Goal: Task Accomplishment & Management: Complete application form

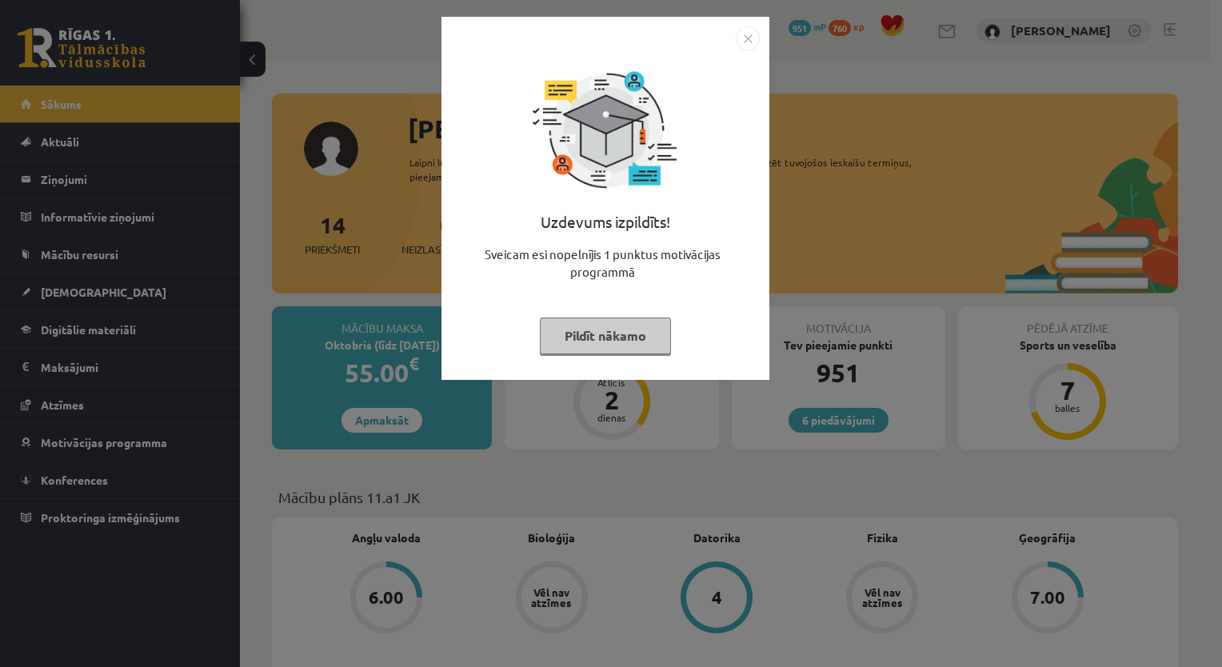
click at [582, 340] on button "Pildīt nākamo" at bounding box center [605, 335] width 131 height 37
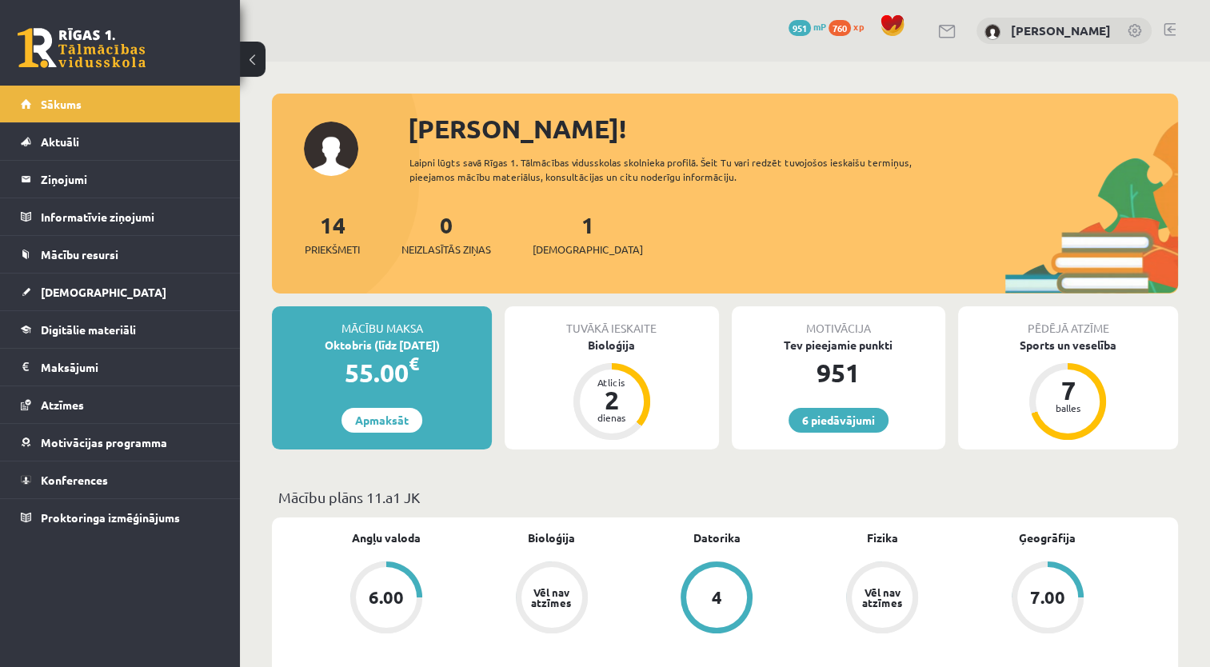
click at [556, 241] on div "1 Ieskaites" at bounding box center [587, 233] width 110 height 50
click at [561, 251] on span "[DEMOGRAPHIC_DATA]" at bounding box center [587, 249] width 110 height 16
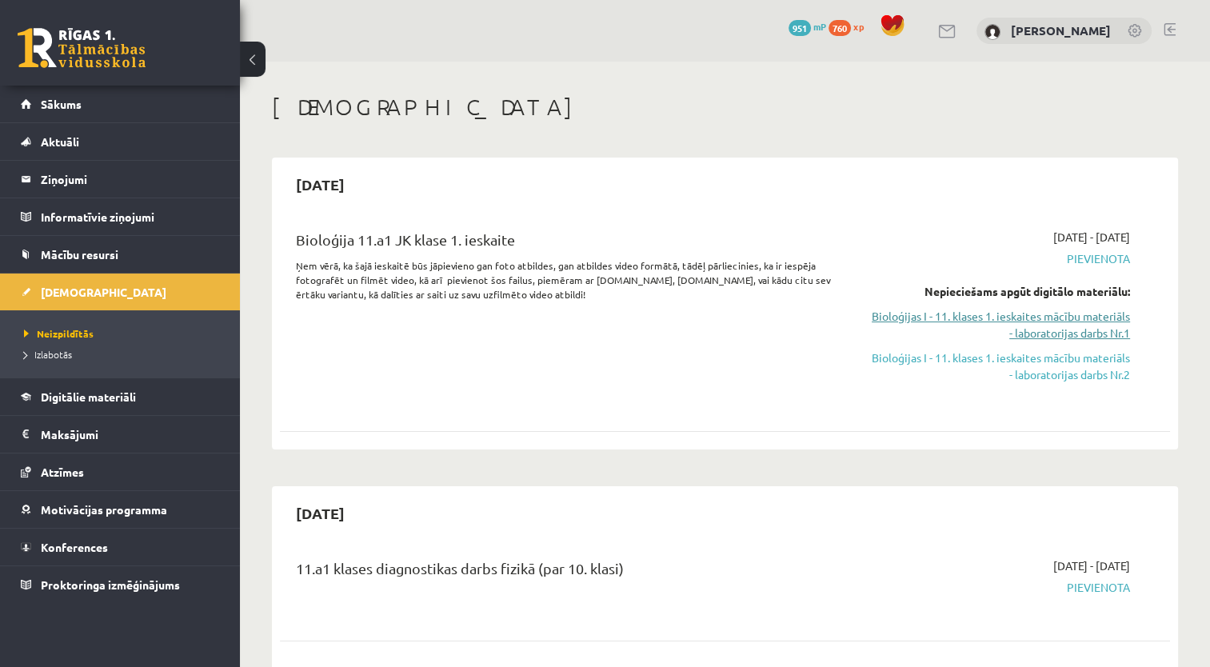
click at [939, 313] on link "Bioloģijas I - 11. klases 1. ieskaites mācību materiāls - laboratorijas darbs N…" at bounding box center [999, 325] width 262 height 34
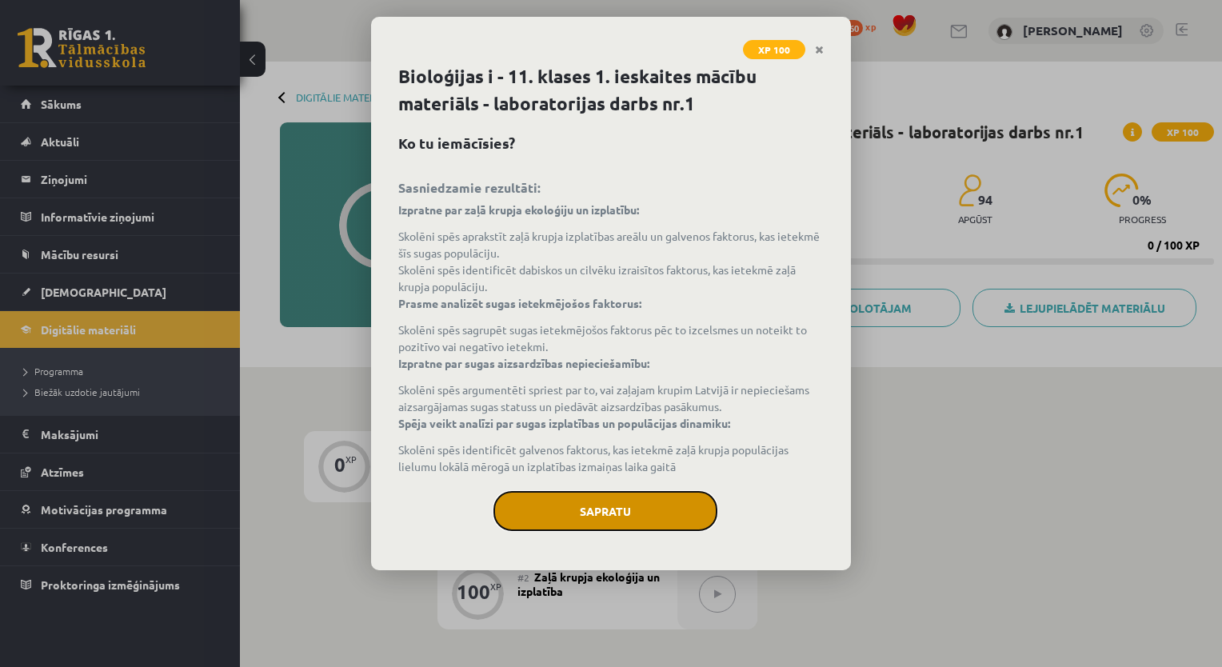
click at [605, 510] on button "Sapratu" at bounding box center [605, 511] width 224 height 40
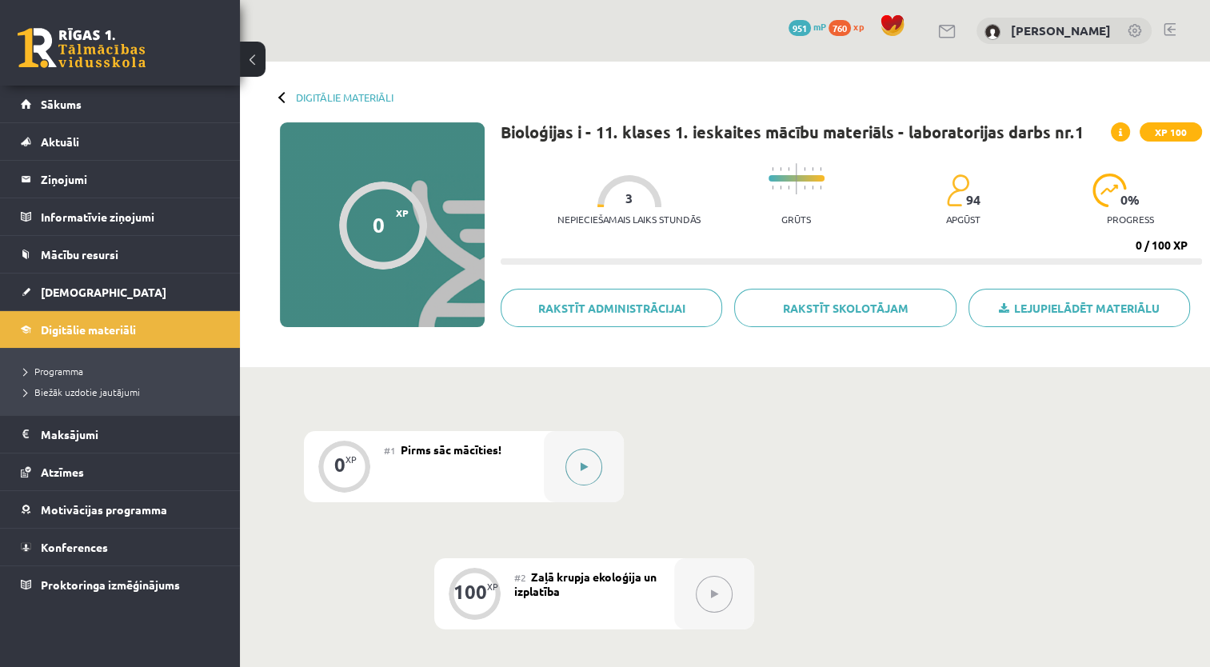
click at [592, 454] on button at bounding box center [583, 467] width 37 height 37
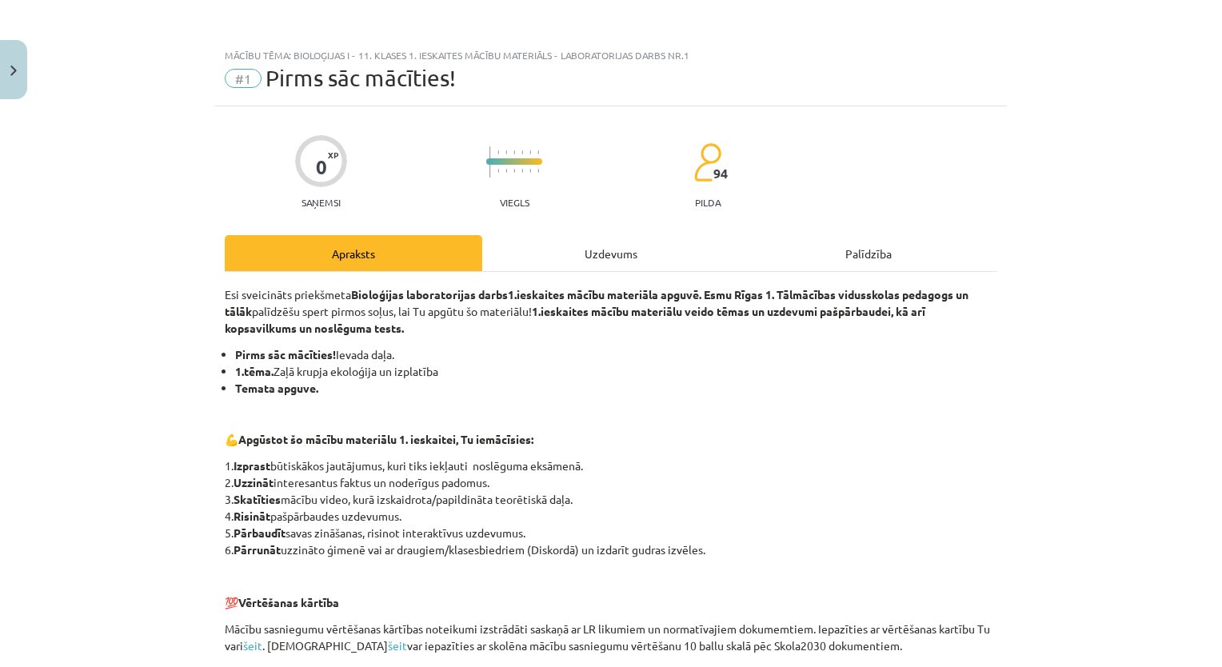
scroll to position [258, 0]
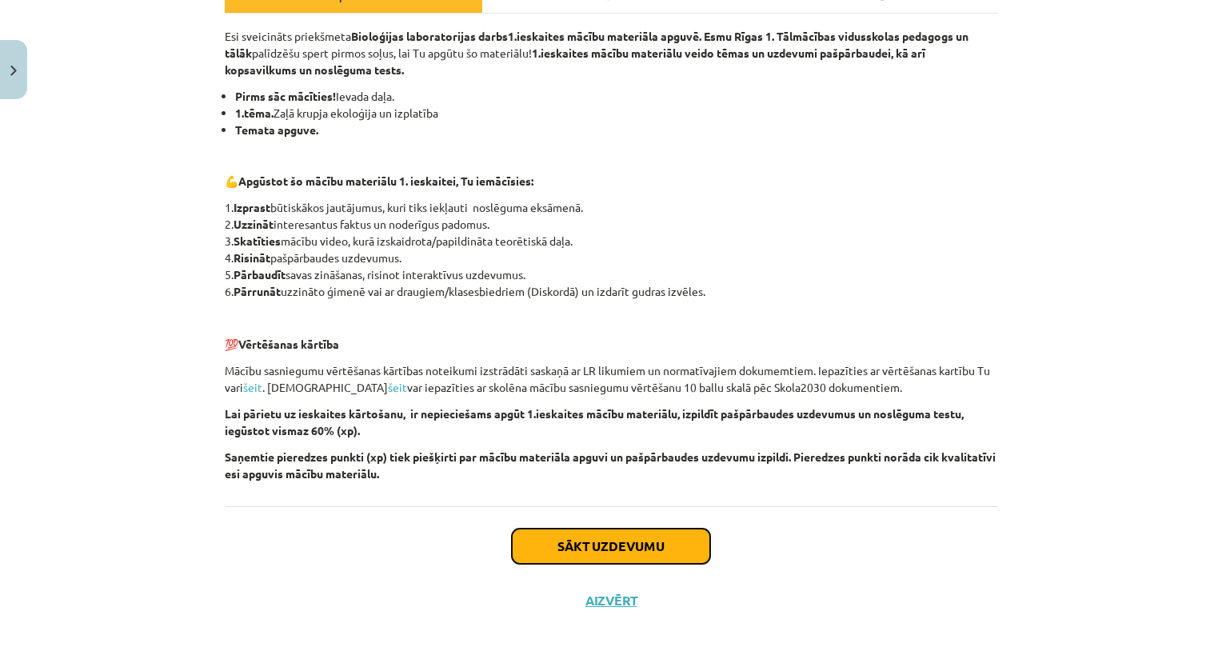
click at [576, 533] on button "Sākt uzdevumu" at bounding box center [611, 545] width 198 height 35
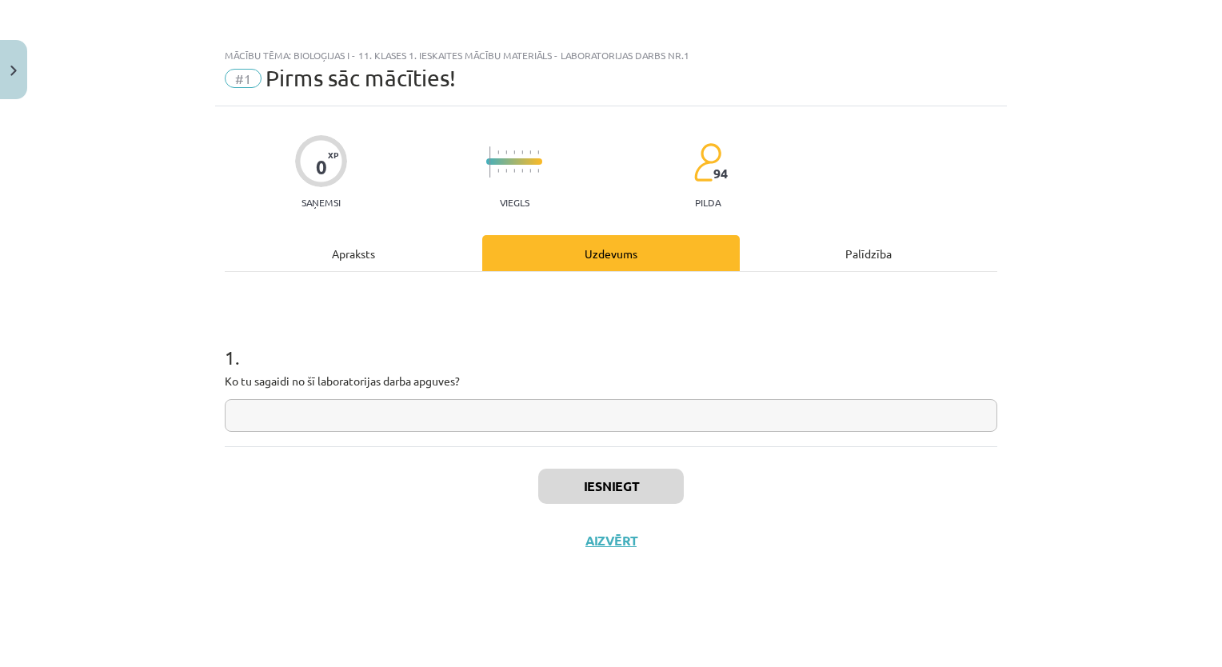
click at [280, 411] on input "text" at bounding box center [611, 415] width 772 height 33
type input "******"
click at [570, 485] on button "Iesniegt" at bounding box center [611, 486] width 146 height 35
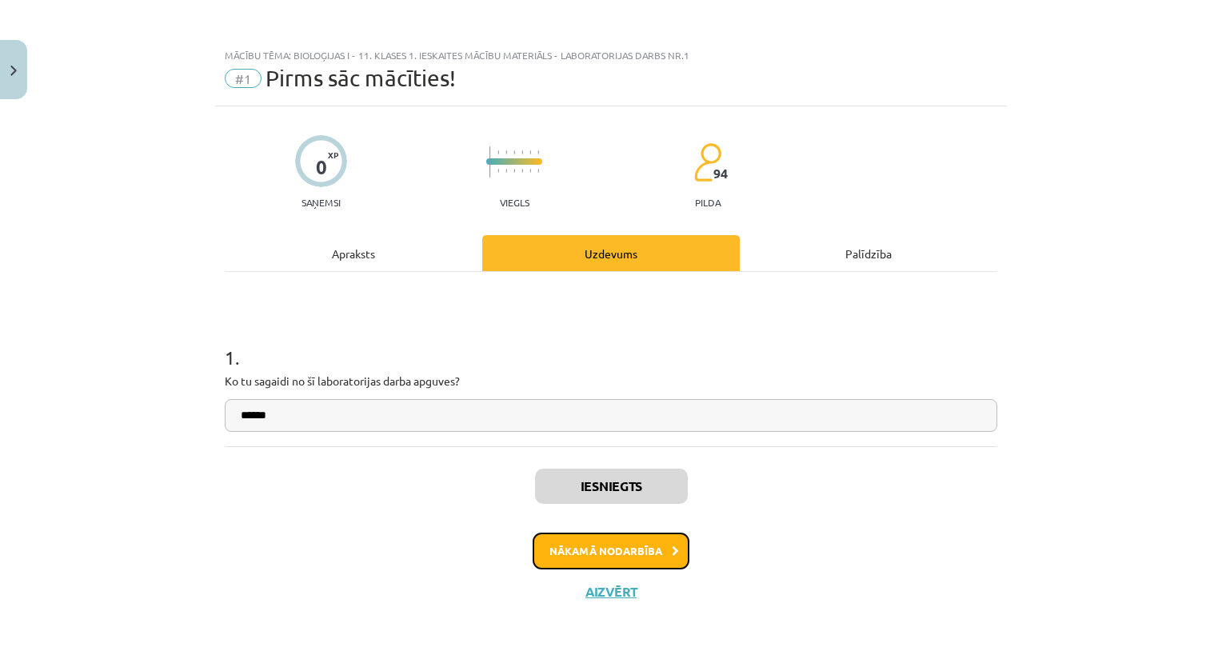
click at [598, 550] on button "Nākamā nodarbība" at bounding box center [610, 550] width 157 height 37
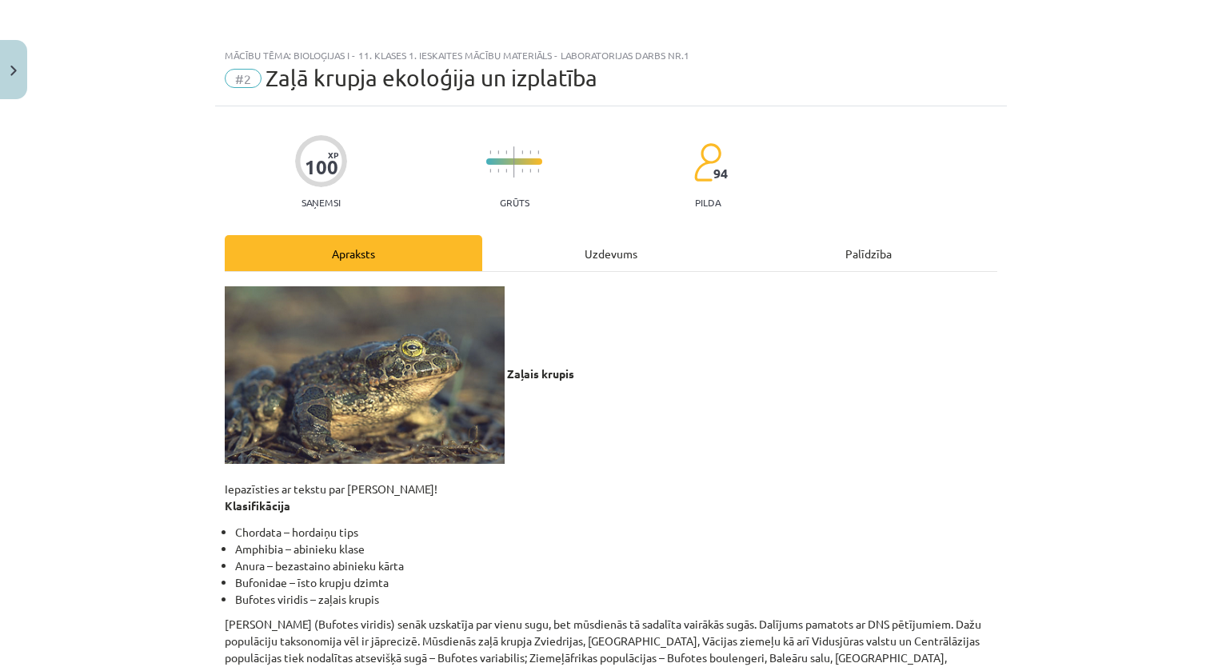
click at [598, 550] on li "Amphibia – abinieku klase" at bounding box center [616, 548] width 762 height 17
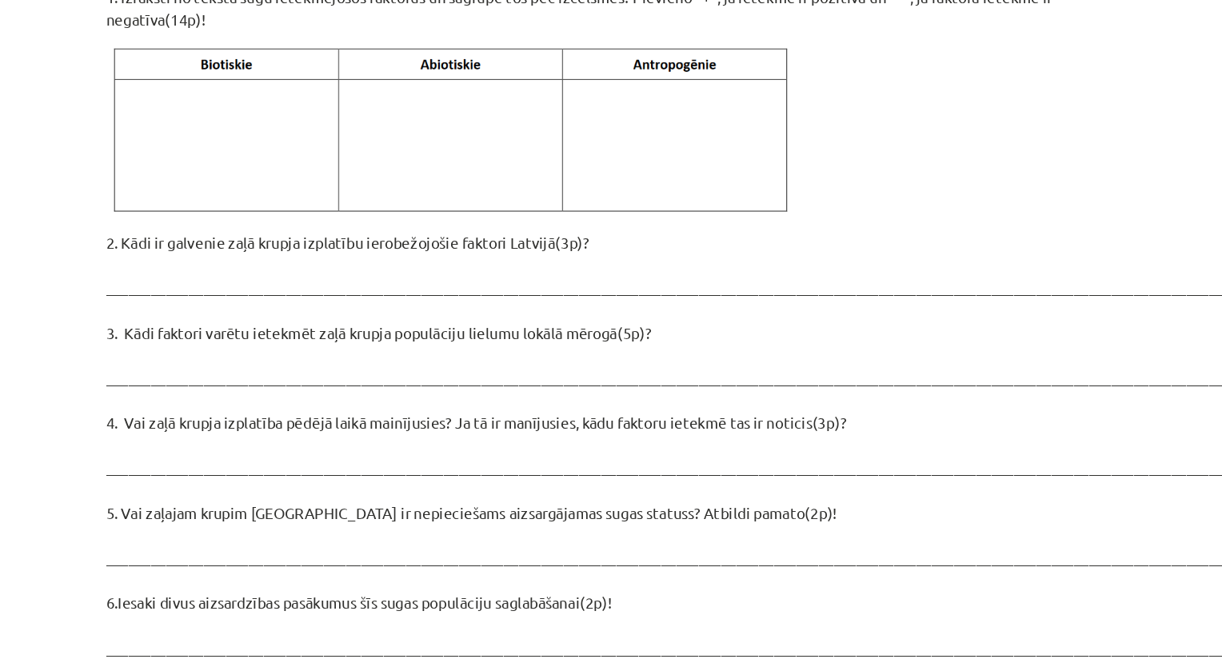
scroll to position [2000, 0]
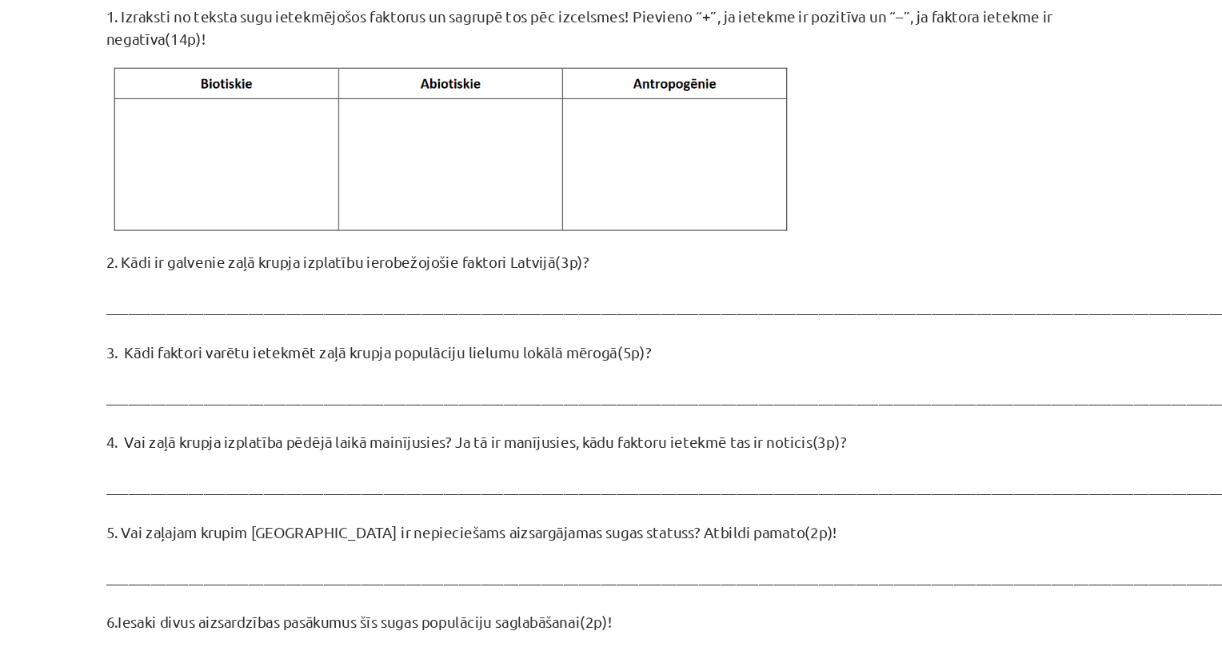
click at [519, 311] on p "2. Kādi ir galvenie zaļā krupja izplatību ierobežojošie faktori Latvijā(3p)? __…" at bounding box center [611, 495] width 772 height 369
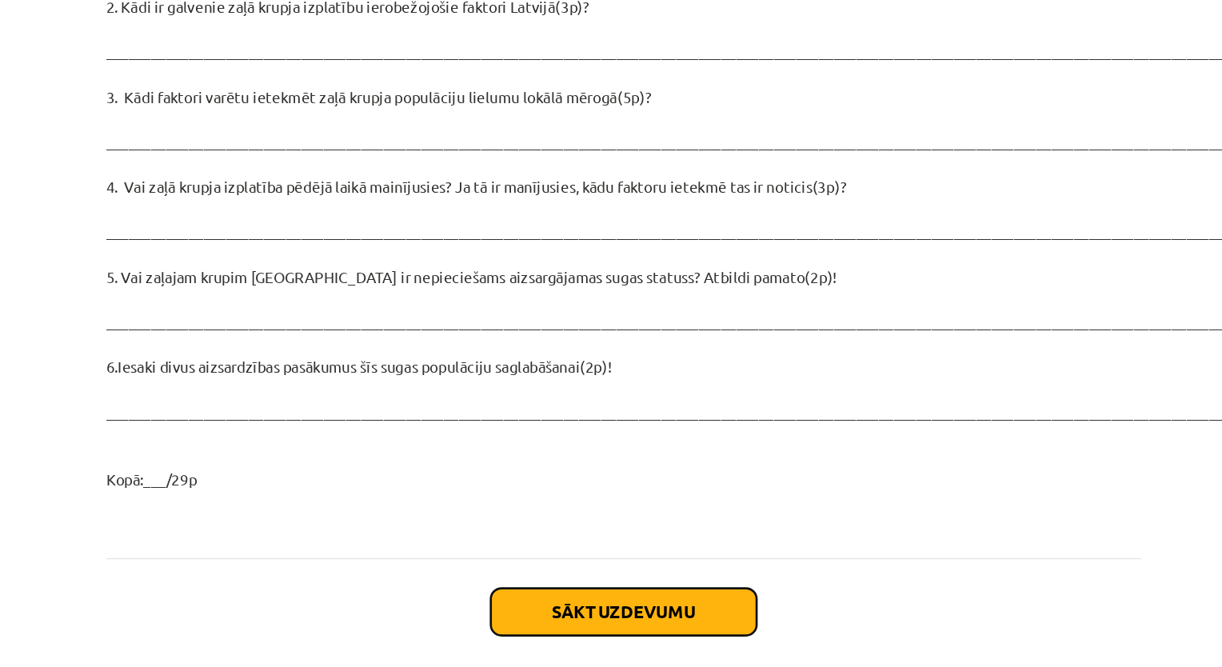
click at [591, 563] on button "Sākt uzdevumu" at bounding box center [611, 580] width 198 height 35
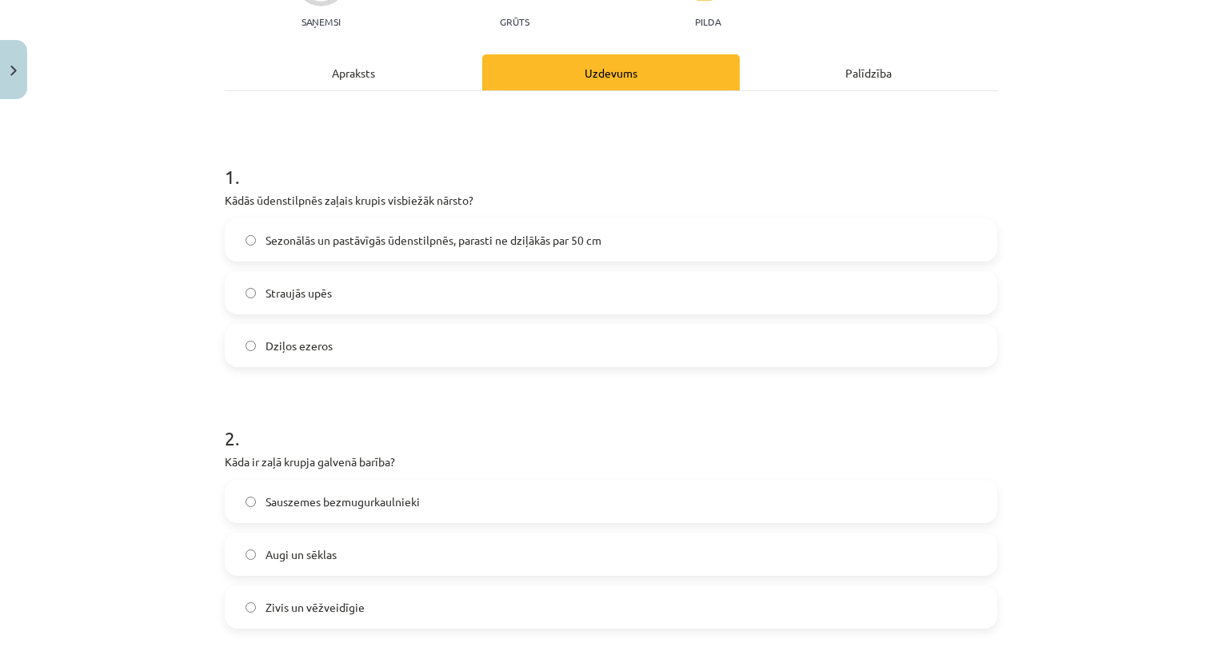
scroll to position [178, 0]
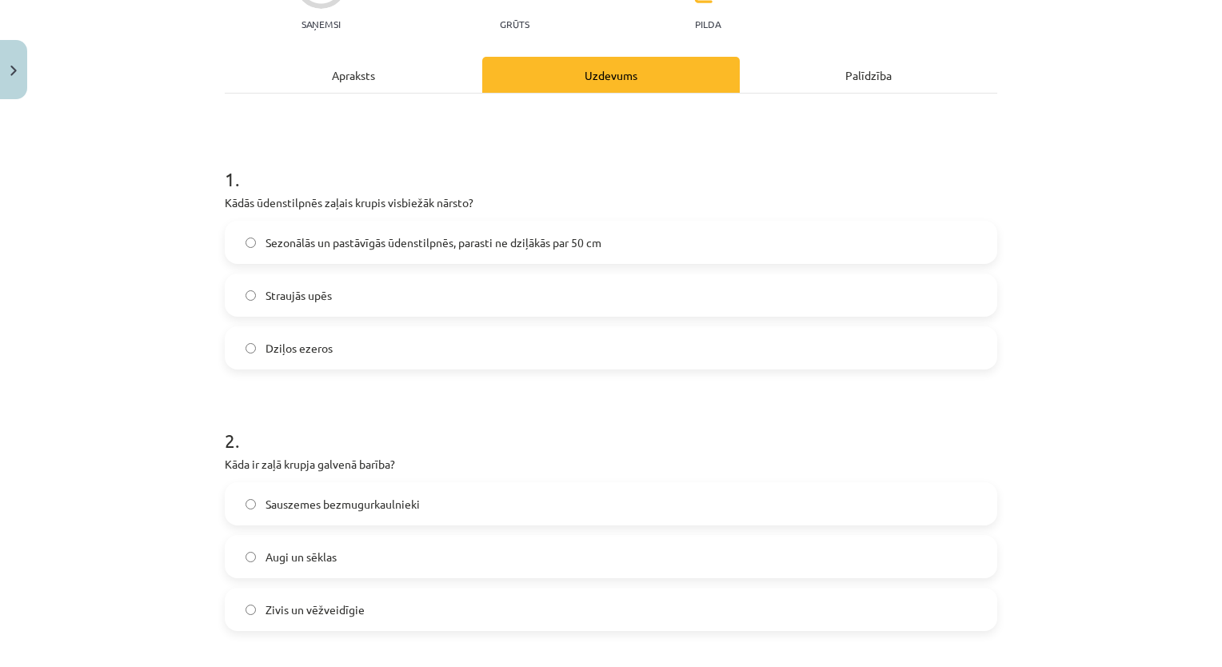
click at [816, 253] on label "Sezonālās un pastāvīgās ūdenstilpnēs, parasti ne dziļākās par 50 cm" at bounding box center [610, 242] width 769 height 40
click at [433, 507] on label "Sauszemes bezmugurkaulnieki" at bounding box center [610, 504] width 769 height 40
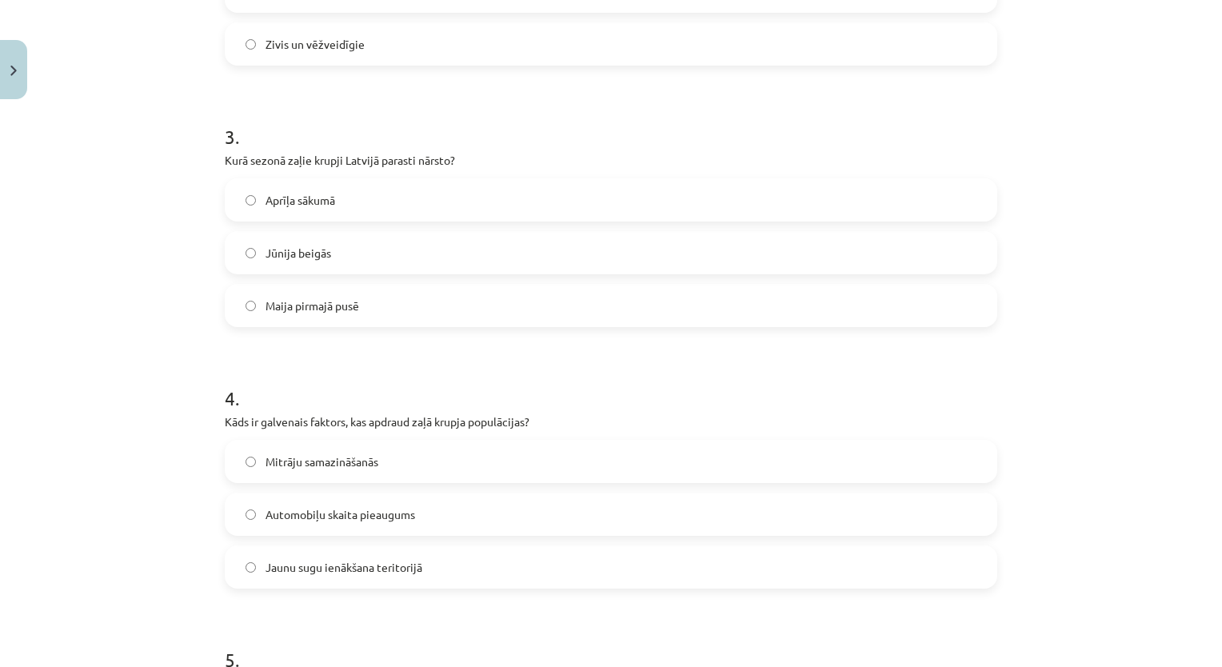
scroll to position [744, 0]
click at [424, 315] on label "Maija pirmajā pusē" at bounding box center [610, 305] width 769 height 40
click at [403, 455] on label "Mitrāju samazināšanās" at bounding box center [610, 461] width 769 height 40
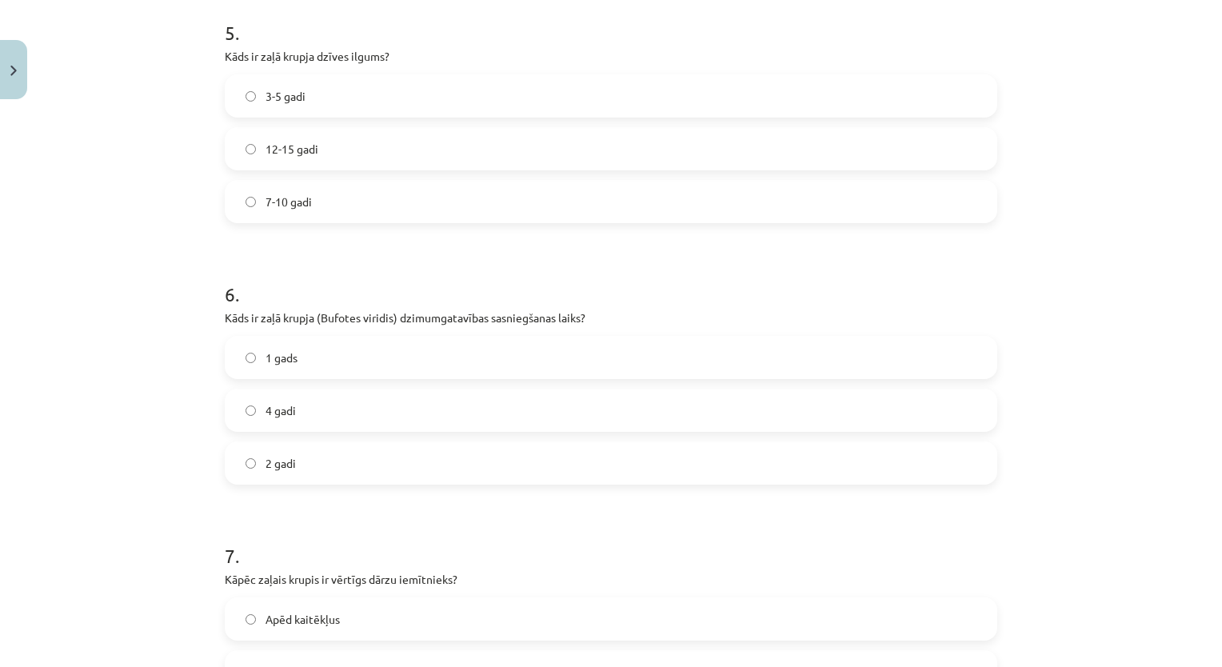
scroll to position [1317, 0]
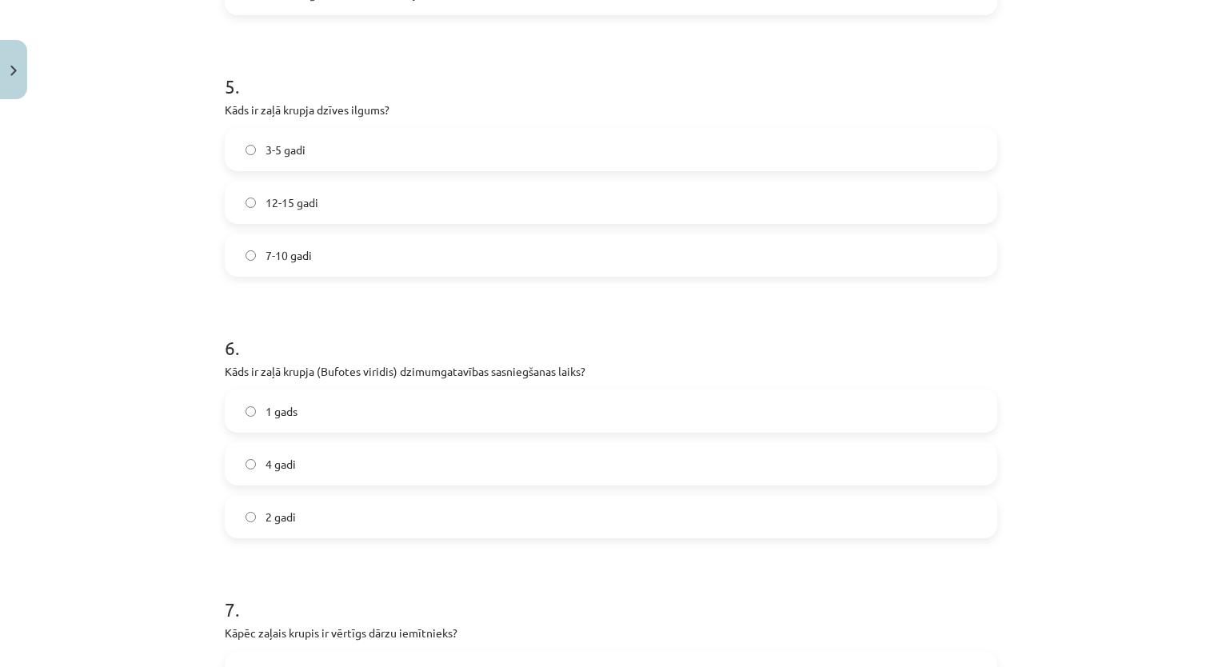
click at [542, 233] on div "7-10 gadi" at bounding box center [611, 254] width 772 height 43
click at [409, 193] on label "12-15 gadi" at bounding box center [610, 202] width 769 height 40
click at [349, 453] on label "4 gadi" at bounding box center [610, 464] width 769 height 40
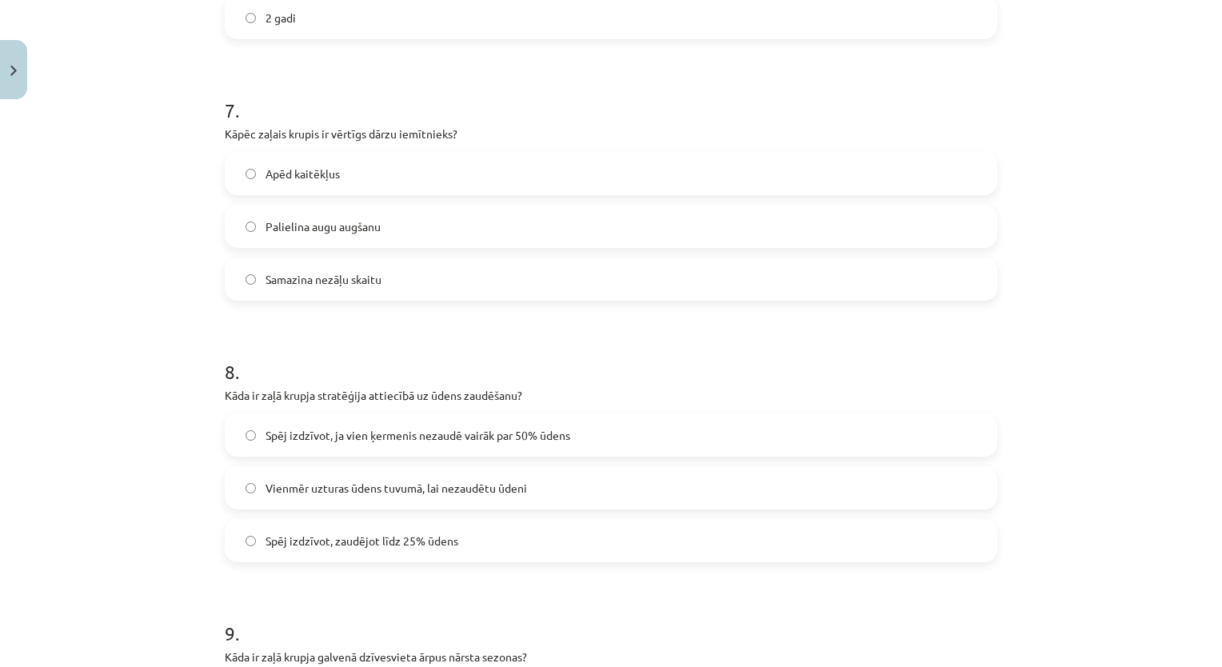
scroll to position [1797, 0]
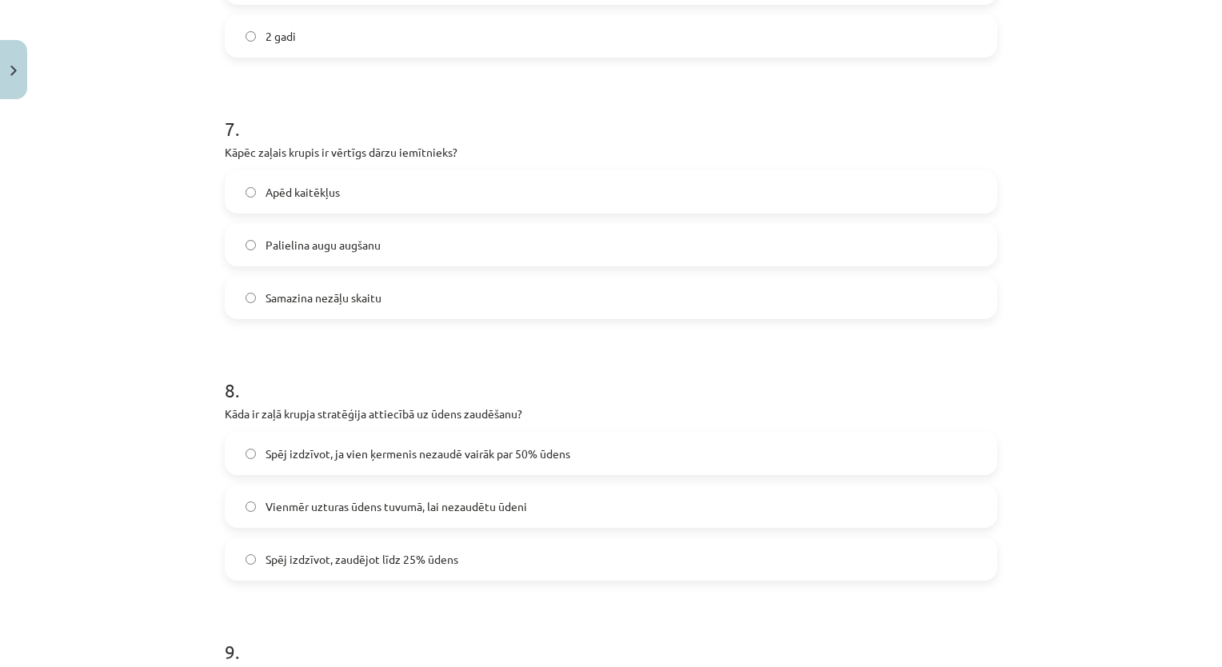
click at [460, 193] on label "Apēd kaitēkļus" at bounding box center [610, 192] width 769 height 40
click at [427, 457] on span "Spēj izdzīvot, ja vien ķermenis nezaudē vairāk par 50% ūdens" at bounding box center [417, 453] width 305 height 17
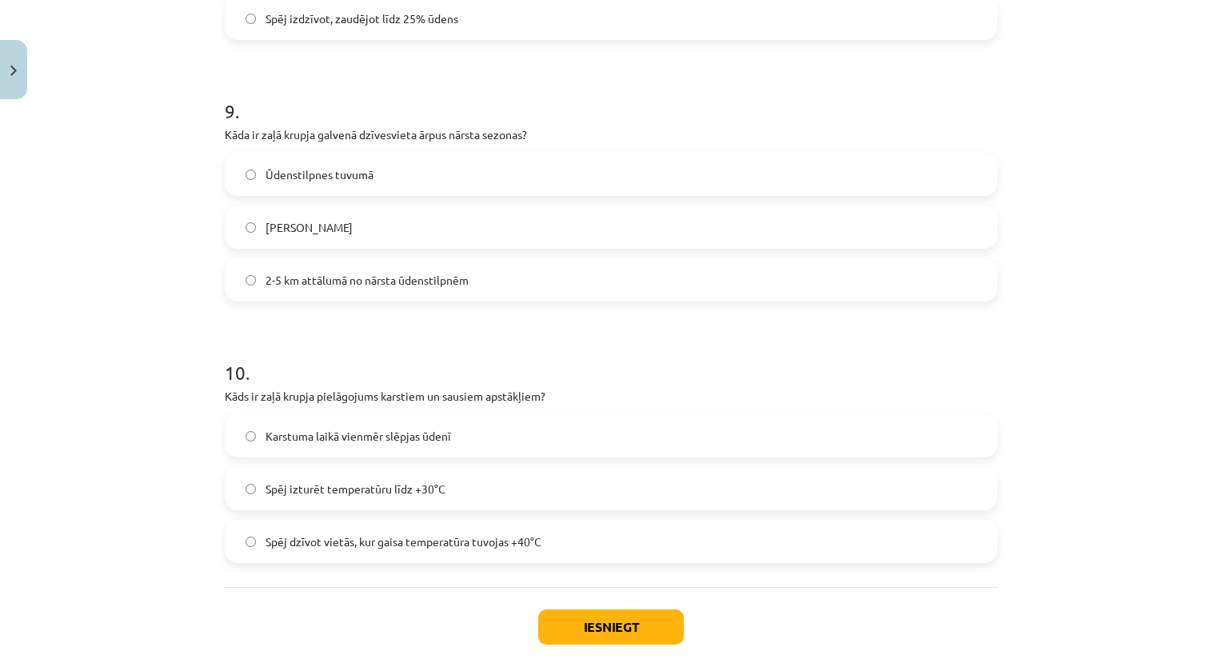
scroll to position [2346, 0]
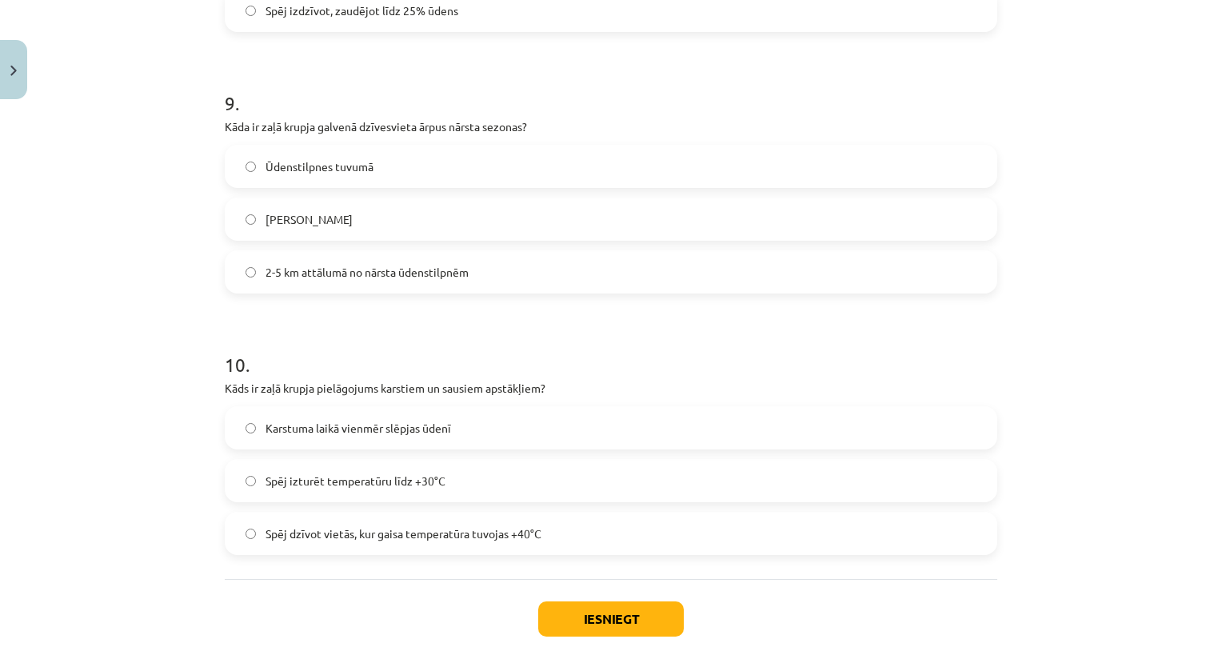
click at [458, 217] on label "Meža biezoknī" at bounding box center [610, 219] width 769 height 40
click at [402, 420] on span "Karstuma laikā vienmēr slēpjas ūdenī" at bounding box center [357, 428] width 185 height 17
click at [580, 607] on button "Iesniegt" at bounding box center [611, 618] width 146 height 35
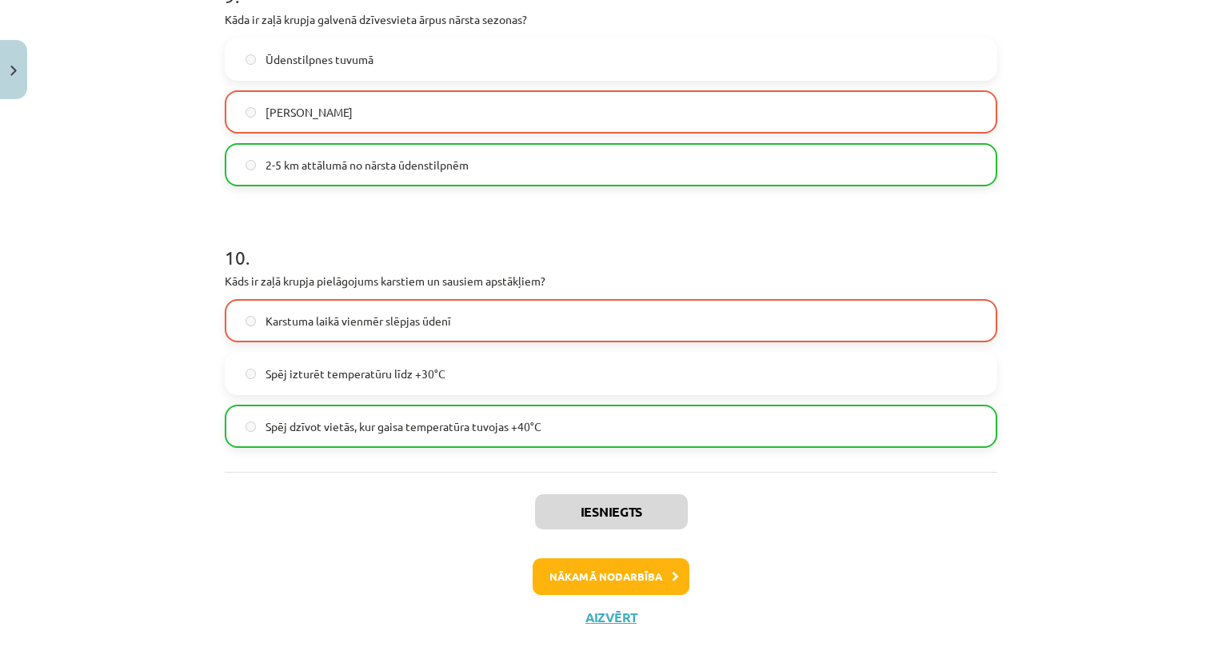
scroll to position [2469, 0]
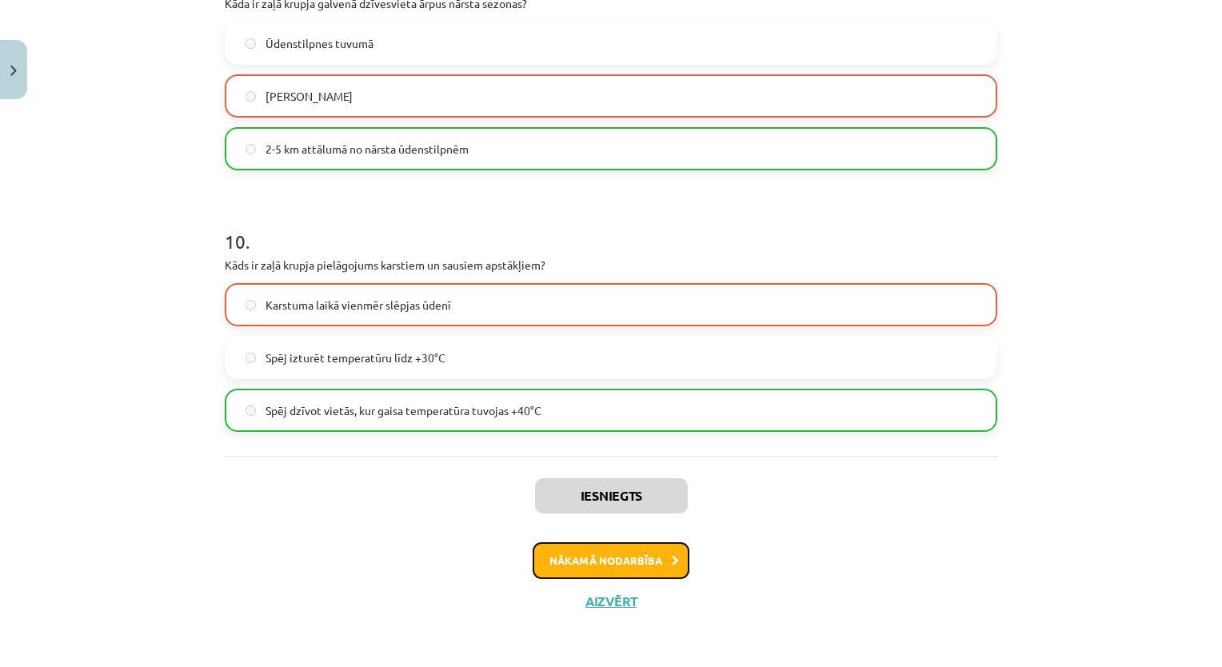
click at [612, 567] on button "Nākamā nodarbība" at bounding box center [610, 560] width 157 height 37
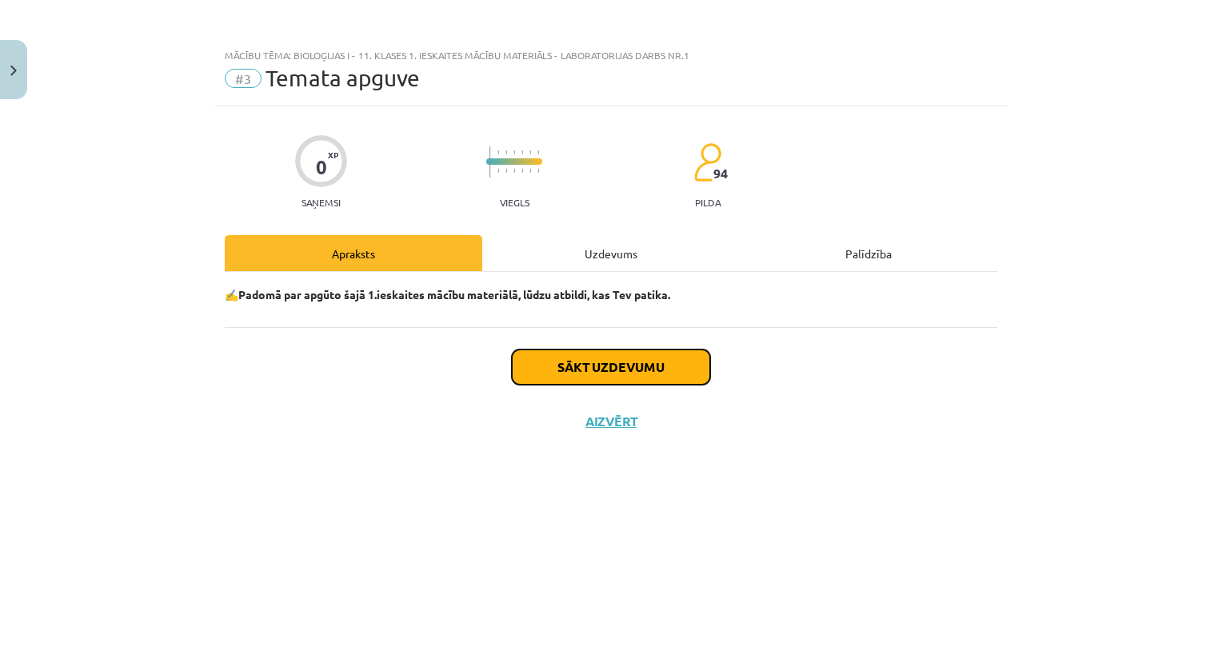
click at [555, 365] on button "Sākt uzdevumu" at bounding box center [611, 366] width 198 height 35
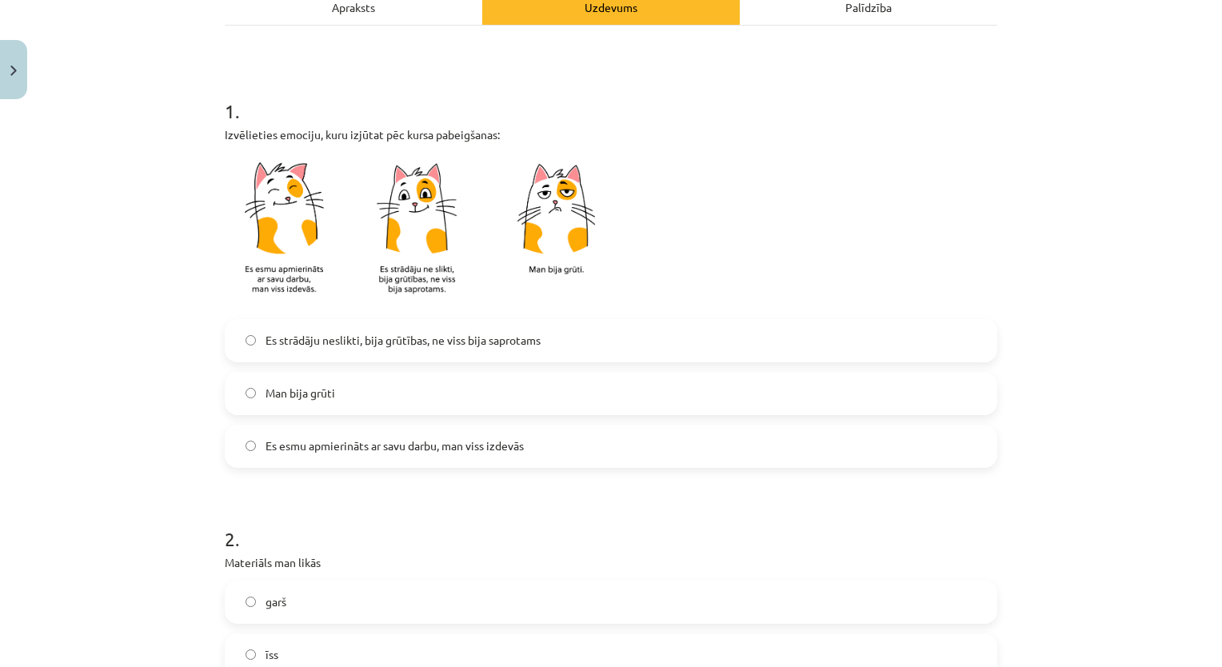
scroll to position [249, 0]
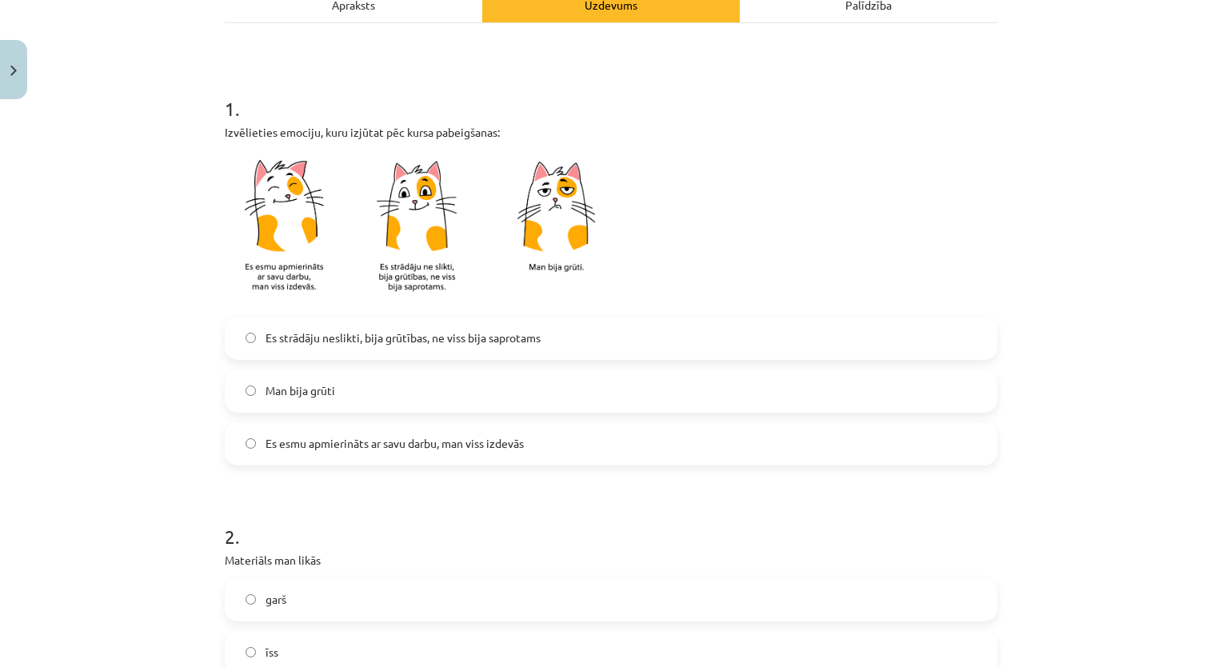
click at [461, 350] on label "Es strādāju neslikti, bija grūtības, ne viss bija saprotams" at bounding box center [610, 338] width 769 height 40
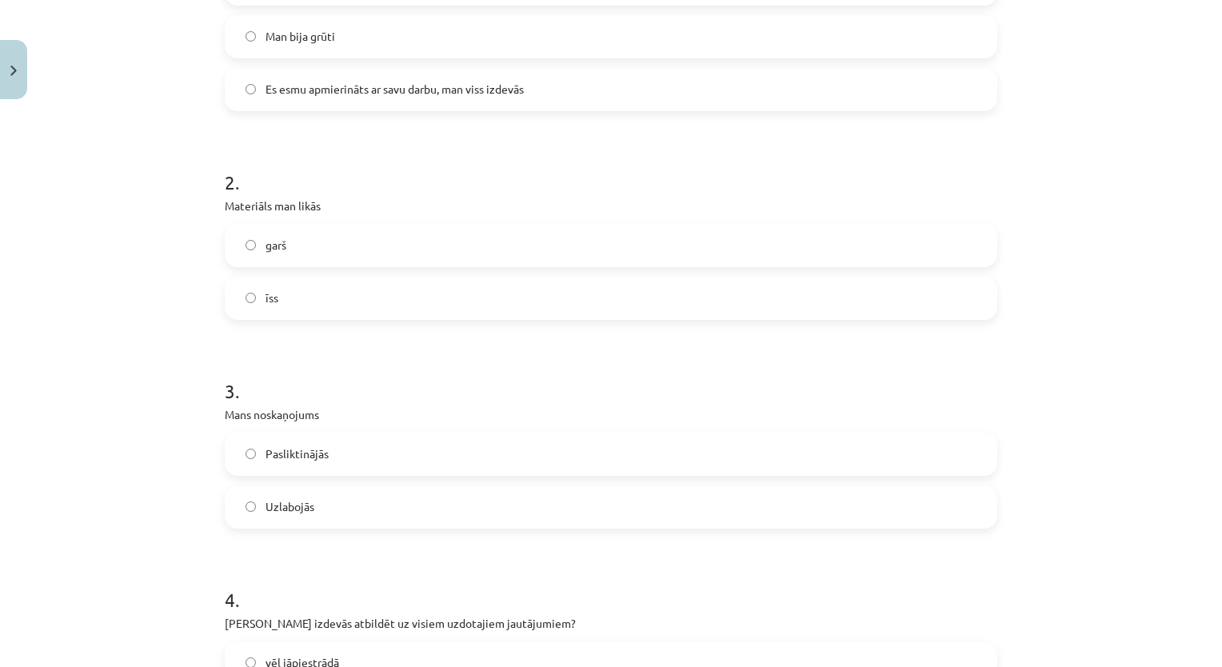
scroll to position [611, 0]
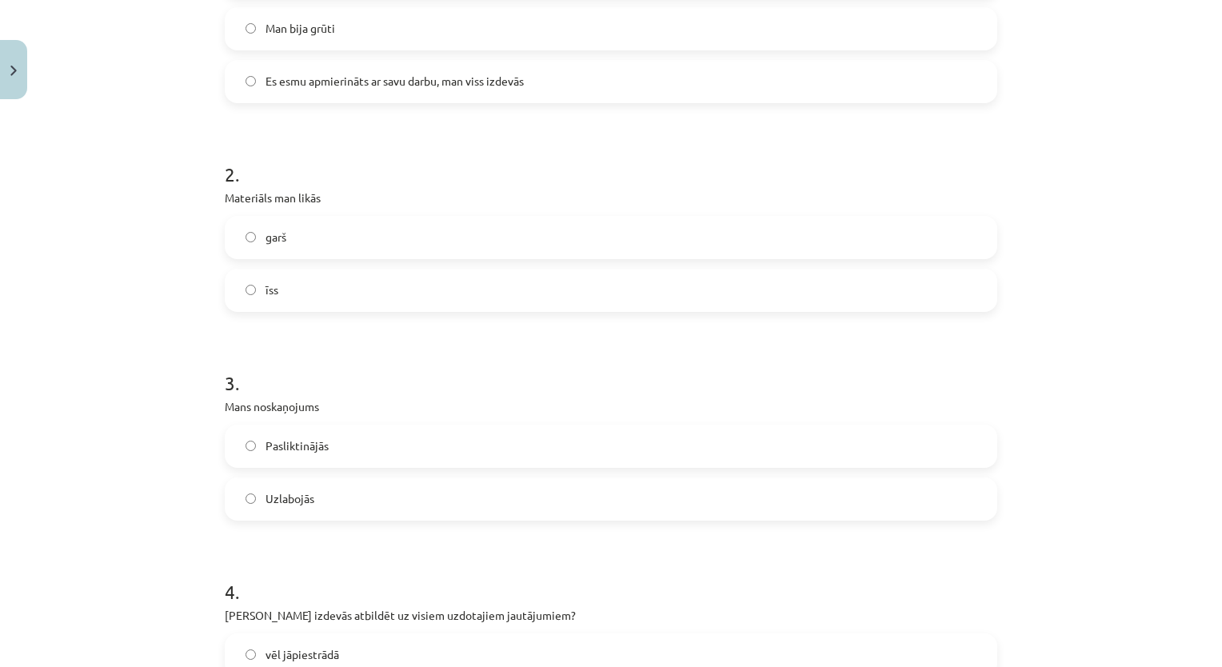
click at [359, 273] on label "īss" at bounding box center [610, 290] width 769 height 40
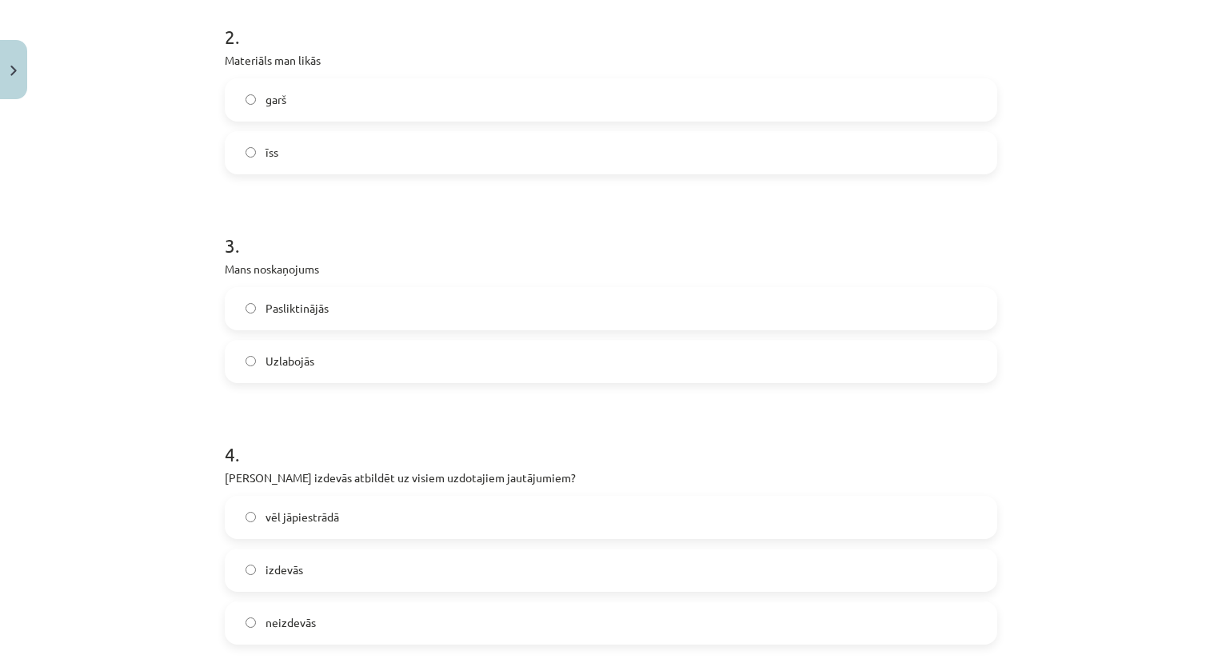
scroll to position [748, 0]
click at [323, 360] on label "Uzlabojās" at bounding box center [610, 361] width 769 height 40
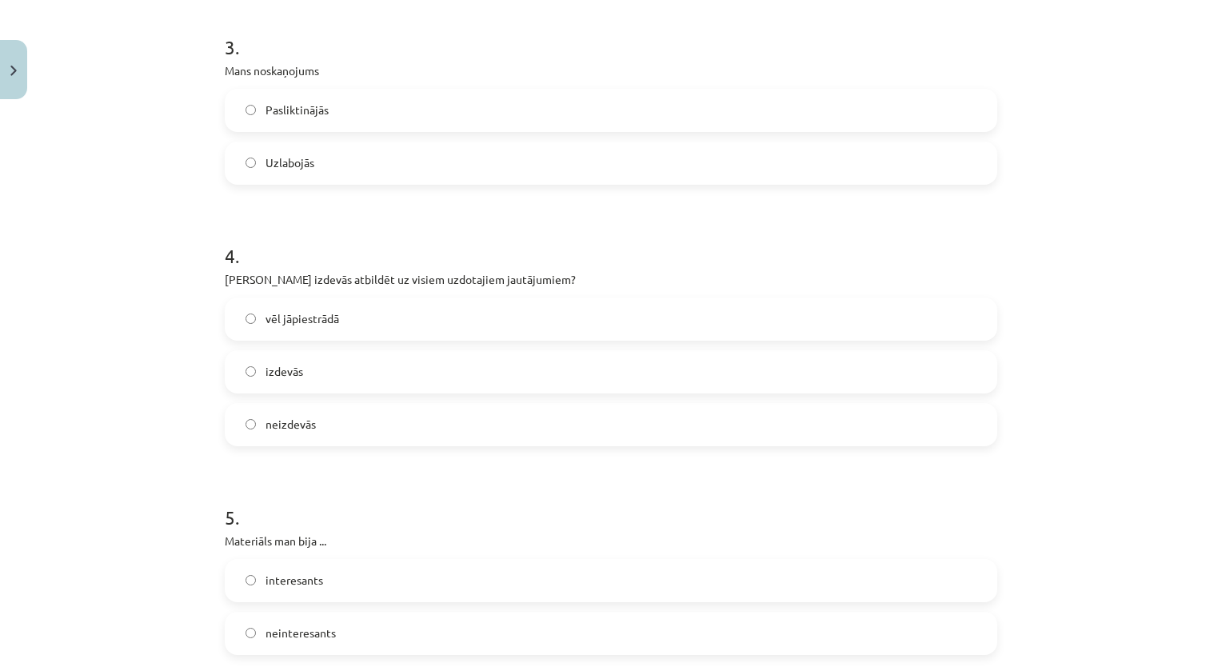
scroll to position [959, 0]
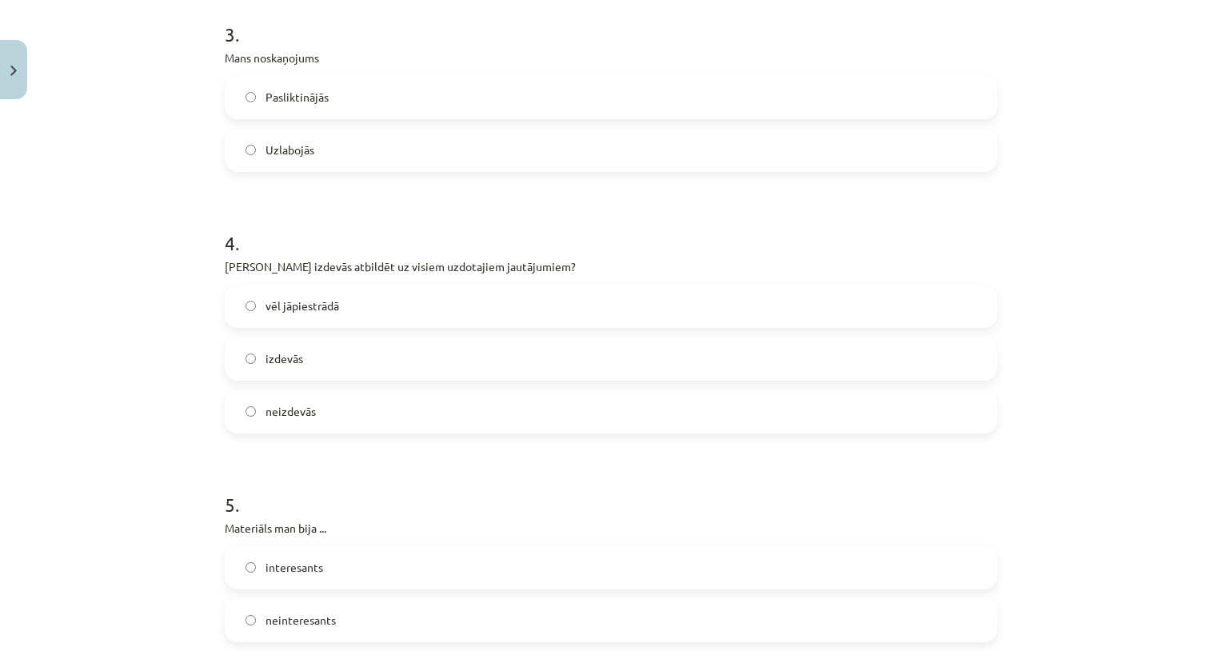
click at [323, 360] on label "izdevās" at bounding box center [610, 359] width 769 height 40
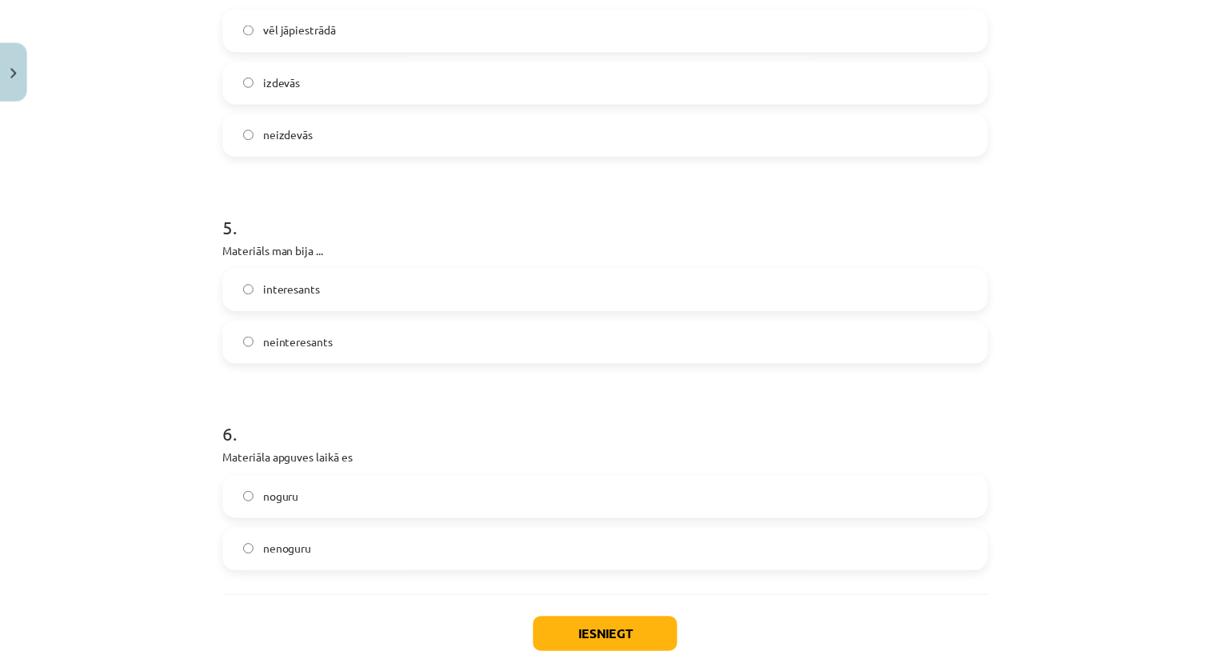
scroll to position [1240, 0]
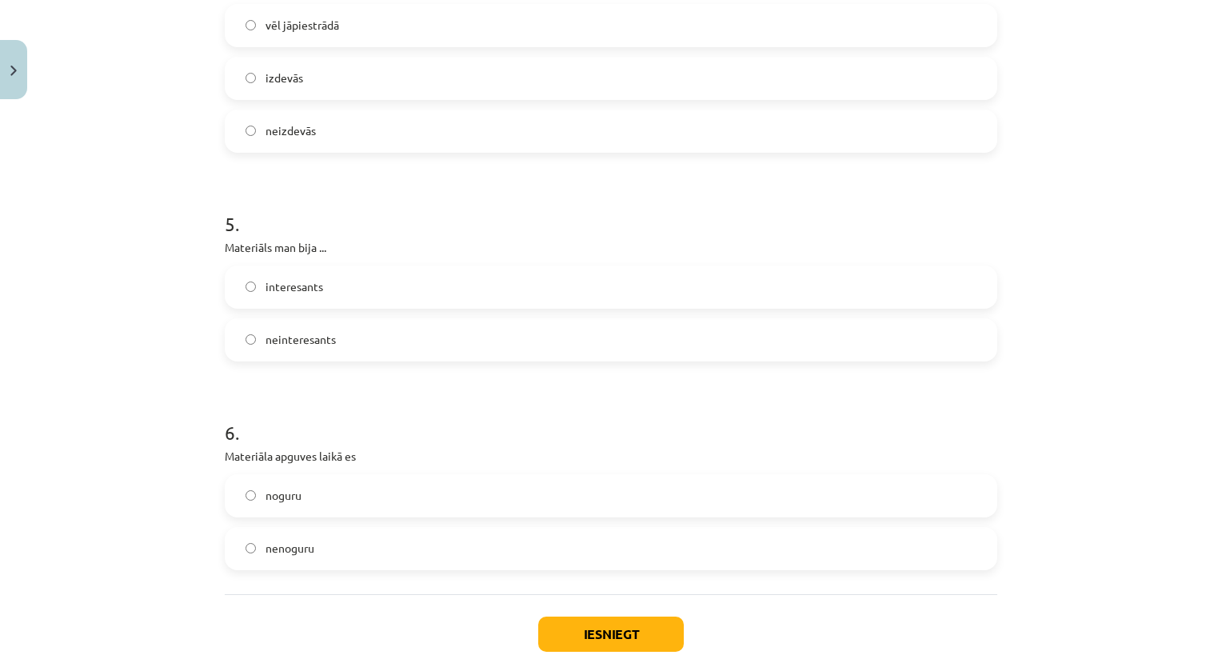
click at [275, 296] on label "interesants" at bounding box center [610, 287] width 769 height 40
click at [318, 552] on label "nenoguru" at bounding box center [610, 548] width 769 height 40
click at [575, 639] on button "Iesniegt" at bounding box center [611, 633] width 146 height 35
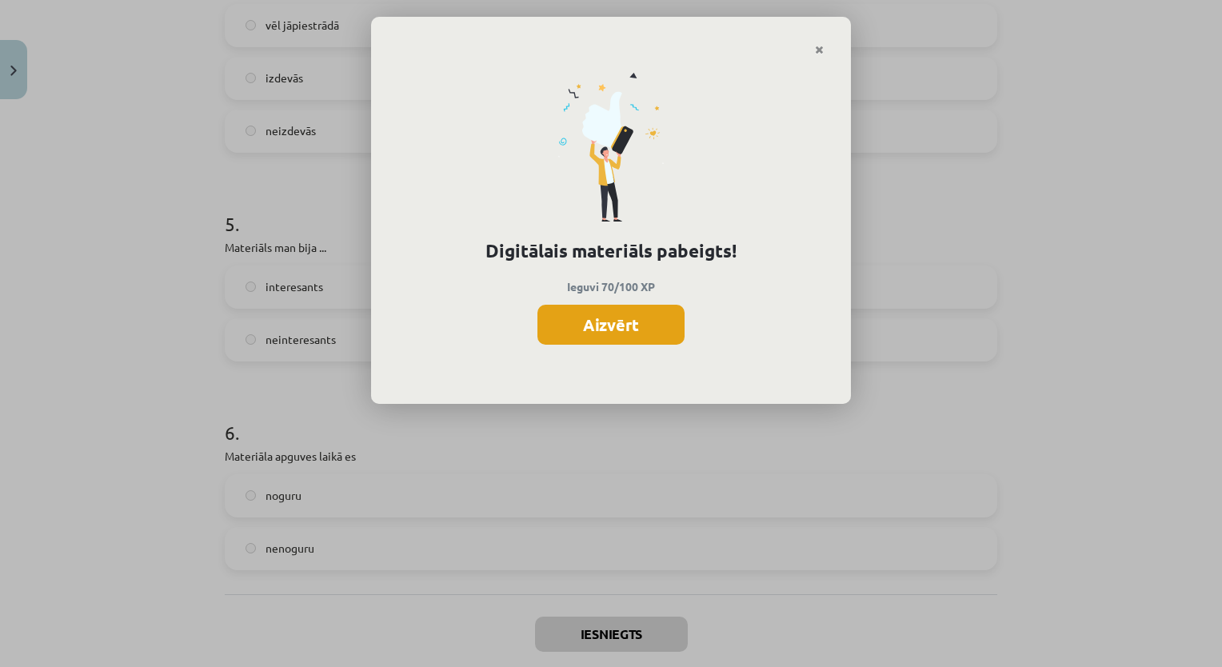
click at [601, 325] on button "Aizvērt" at bounding box center [610, 325] width 147 height 40
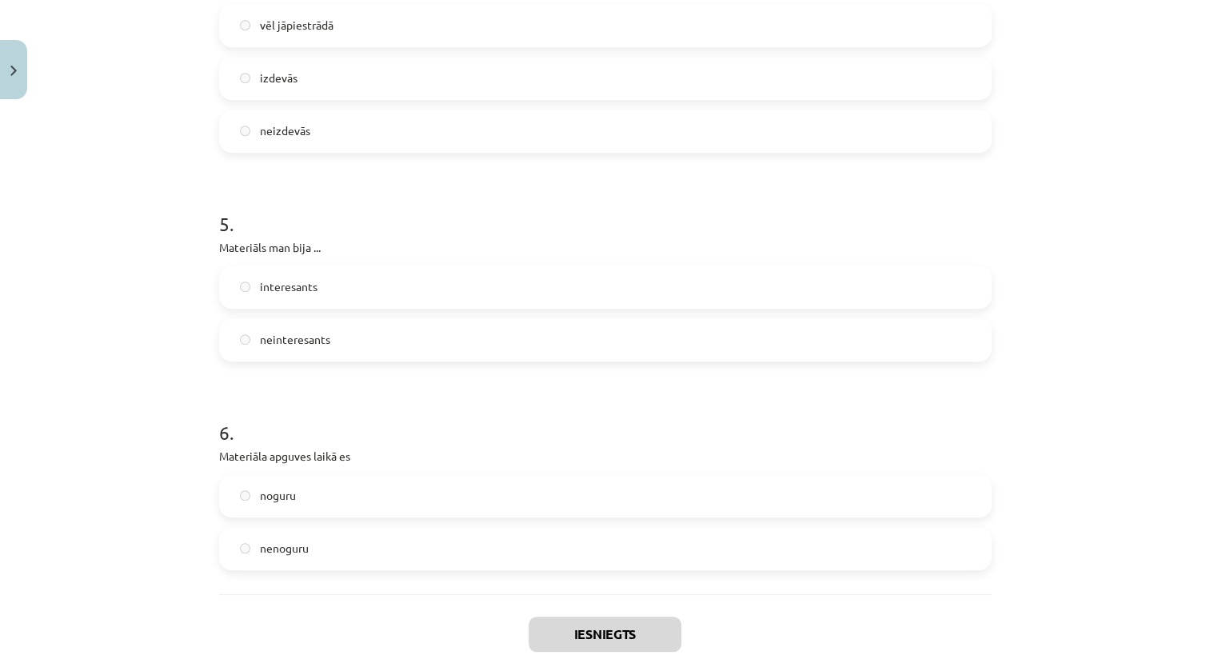
scroll to position [1327, 0]
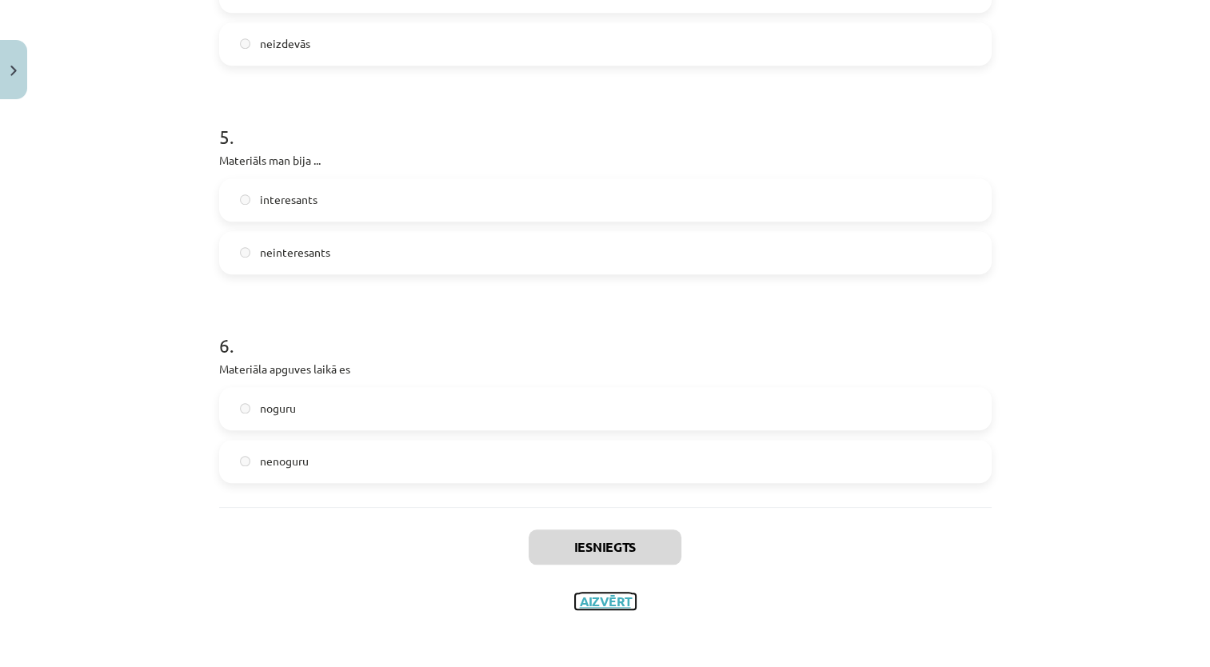
click at [601, 593] on button "Aizvērt" at bounding box center [605, 601] width 61 height 16
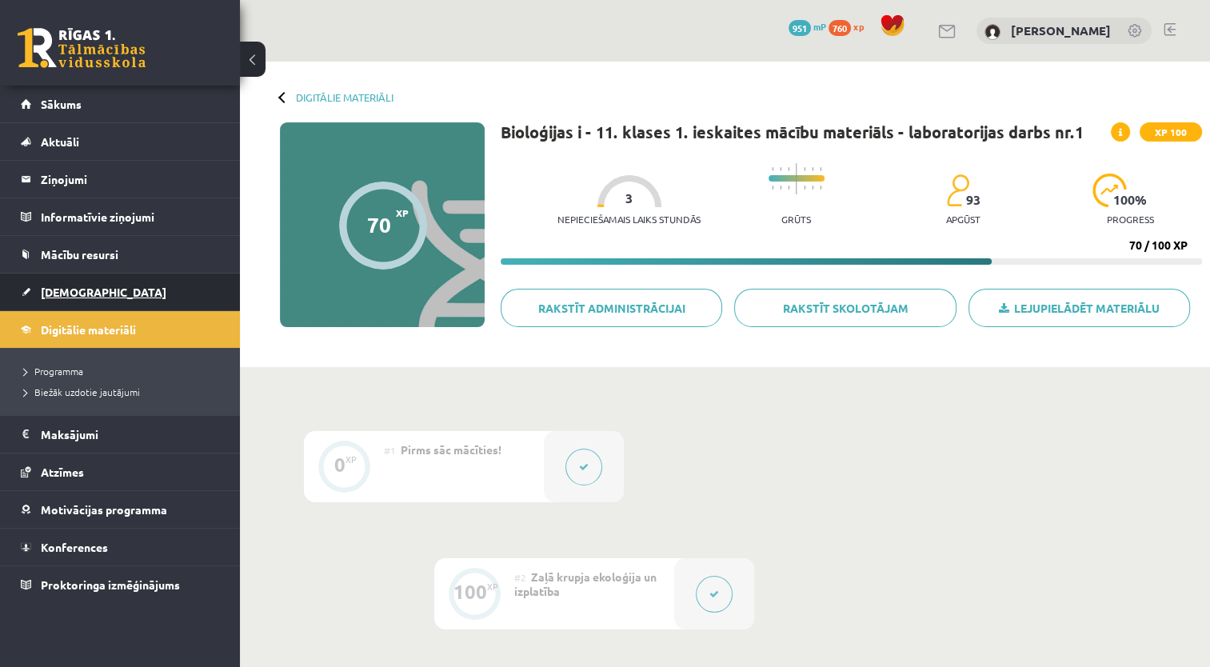
click at [73, 288] on span "[DEMOGRAPHIC_DATA]" at bounding box center [104, 292] width 126 height 14
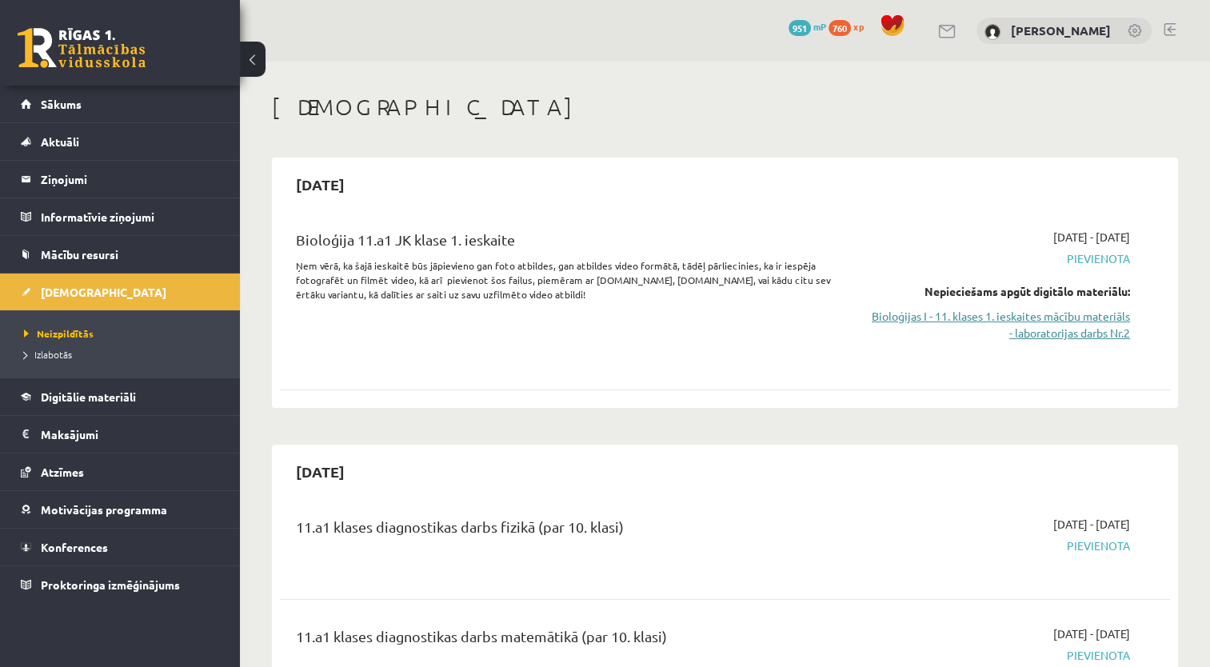
click at [1059, 313] on link "Bioloģijas I - 11. klases 1. ieskaites mācību materiāls - laboratorijas darbs N…" at bounding box center [999, 325] width 262 height 34
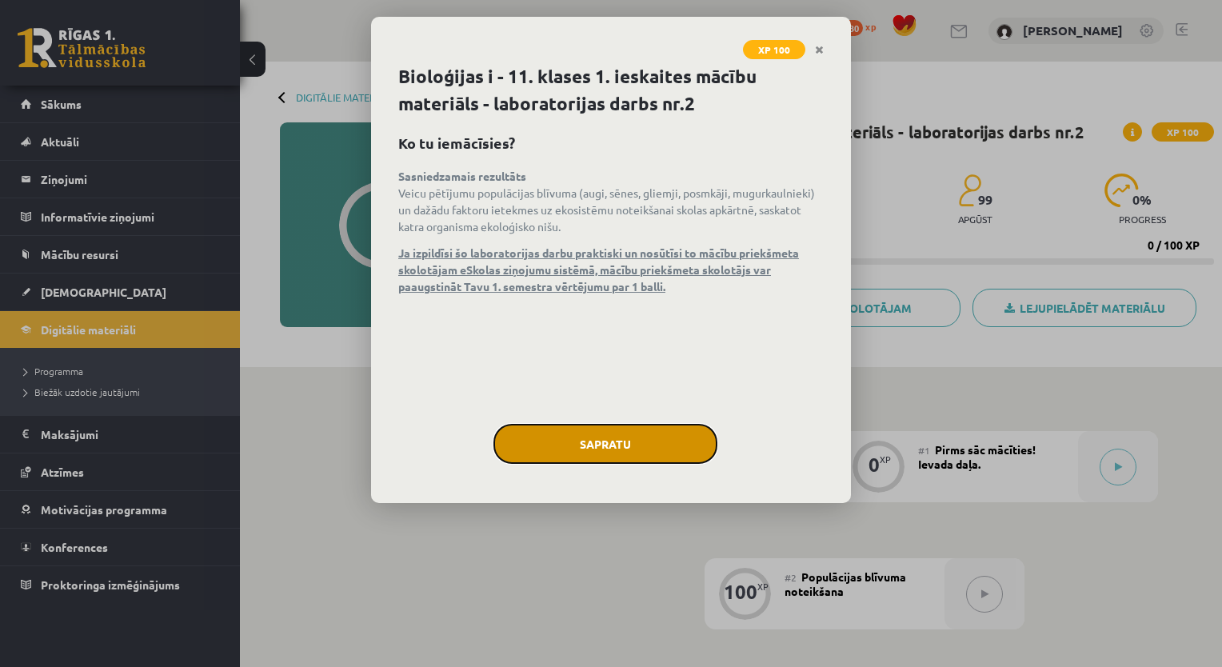
click at [640, 442] on button "Sapratu" at bounding box center [605, 444] width 224 height 40
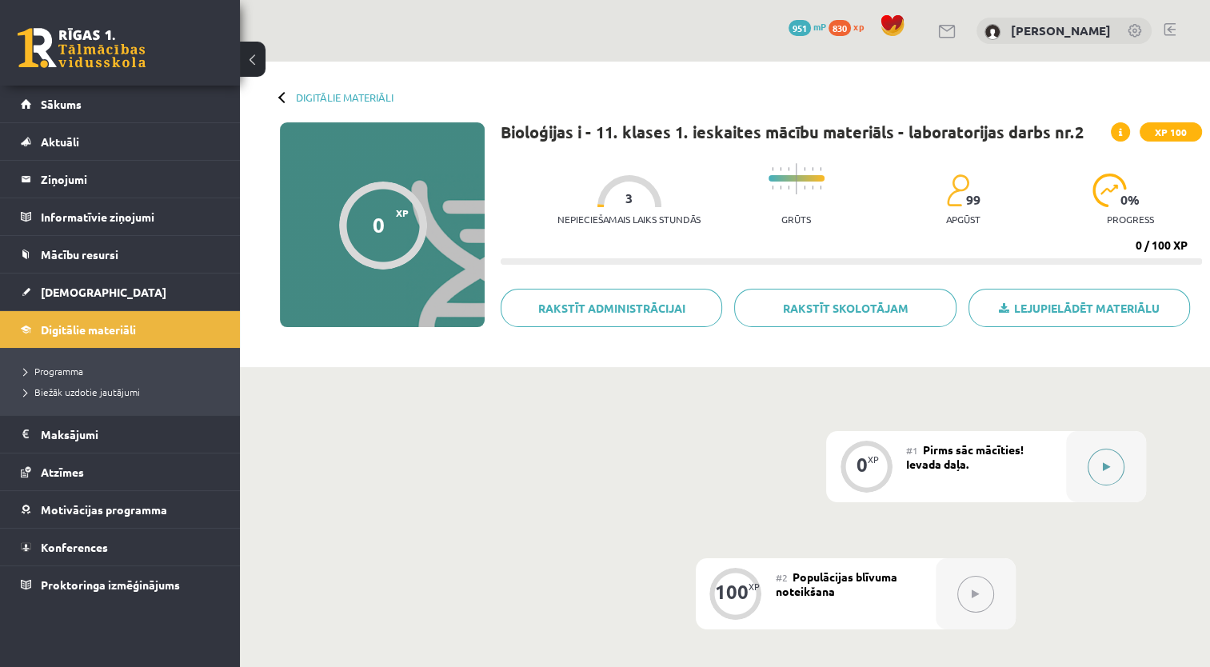
click at [1103, 454] on button at bounding box center [1105, 467] width 37 height 37
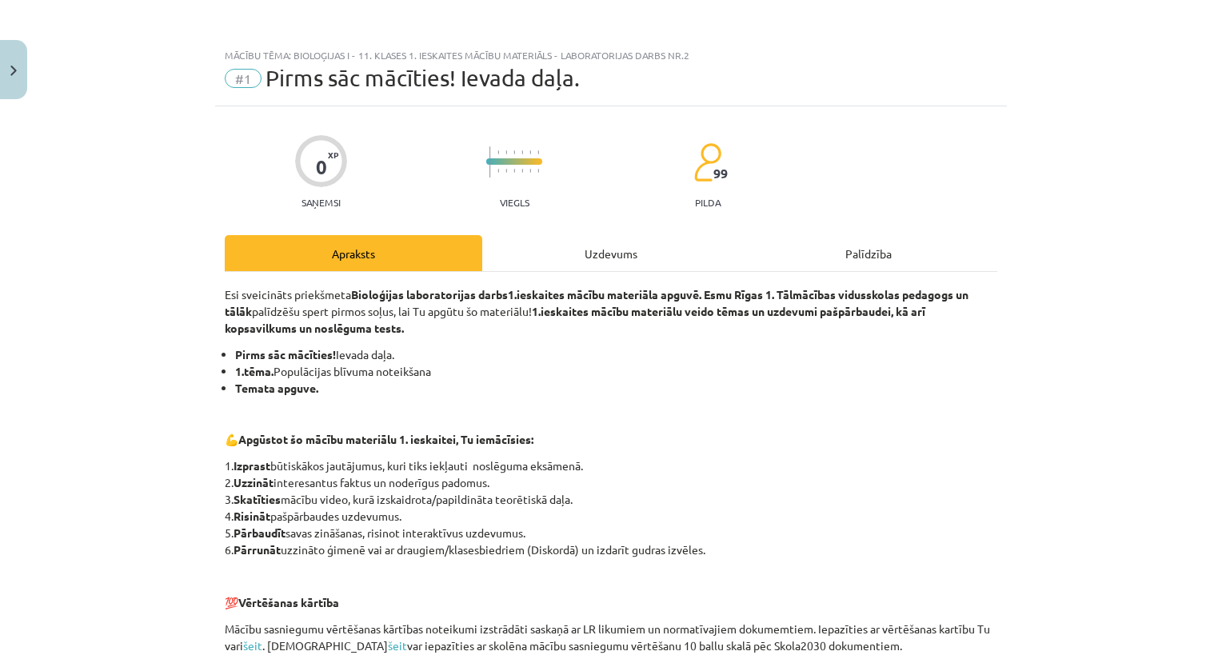
scroll to position [258, 0]
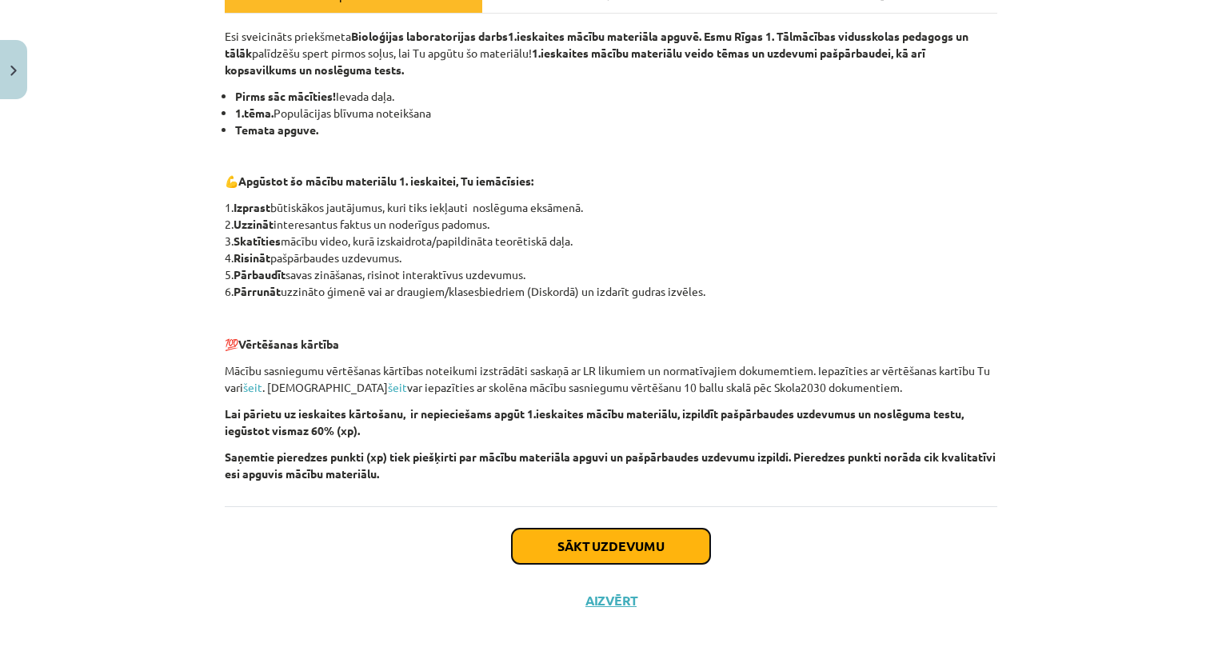
click at [578, 548] on button "Sākt uzdevumu" at bounding box center [611, 545] width 198 height 35
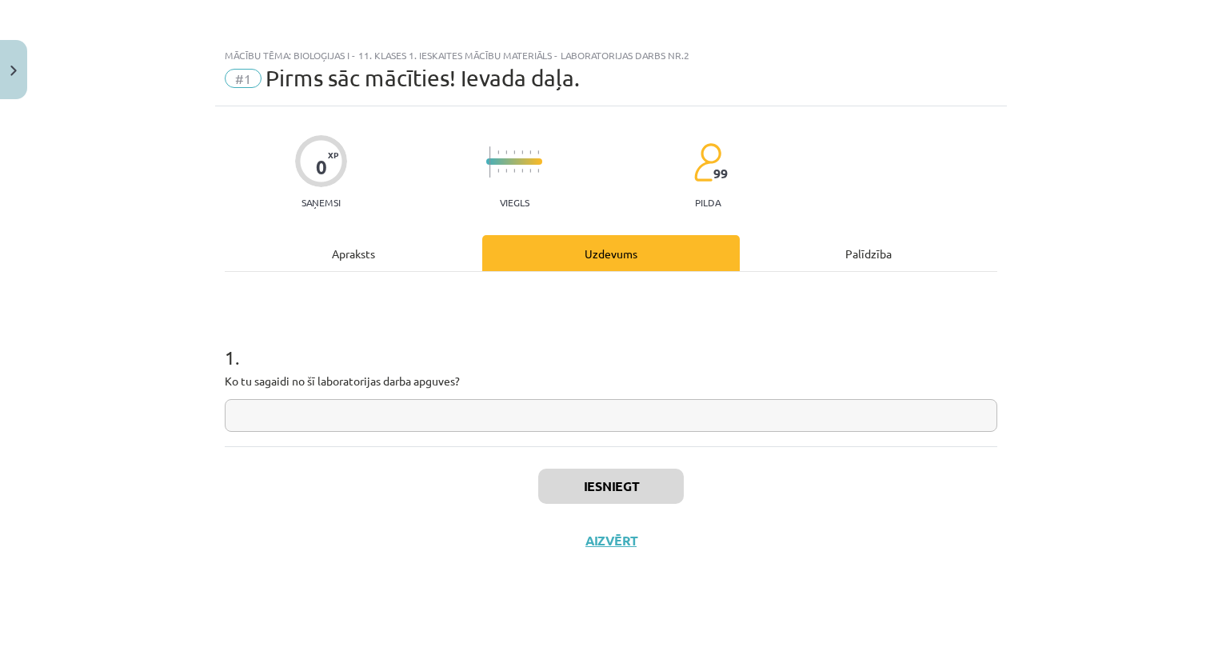
scroll to position [0, 0]
click at [362, 423] on input "text" at bounding box center [611, 415] width 772 height 33
type input "******"
click at [575, 485] on button "Iesniegt" at bounding box center [611, 486] width 146 height 35
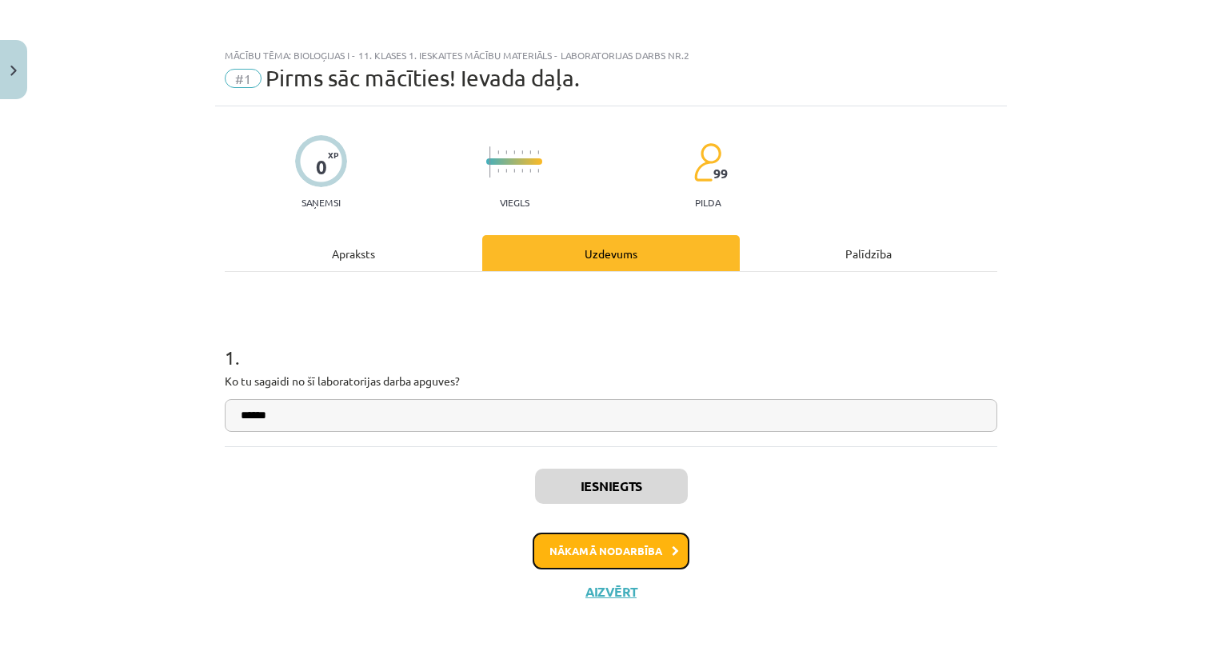
click at [590, 543] on button "Nākamā nodarbība" at bounding box center [610, 550] width 157 height 37
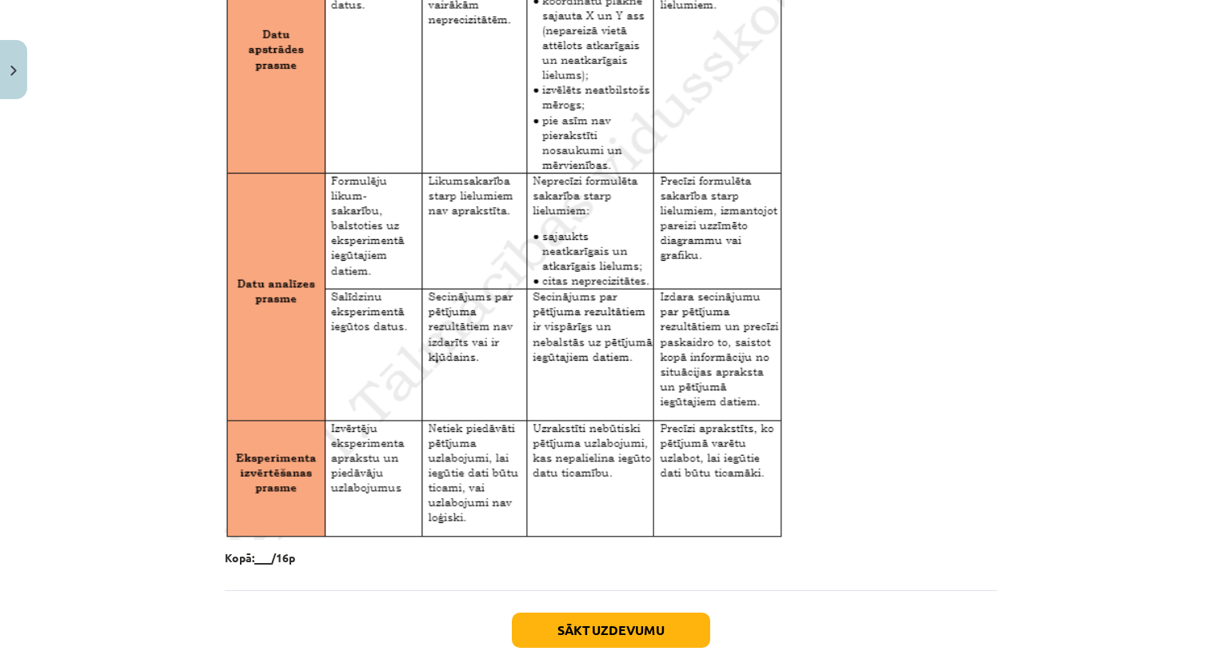
scroll to position [2567, 0]
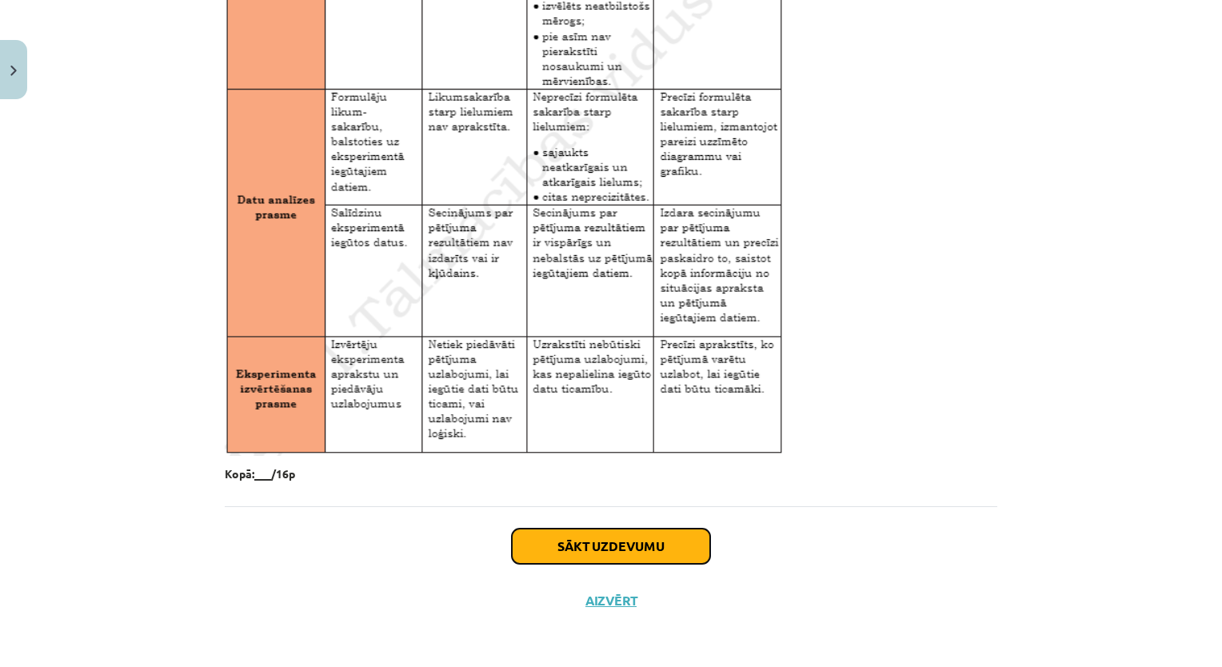
click at [615, 548] on button "Sākt uzdevumu" at bounding box center [611, 545] width 198 height 35
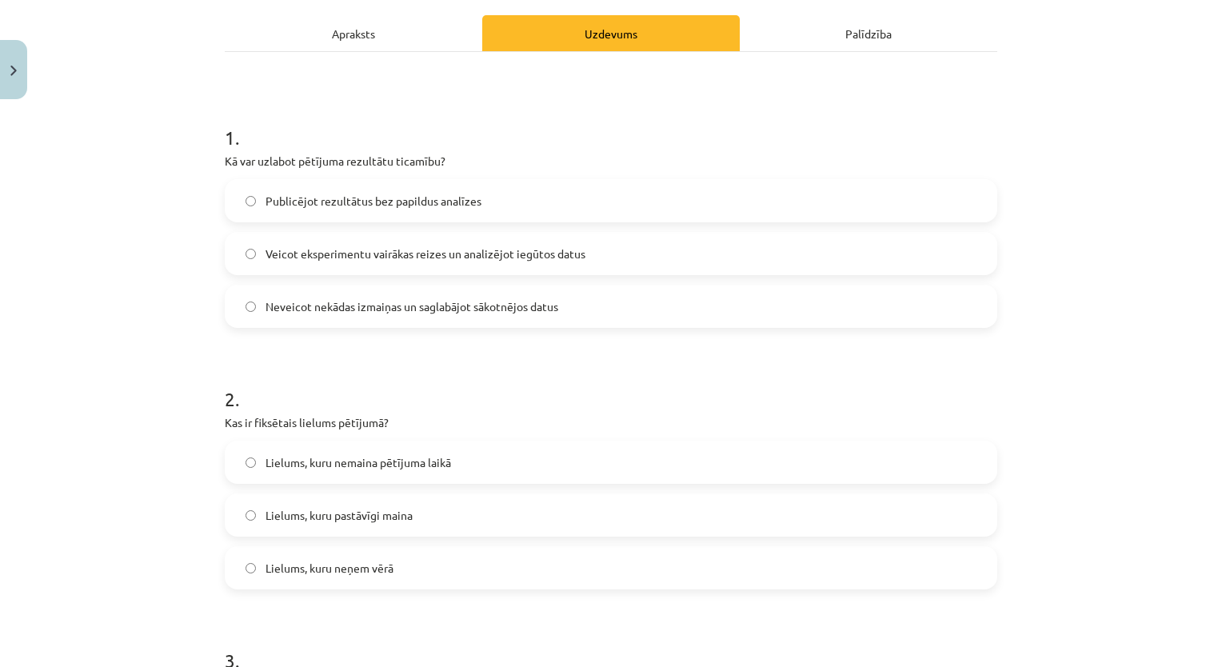
scroll to position [221, 0]
click at [704, 235] on label "Veicot eksperimentu vairākas reizes un analizējot iegūtos datus" at bounding box center [610, 253] width 769 height 40
click at [473, 466] on label "Lielums, kuru nemaina pētījuma laikā" at bounding box center [610, 461] width 769 height 40
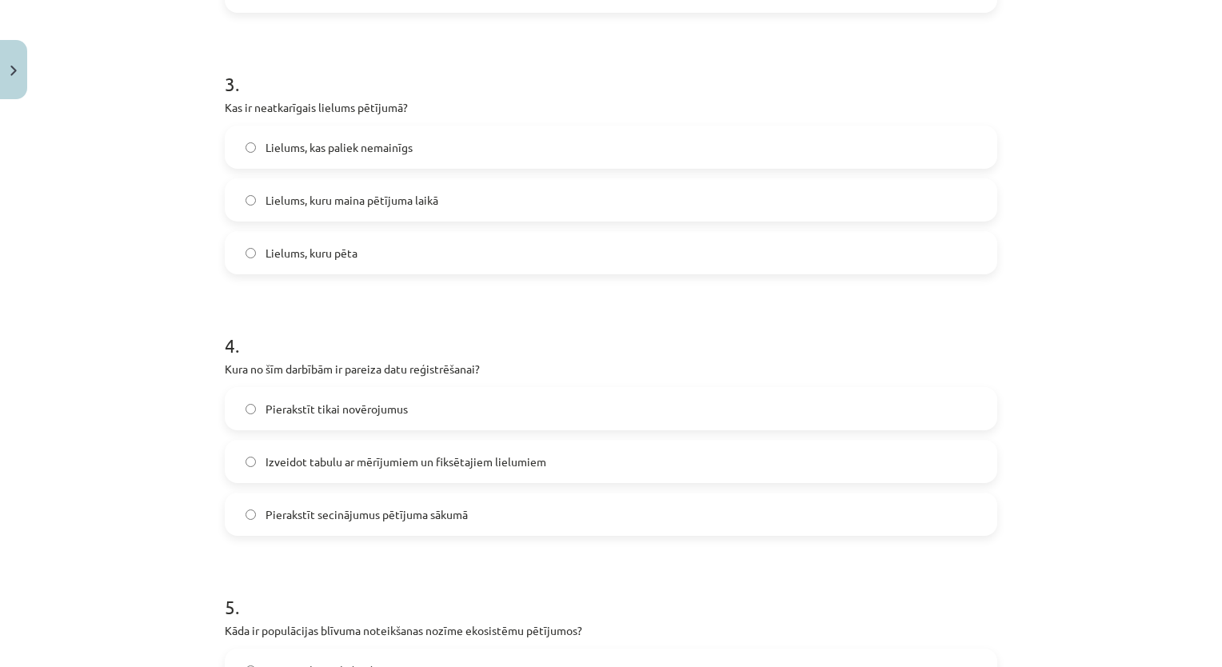
scroll to position [785, 0]
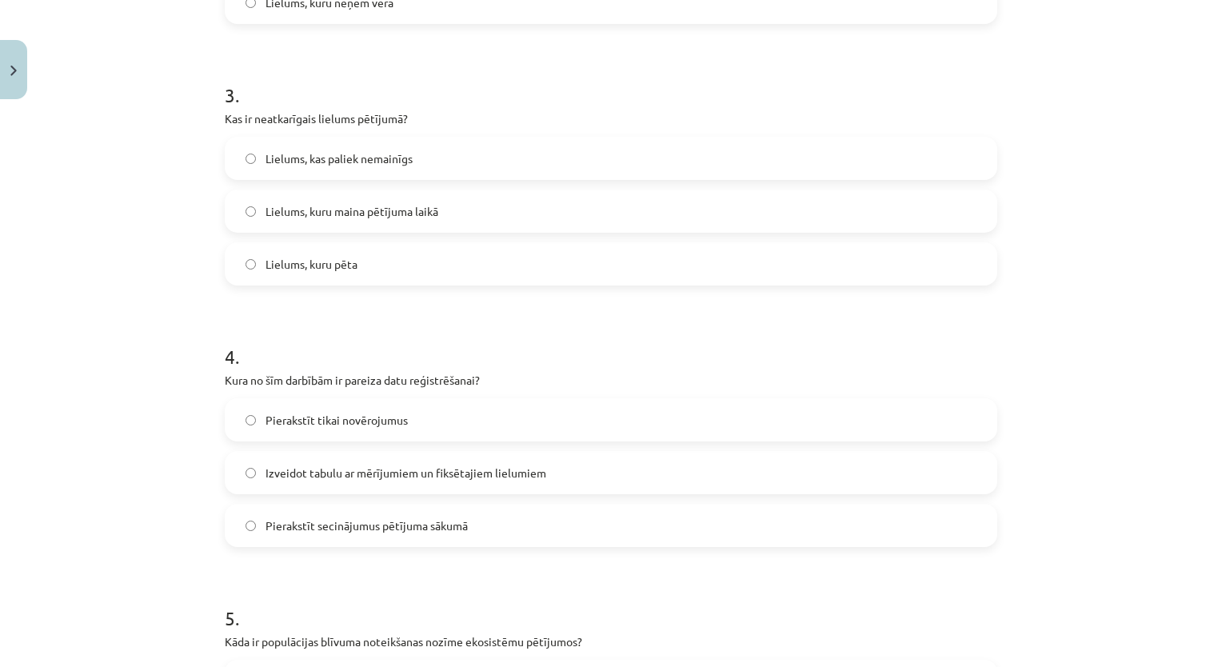
click at [532, 211] on label "Lielums, kuru maina pētījuma laikā" at bounding box center [610, 211] width 769 height 40
click at [365, 470] on span "Izveidot tabulu ar mērījumiem un fiksētajiem lielumiem" at bounding box center [405, 473] width 281 height 17
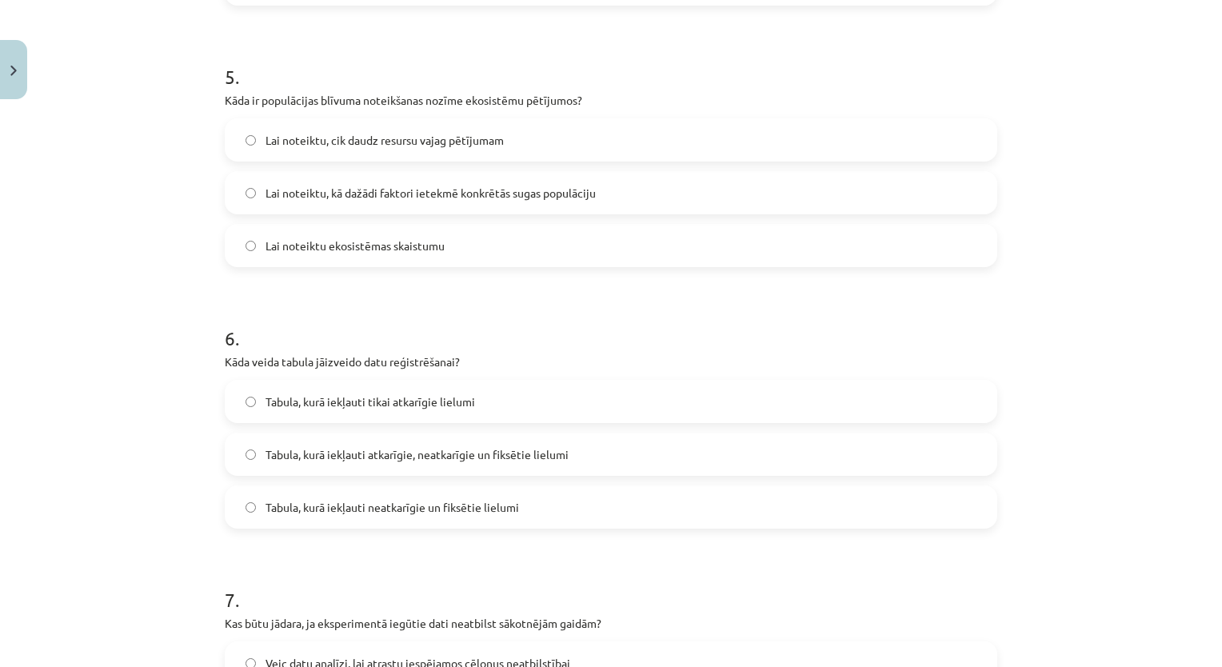
scroll to position [1322, 0]
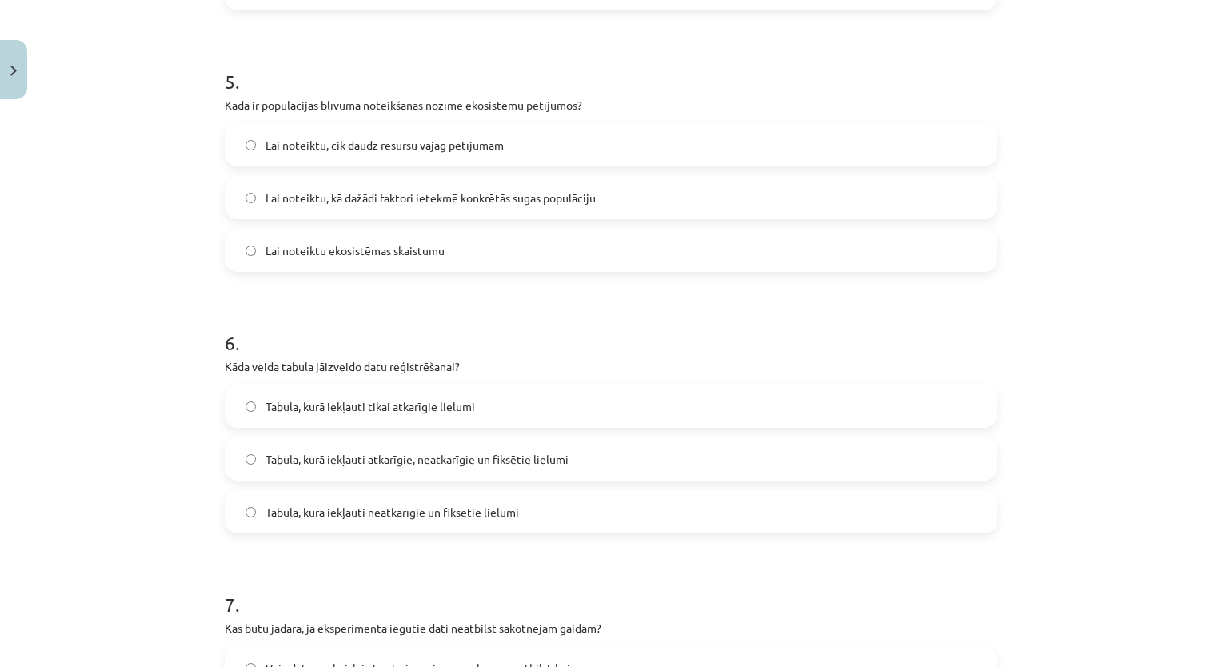
click at [374, 202] on span "Lai noteiktu, kā dažādi faktori ietekmē konkrētās sugas populāciju" at bounding box center [430, 197] width 330 height 17
click at [464, 456] on span "Tabula, kurā iekļauti atkarīgie, neatkarīgie un fiksētie lielumi" at bounding box center [416, 459] width 303 height 17
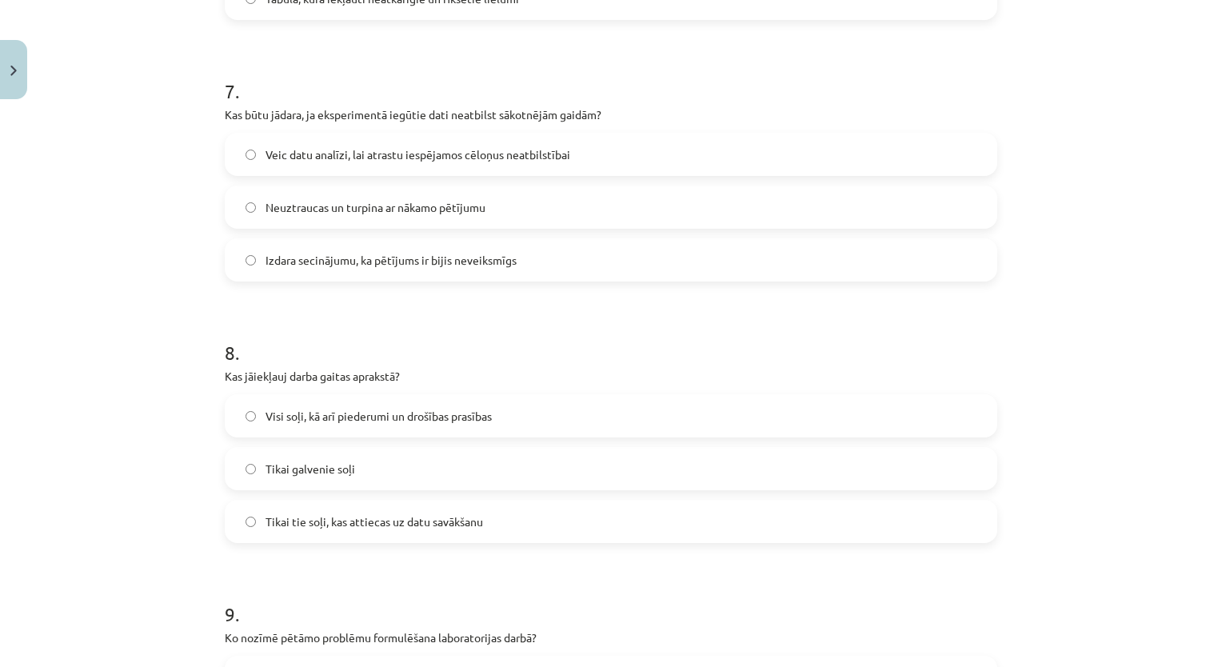
scroll to position [1833, 0]
click at [425, 164] on label "Veic datu analīzi, lai atrastu iespējamos cēloņus neatbilstībai" at bounding box center [610, 156] width 769 height 40
click at [344, 420] on span "Visi soļi, kā arī piederumi un drošības prasības" at bounding box center [378, 417] width 226 height 17
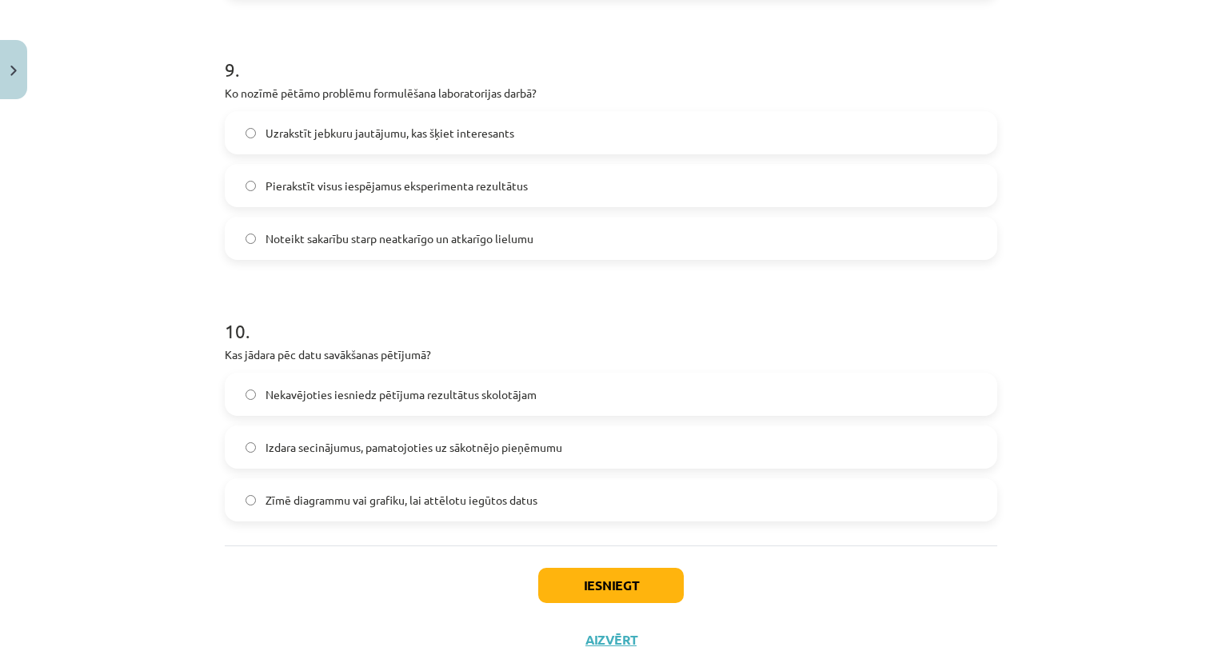
scroll to position [2379, 0]
click at [319, 233] on span "Noteikt sakarību starp neatkarīgo un atkarīgo lielumu" at bounding box center [399, 238] width 268 height 17
click at [349, 498] on span "Zīmē diagrammu vai grafiku, lai attēlotu iegūtos datus" at bounding box center [401, 500] width 272 height 17
click at [596, 587] on button "Iesniegt" at bounding box center [611, 585] width 146 height 35
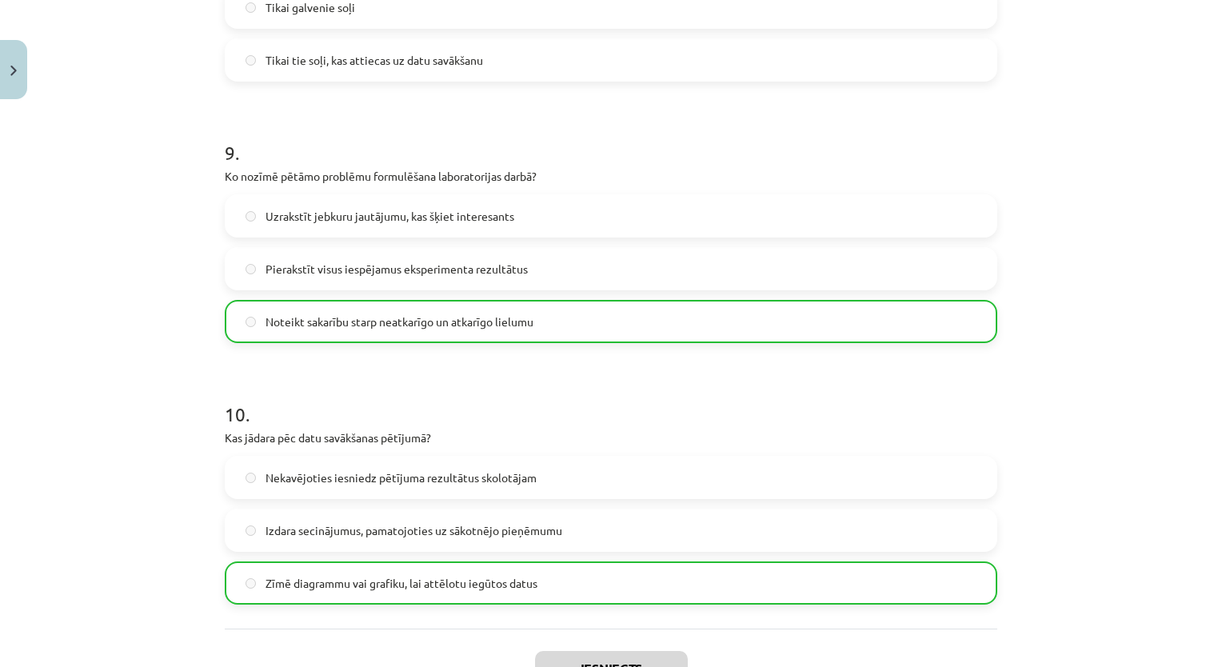
scroll to position [2469, 0]
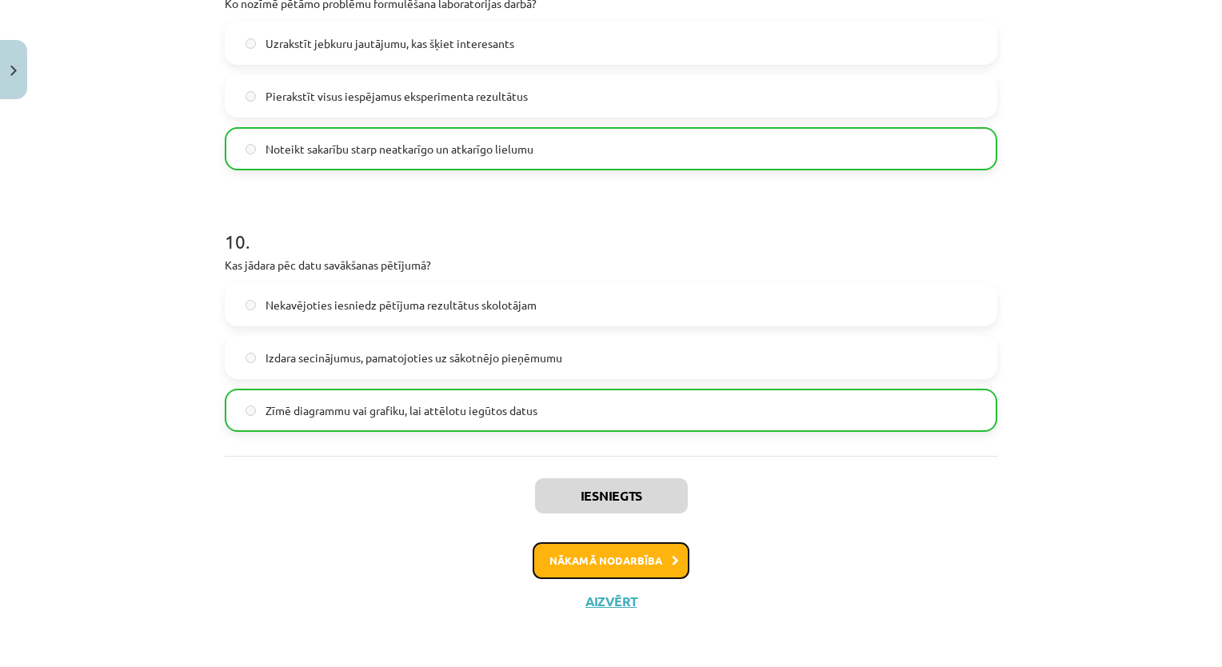
click at [615, 547] on button "Nākamā nodarbība" at bounding box center [610, 560] width 157 height 37
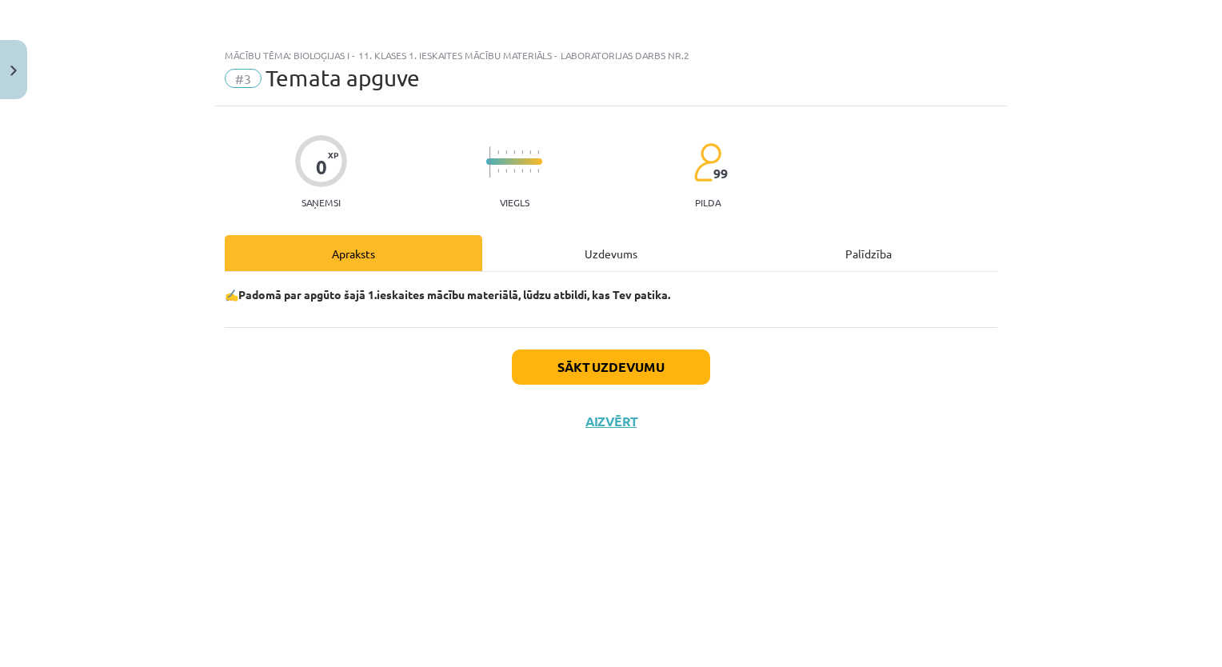
scroll to position [0, 0]
click at [574, 365] on button "Sākt uzdevumu" at bounding box center [611, 366] width 198 height 35
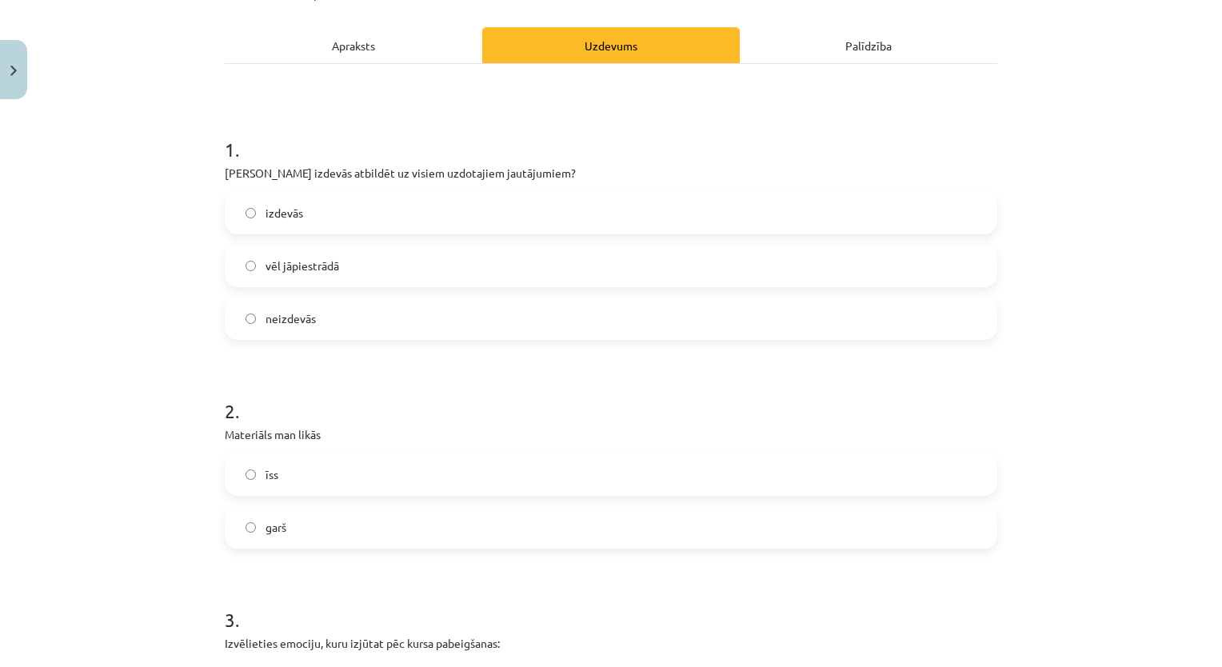
scroll to position [240, 0]
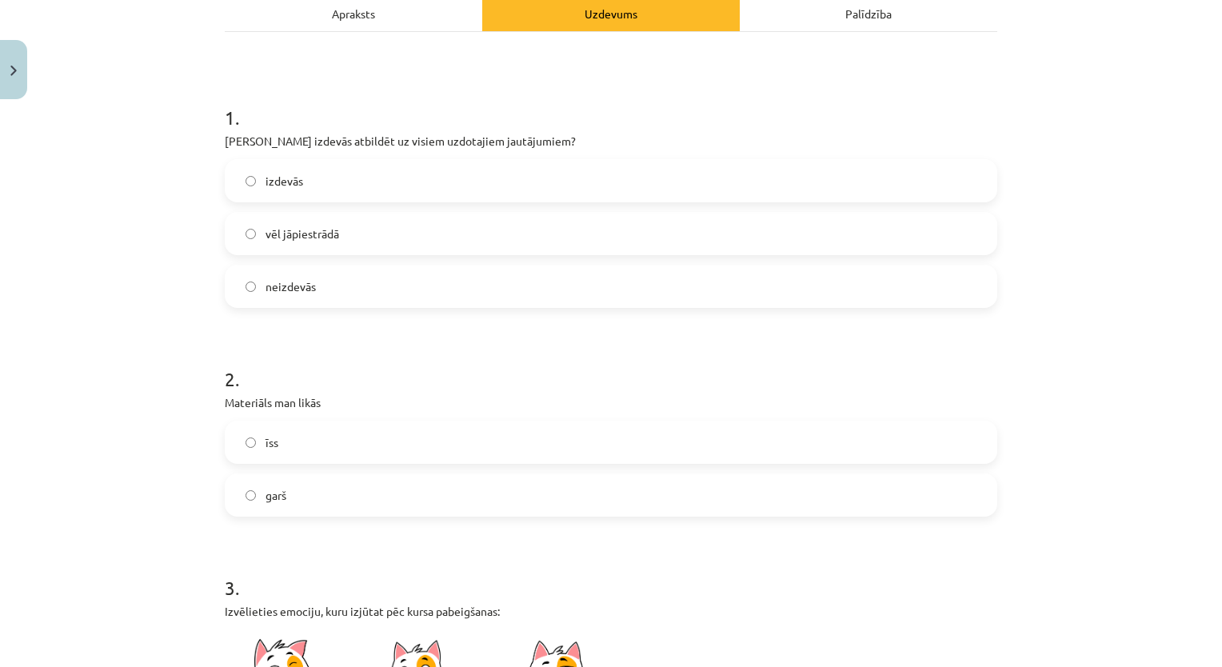
click at [361, 193] on label "izdevās" at bounding box center [610, 181] width 769 height 40
click at [293, 456] on label "īss" at bounding box center [610, 442] width 769 height 40
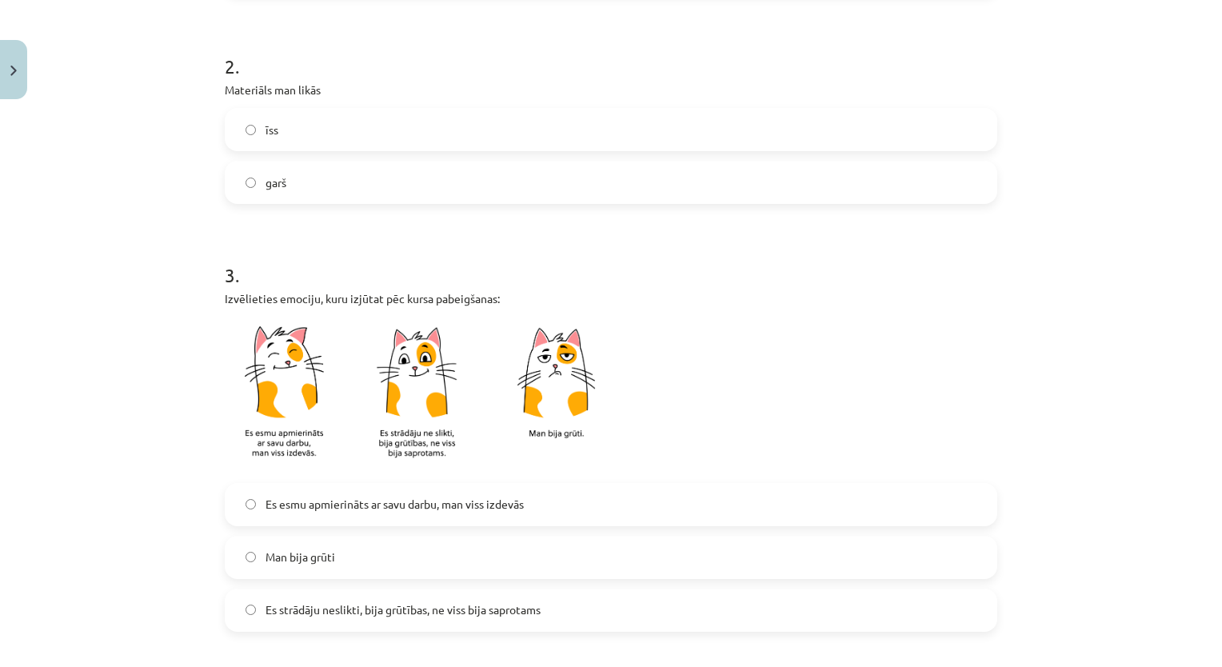
scroll to position [556, 0]
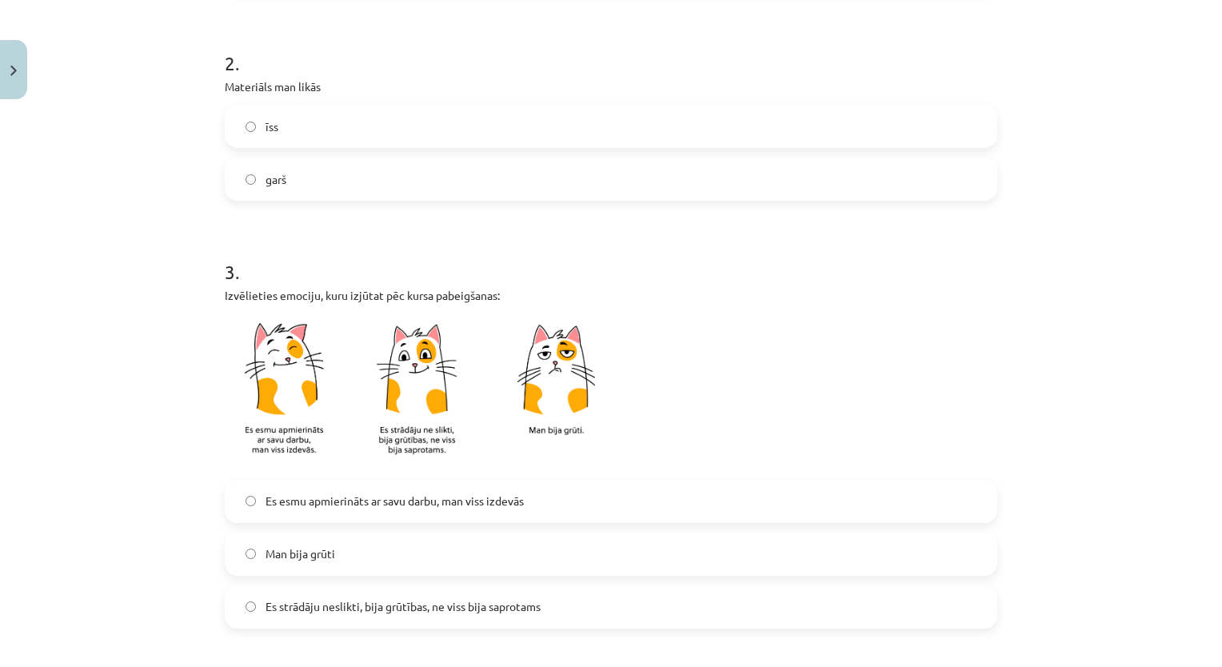
click at [319, 517] on label "Es esmu apmierināts ar savu darbu, man viss izdevās" at bounding box center [610, 501] width 769 height 40
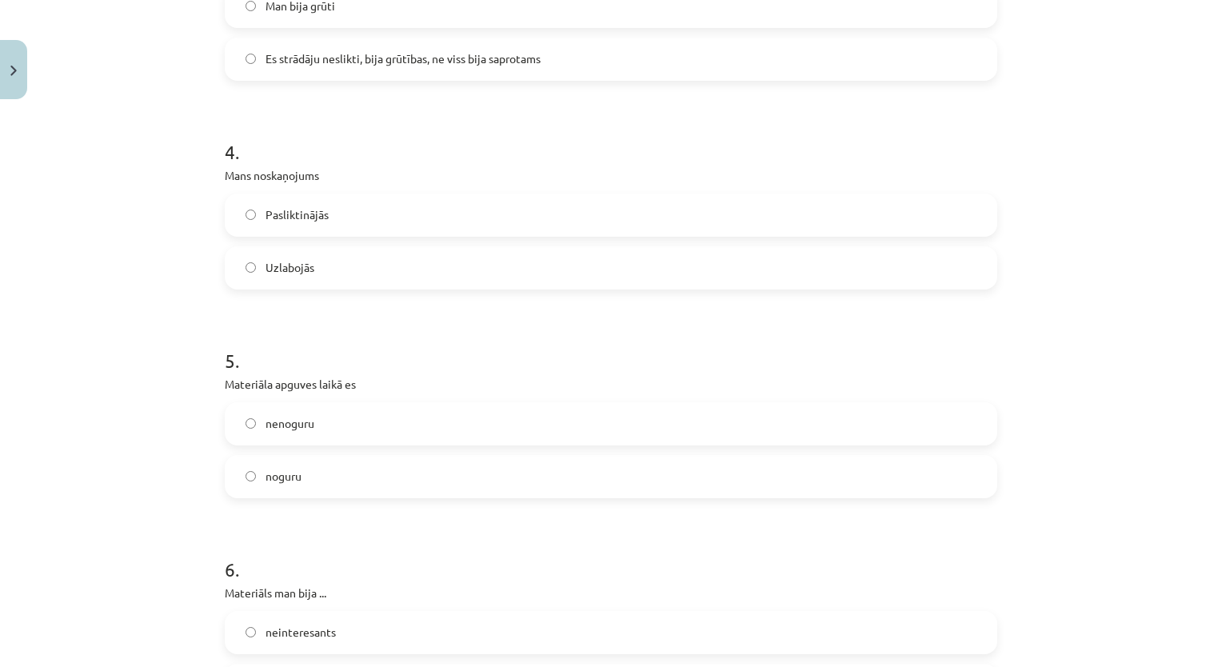
scroll to position [1118, 0]
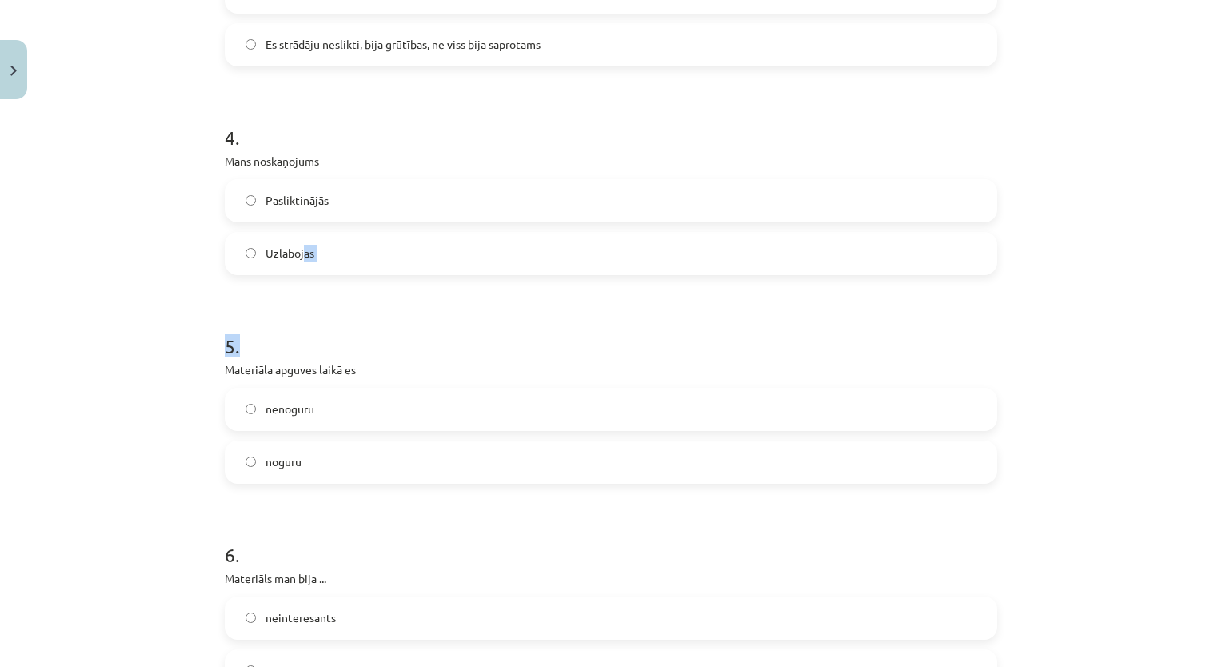
drag, startPoint x: 299, startPoint y: 260, endPoint x: 349, endPoint y: 305, distance: 66.8
drag, startPoint x: 349, startPoint y: 305, endPoint x: 333, endPoint y: 253, distance: 54.4
click at [333, 253] on label "Uzlabojās" at bounding box center [610, 253] width 769 height 40
click at [308, 408] on span "nenoguru" at bounding box center [289, 409] width 49 height 17
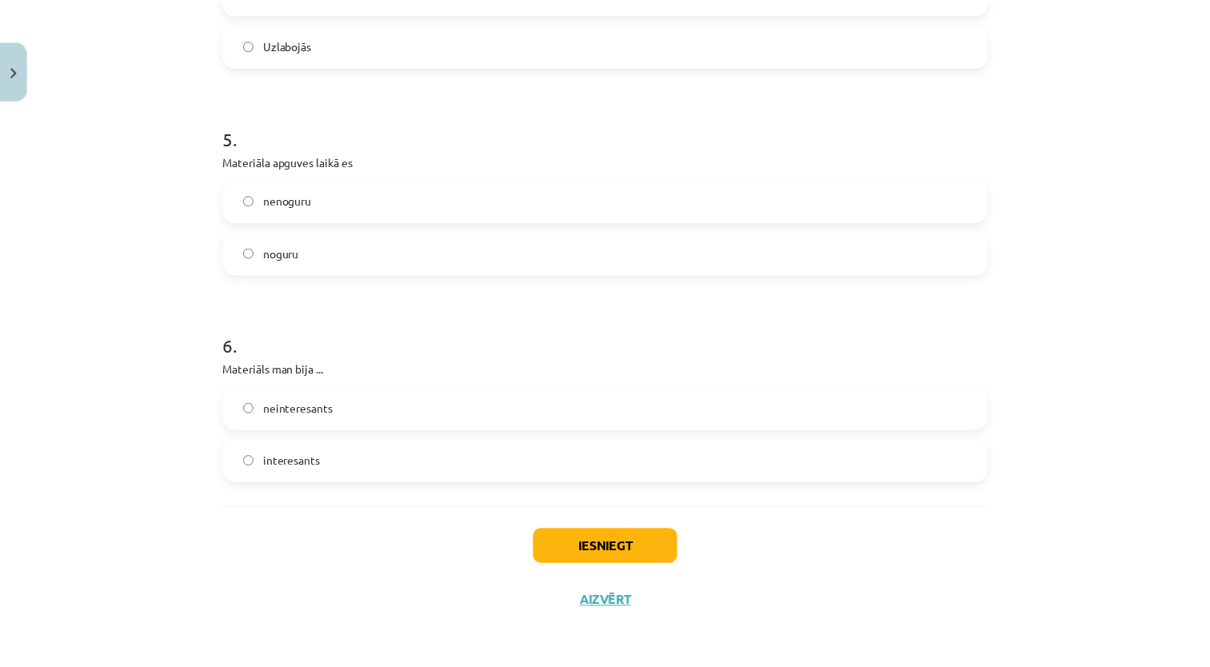
scroll to position [1327, 0]
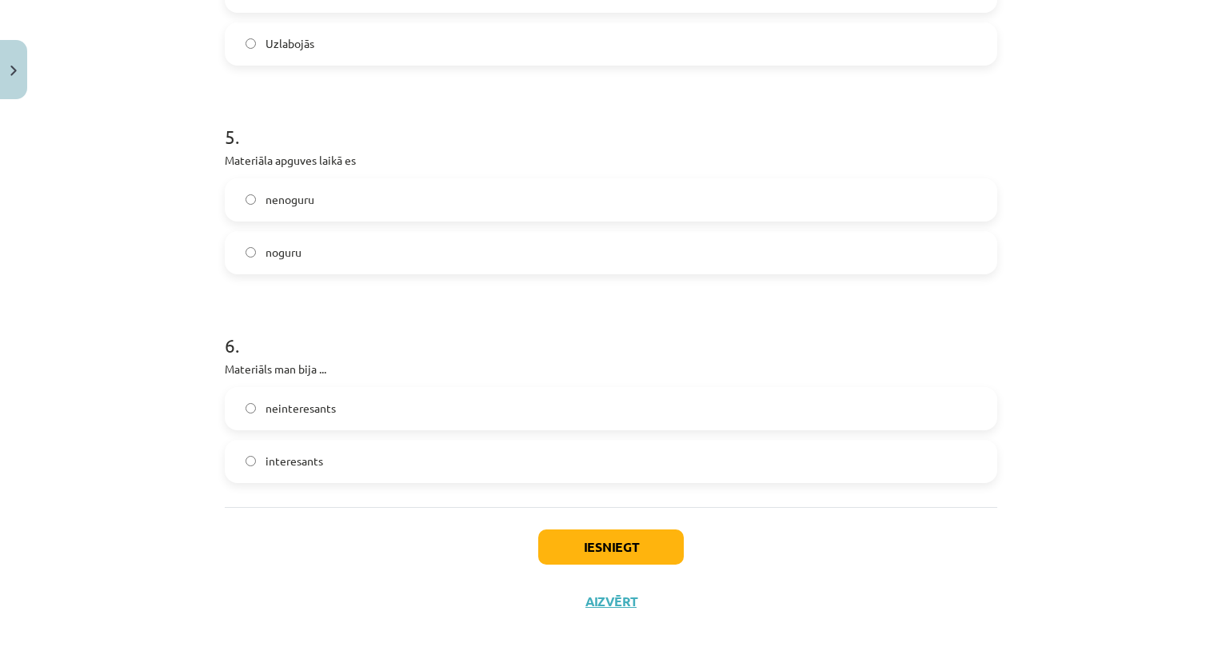
click at [332, 446] on label "interesants" at bounding box center [610, 461] width 769 height 40
click at [563, 556] on button "Iesniegt" at bounding box center [611, 546] width 146 height 35
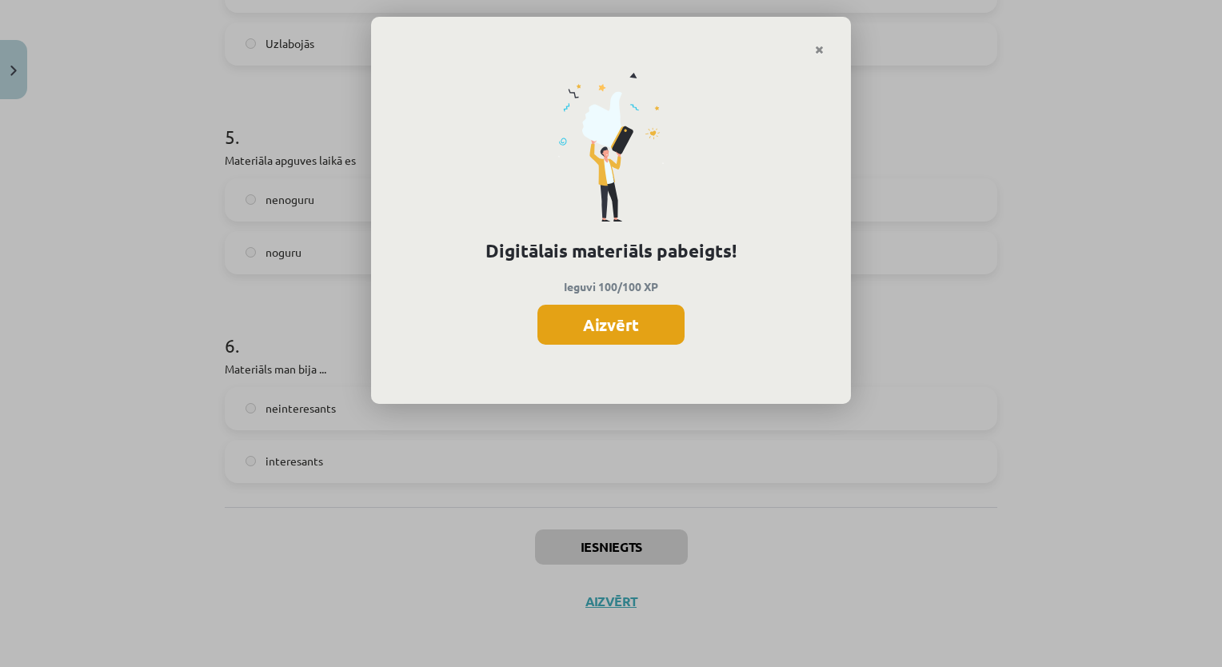
click at [611, 325] on button "Aizvērt" at bounding box center [610, 325] width 147 height 40
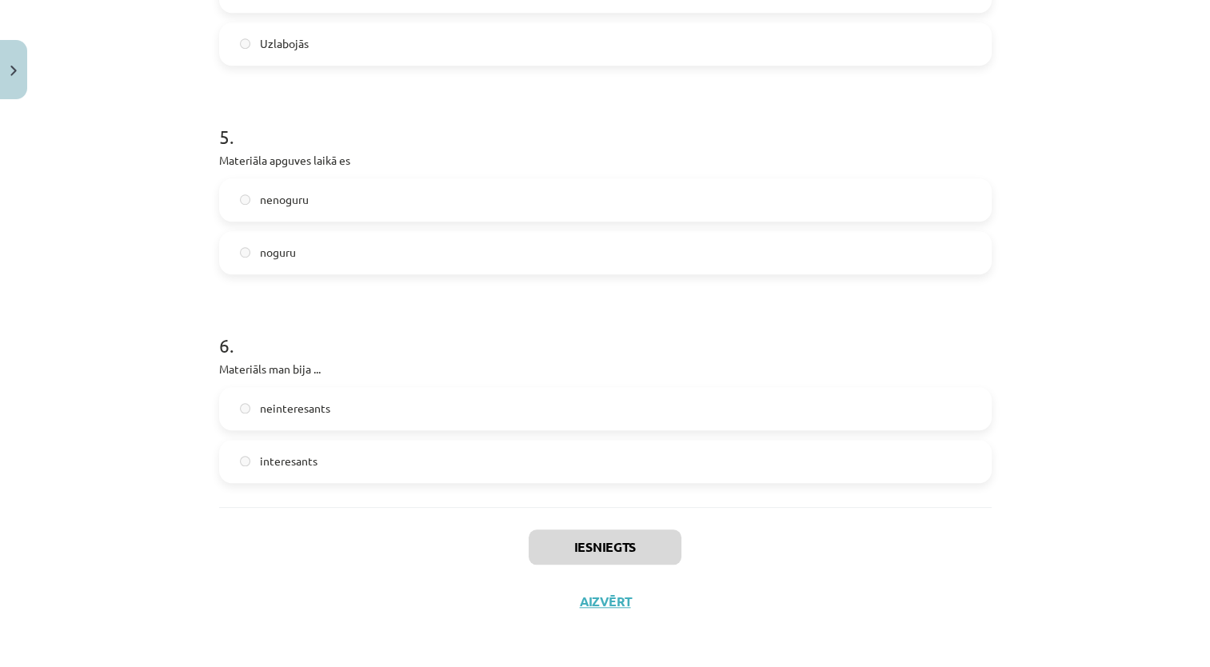
click at [581, 590] on div "Iesniegts Aizvērt" at bounding box center [605, 563] width 772 height 112
click at [588, 606] on button "Aizvērt" at bounding box center [605, 601] width 61 height 16
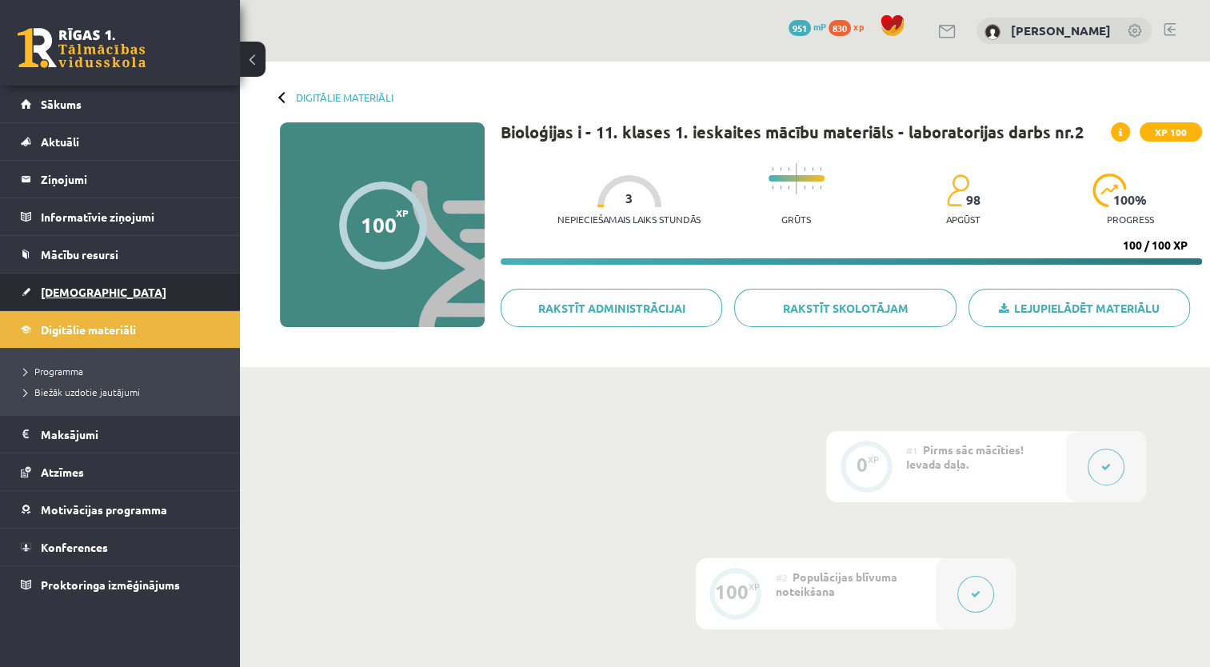
click at [65, 281] on link "[DEMOGRAPHIC_DATA]" at bounding box center [120, 291] width 199 height 37
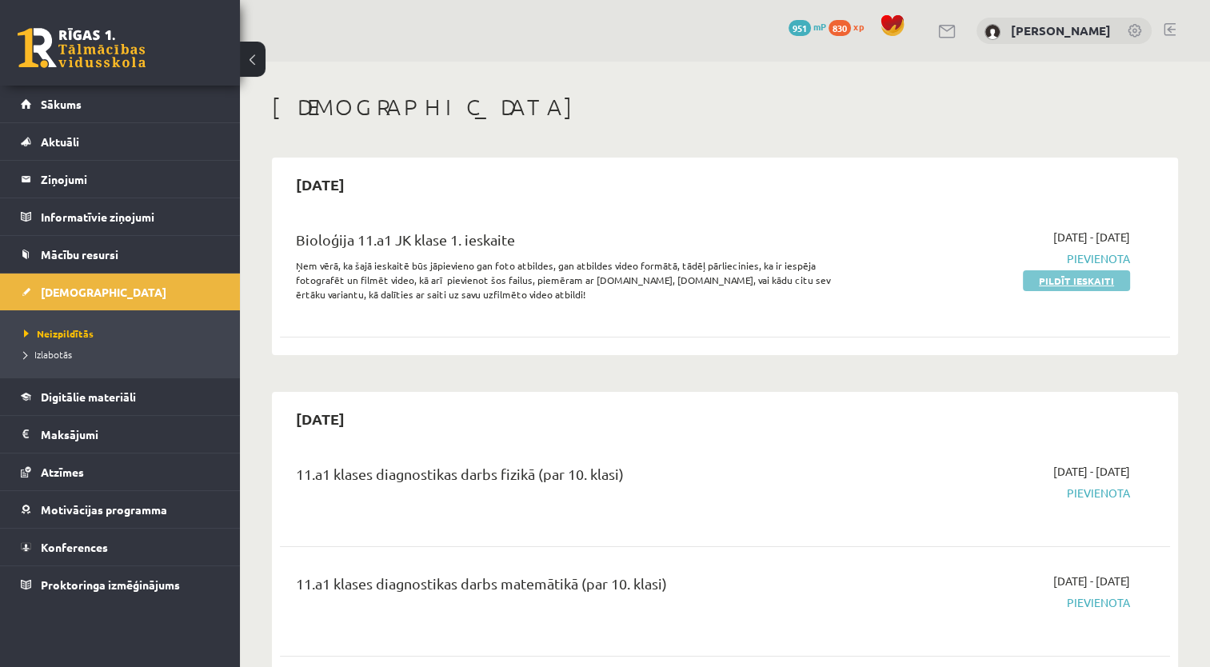
click at [1055, 274] on link "Pildīt ieskaiti" at bounding box center [1076, 280] width 107 height 21
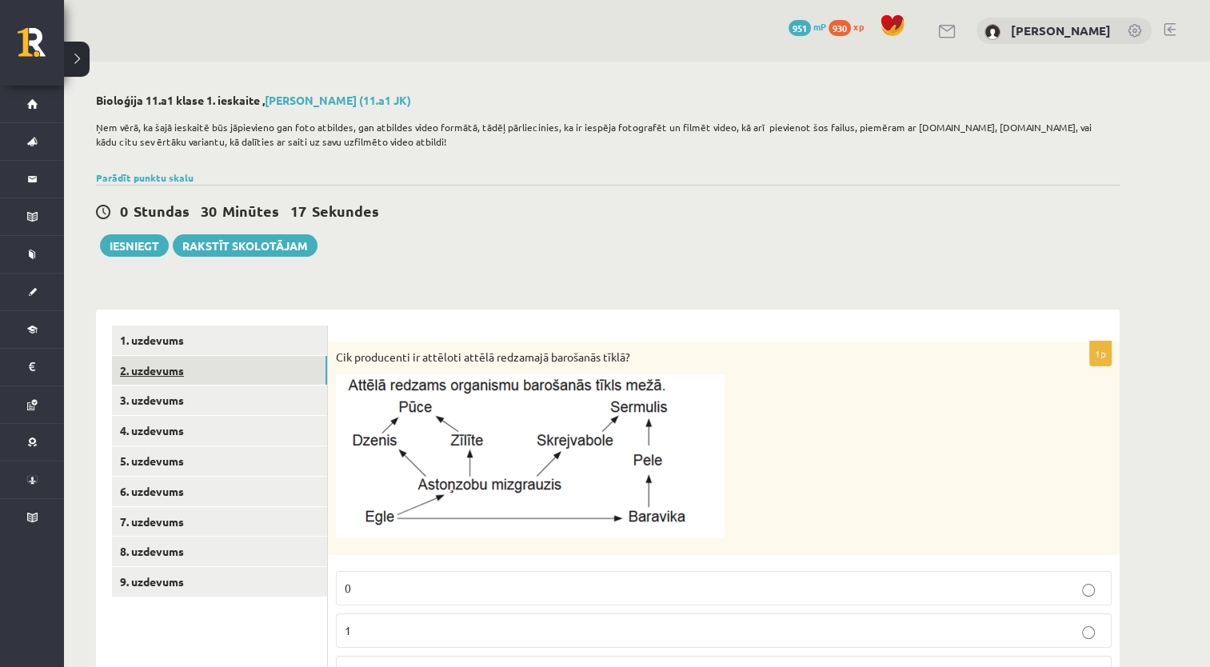
click at [244, 379] on link "2. uzdevums" at bounding box center [219, 371] width 215 height 30
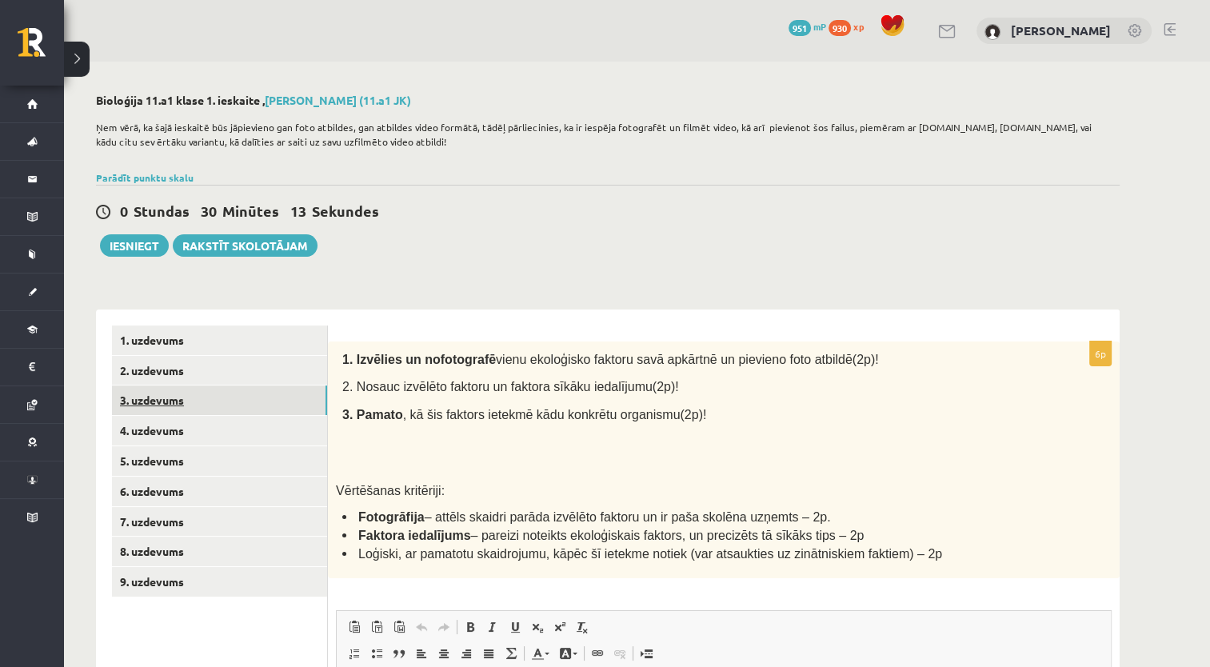
click at [154, 403] on link "3. uzdevums" at bounding box center [219, 400] width 215 height 30
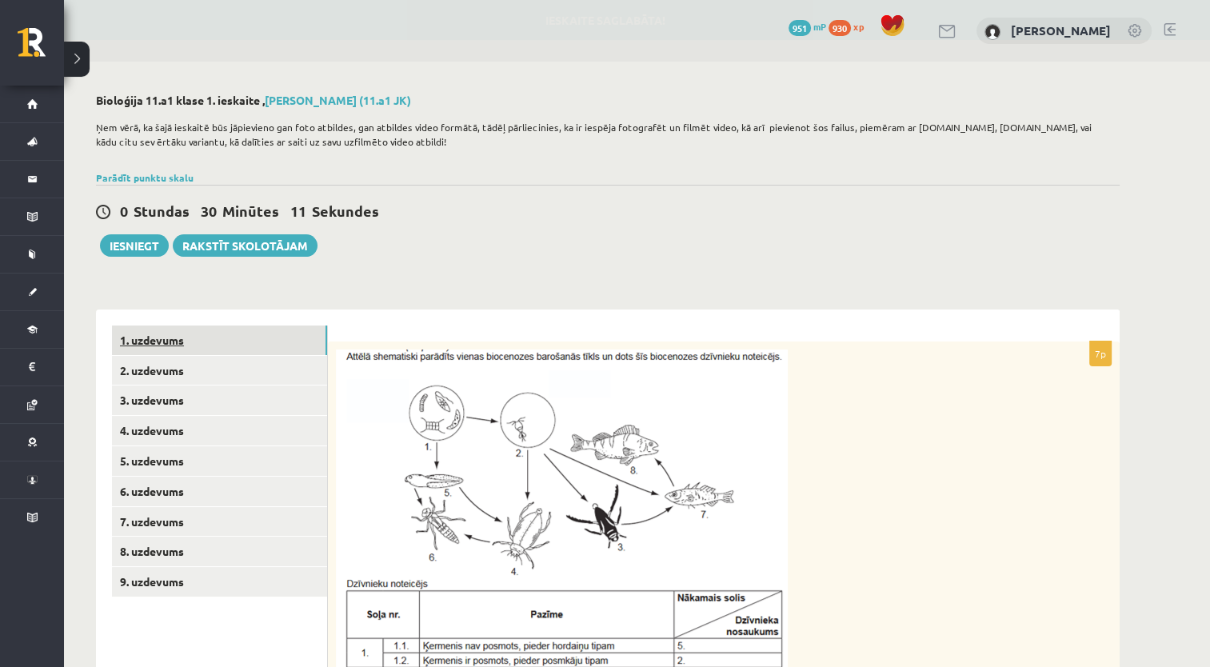
click at [150, 341] on link "1. uzdevums" at bounding box center [219, 340] width 215 height 30
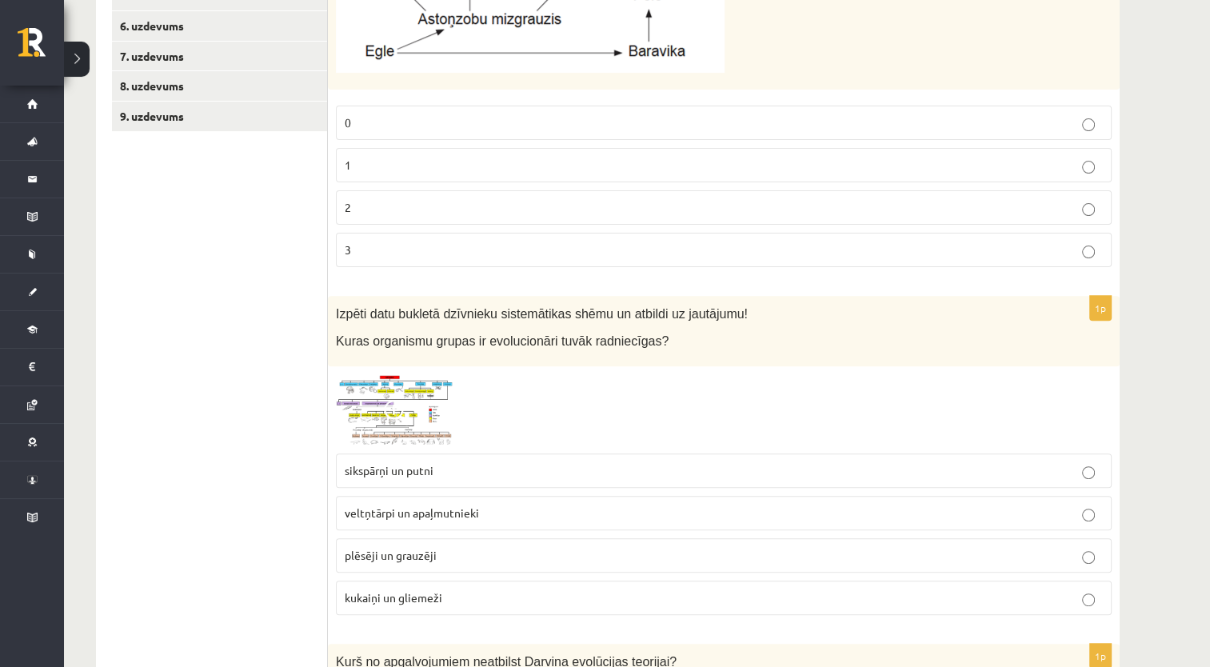
scroll to position [466, 0]
click at [464, 207] on p "2" at bounding box center [724, 206] width 758 height 17
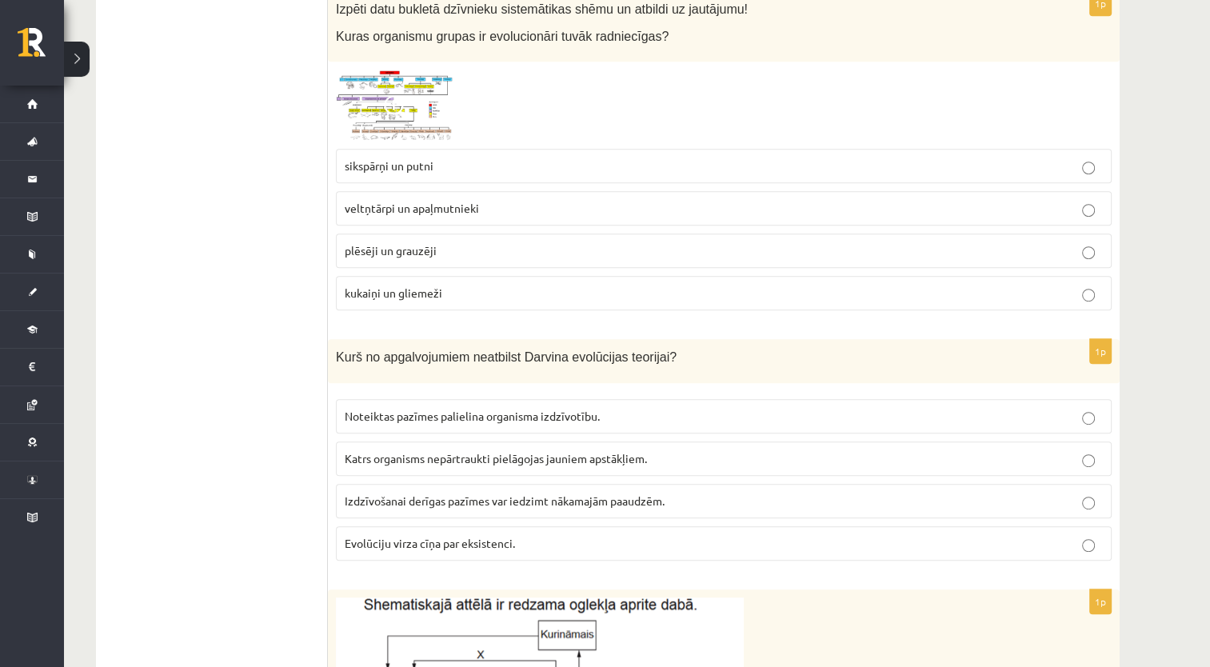
scroll to position [766, 0]
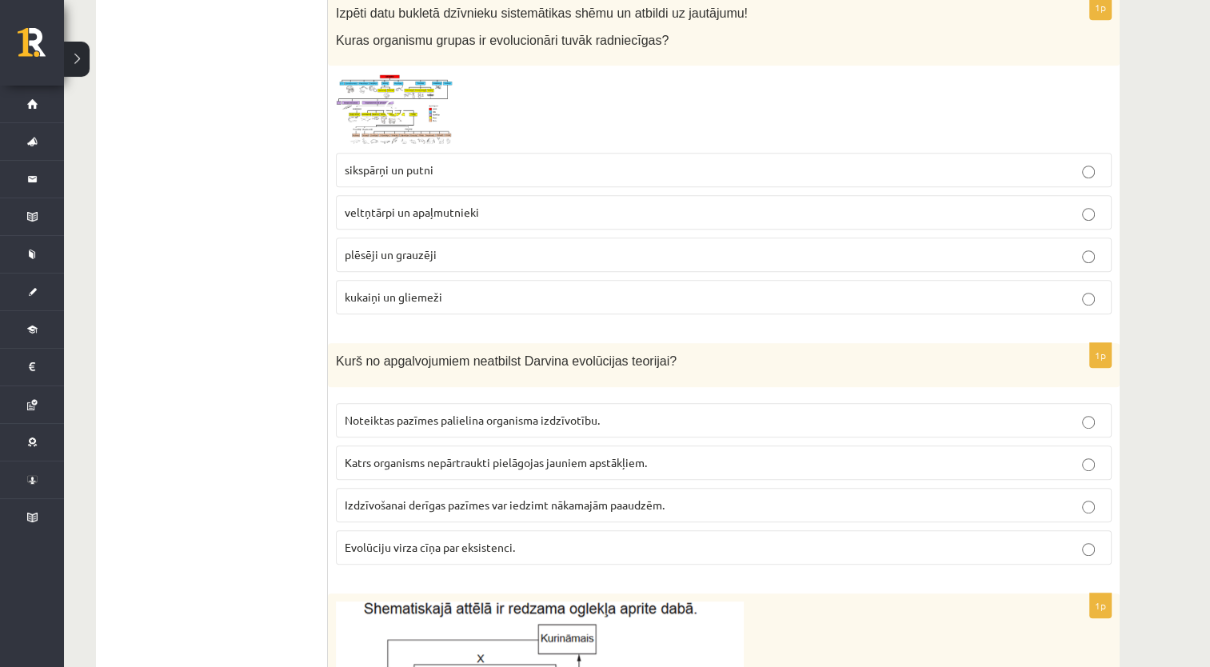
click at [458, 174] on p "sikspārņi un putni" at bounding box center [724, 170] width 758 height 17
click at [441, 253] on p "plēsēji un grauzēji" at bounding box center [724, 254] width 758 height 17
click at [425, 155] on label "sikspārņi un putni" at bounding box center [724, 170] width 776 height 34
click at [435, 250] on p "plēsēji un grauzēji" at bounding box center [724, 254] width 758 height 17
click at [537, 465] on p "Katrs organisms nepārtraukti pielāgojas jauniem apstākļiem." at bounding box center [724, 462] width 758 height 17
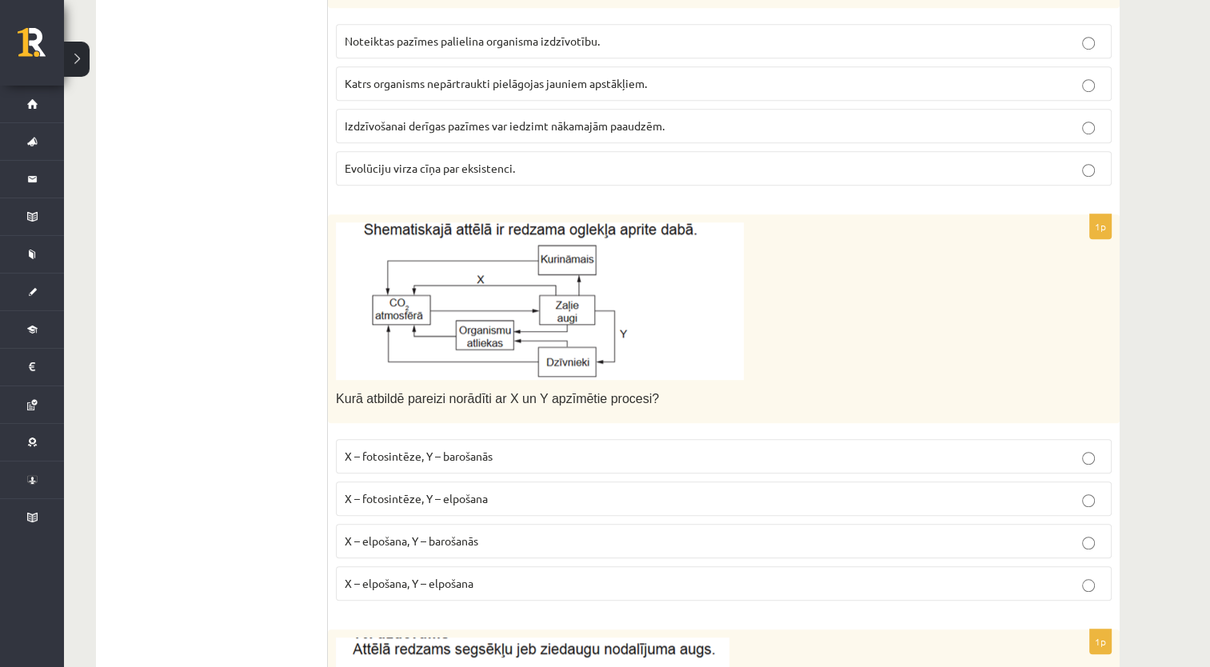
scroll to position [1144, 0]
click at [502, 582] on p "X – elpošana, Y – elpošana" at bounding box center [724, 584] width 758 height 17
click at [497, 501] on p "X – fotosintēze, Y – elpošana" at bounding box center [724, 499] width 758 height 17
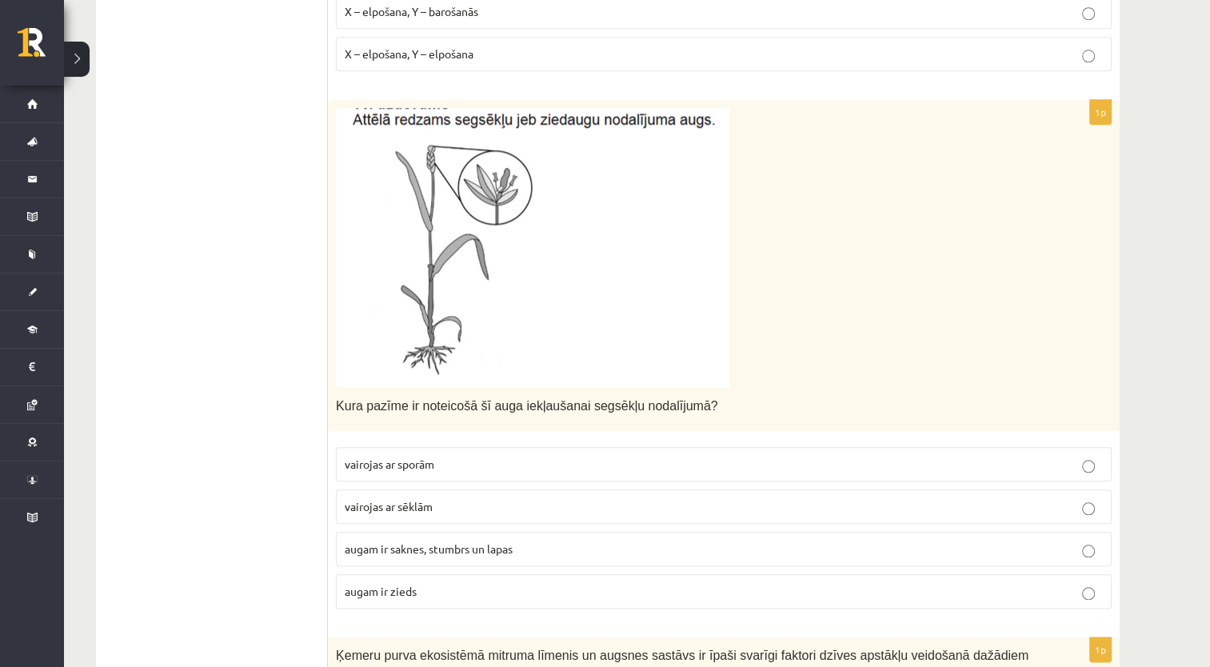
scroll to position [1673, 0]
click at [438, 591] on p "augam ir zieds" at bounding box center [724, 592] width 758 height 17
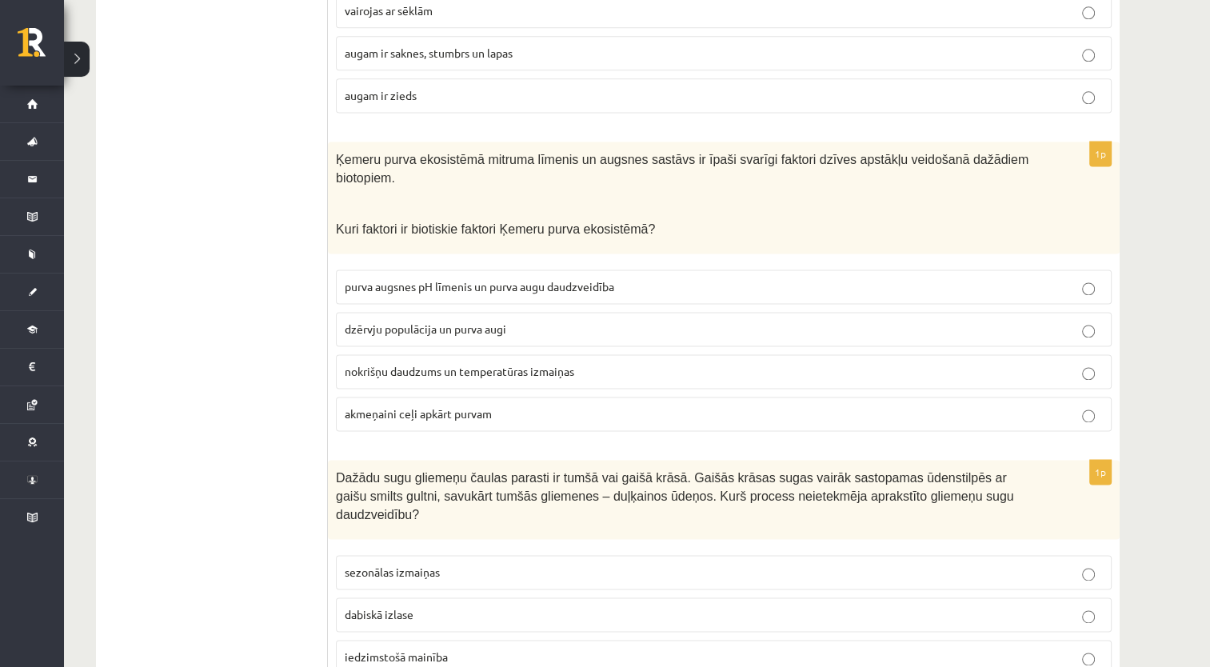
scroll to position [2235, 0]
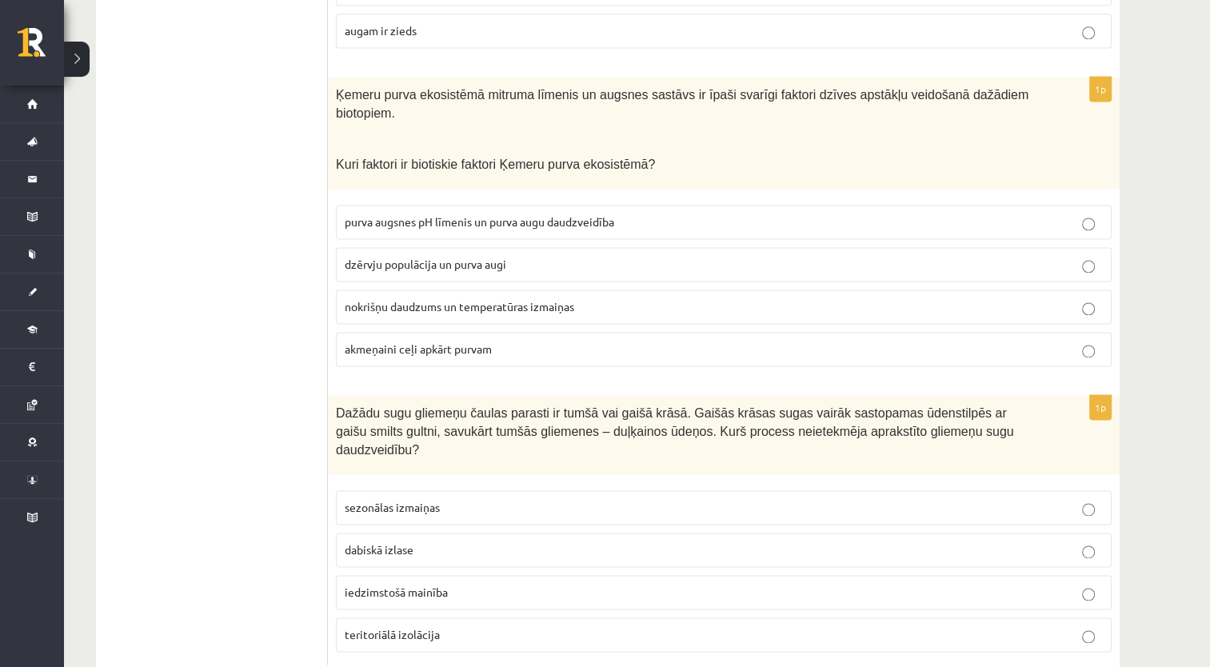
click at [449, 256] on p "dzērvju populācija un purva augi" at bounding box center [724, 264] width 758 height 17
click at [467, 541] on p "dabiskā izlase" at bounding box center [724, 549] width 758 height 17
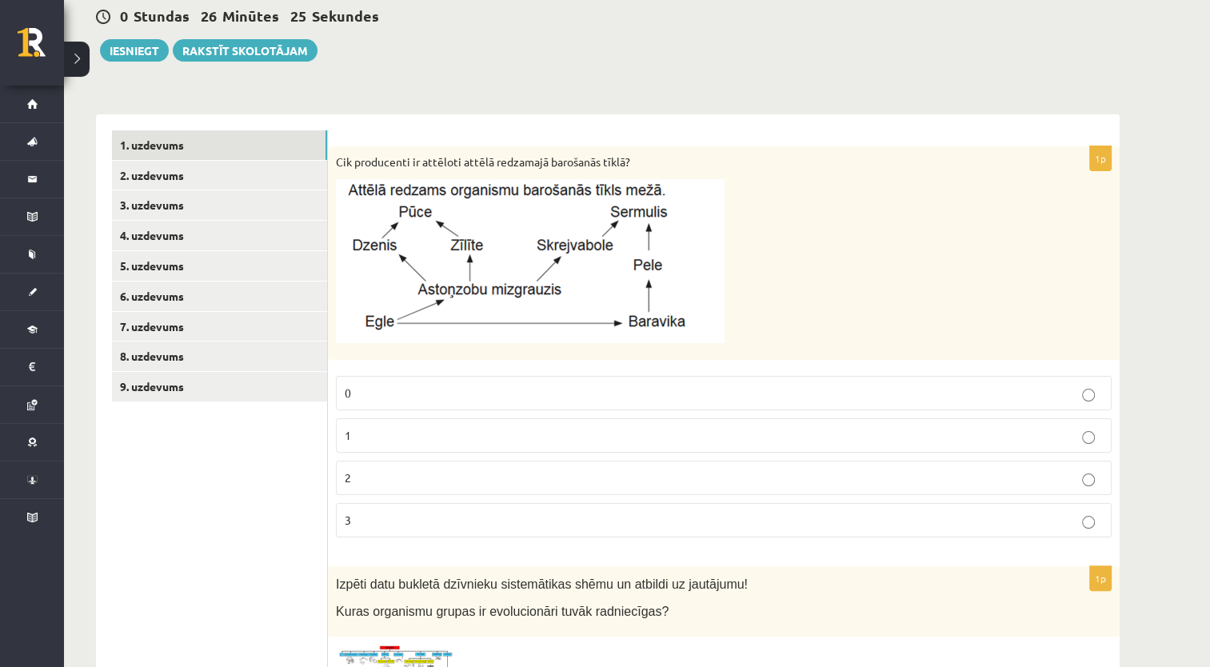
scroll to position [0, 0]
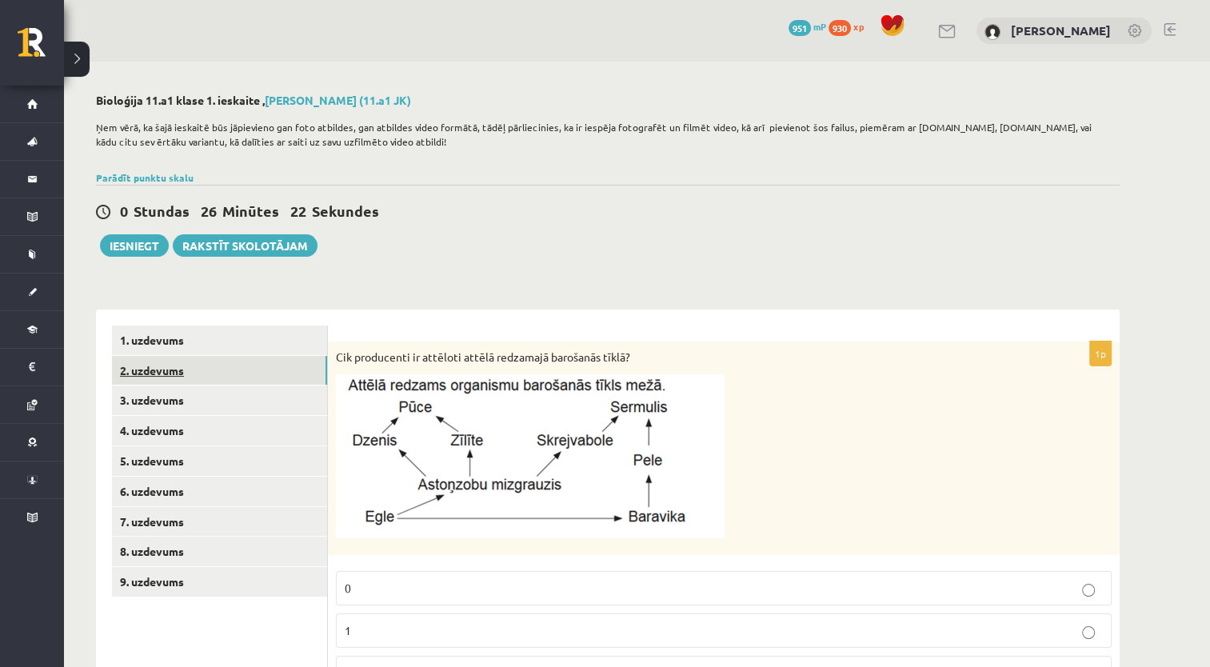
click at [174, 367] on link "2. uzdevums" at bounding box center [219, 371] width 215 height 30
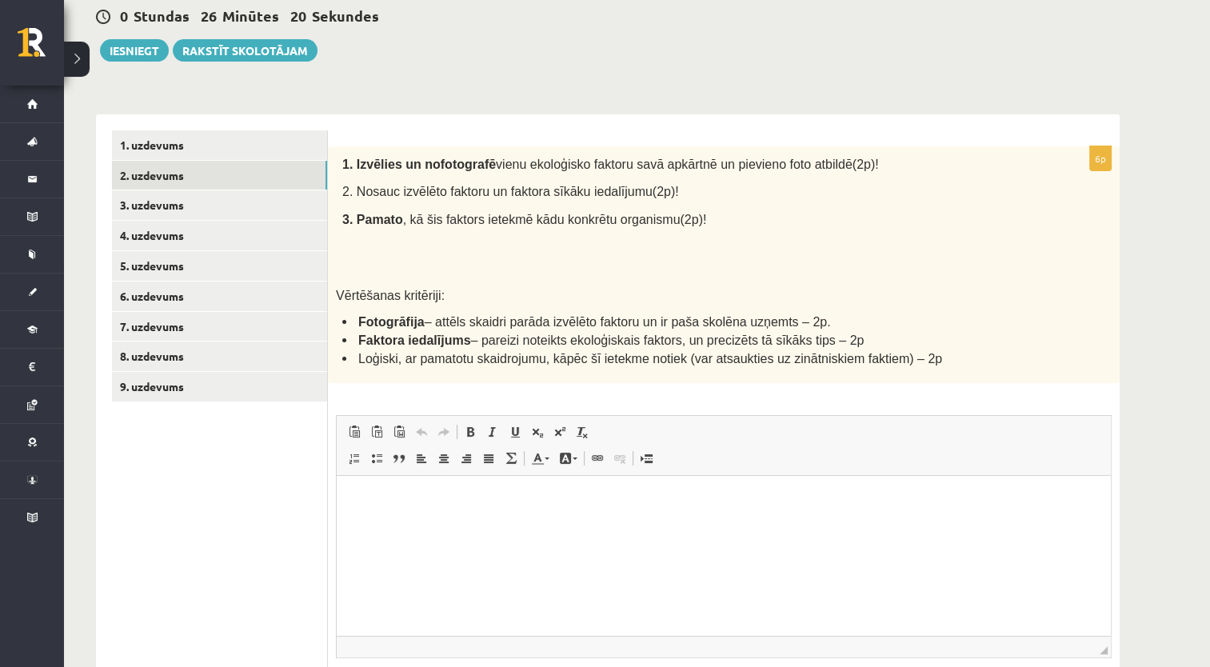
scroll to position [205, 0]
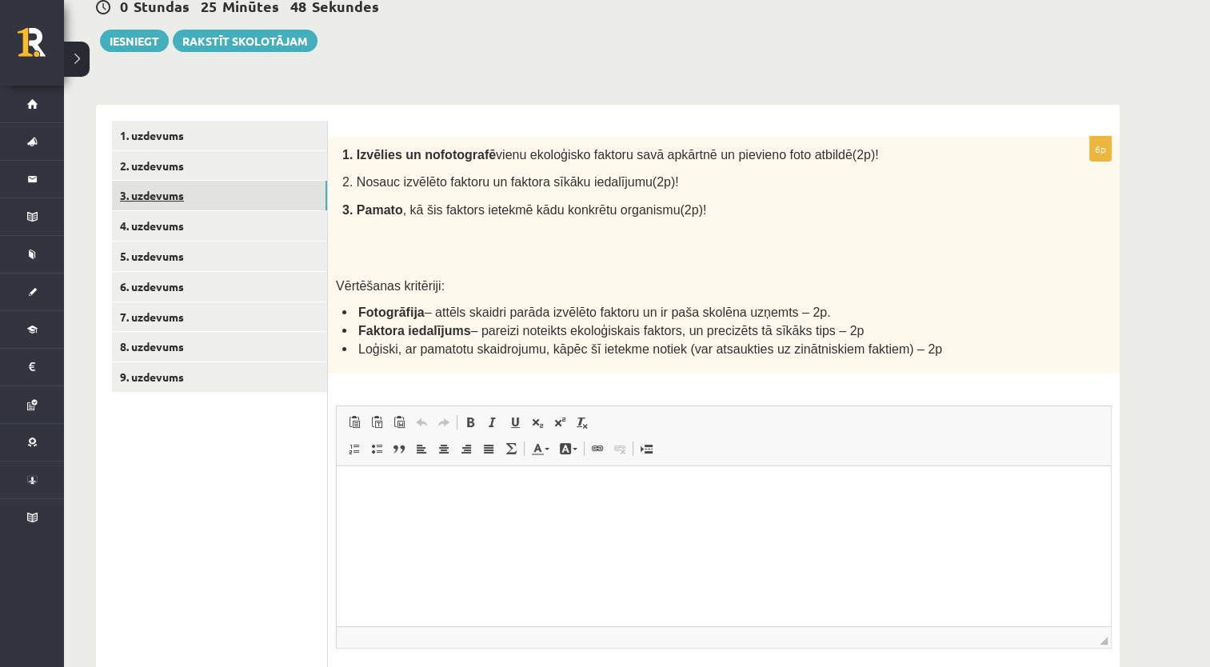
click at [208, 197] on link "3. uzdevums" at bounding box center [219, 196] width 215 height 30
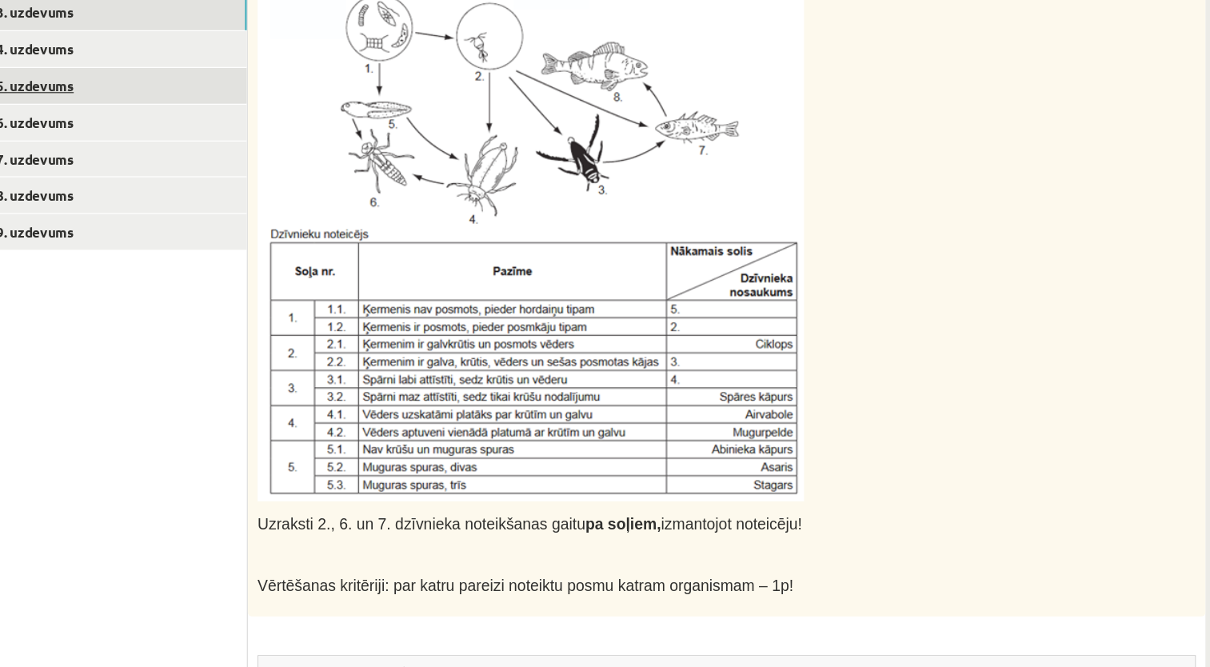
scroll to position [389, 0]
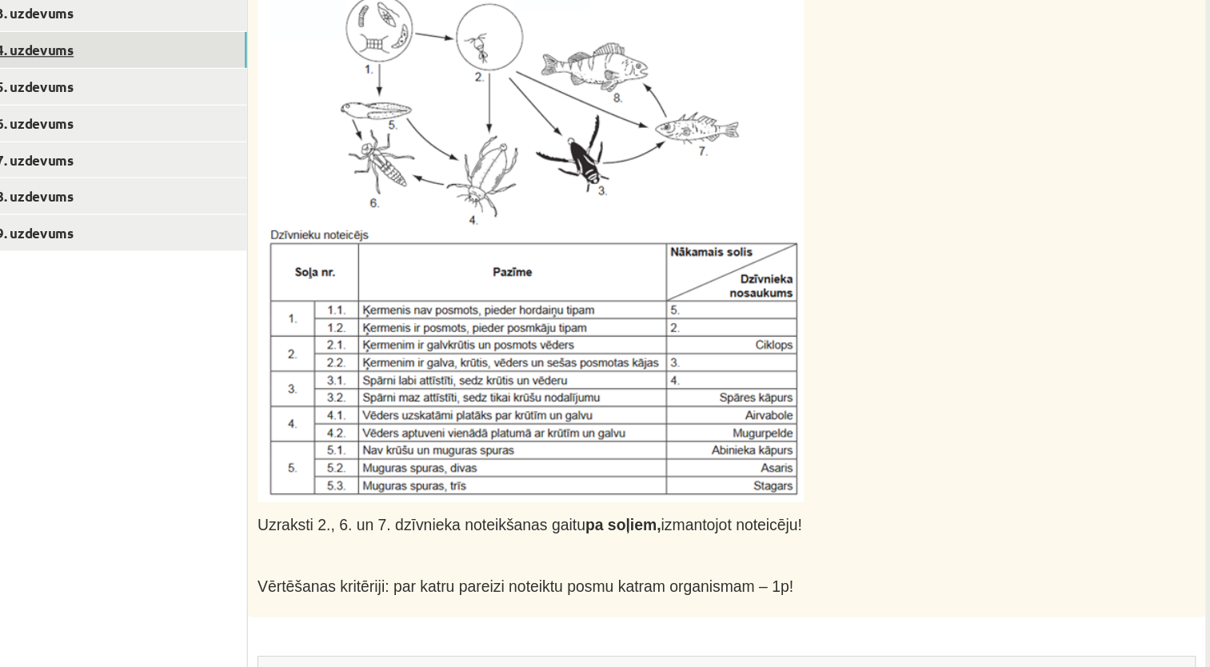
click at [194, 39] on link "4. uzdevums" at bounding box center [219, 41] width 215 height 30
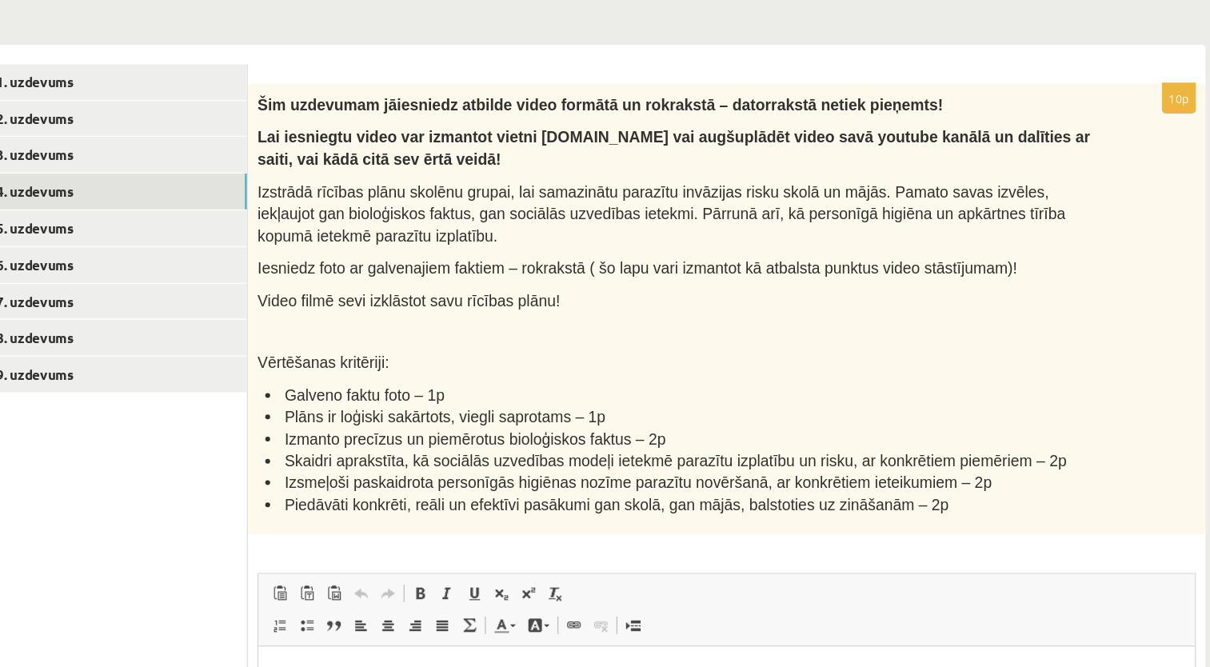
scroll to position [273, 0]
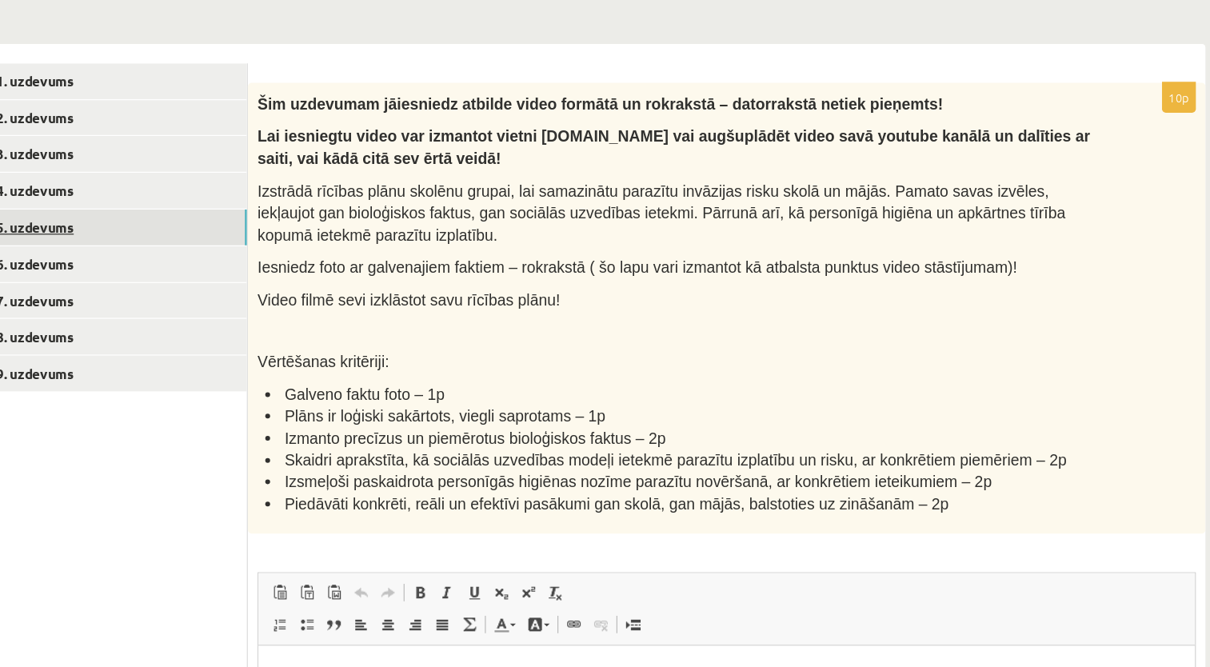
click at [221, 181] on link "5. uzdevums" at bounding box center [219, 189] width 215 height 30
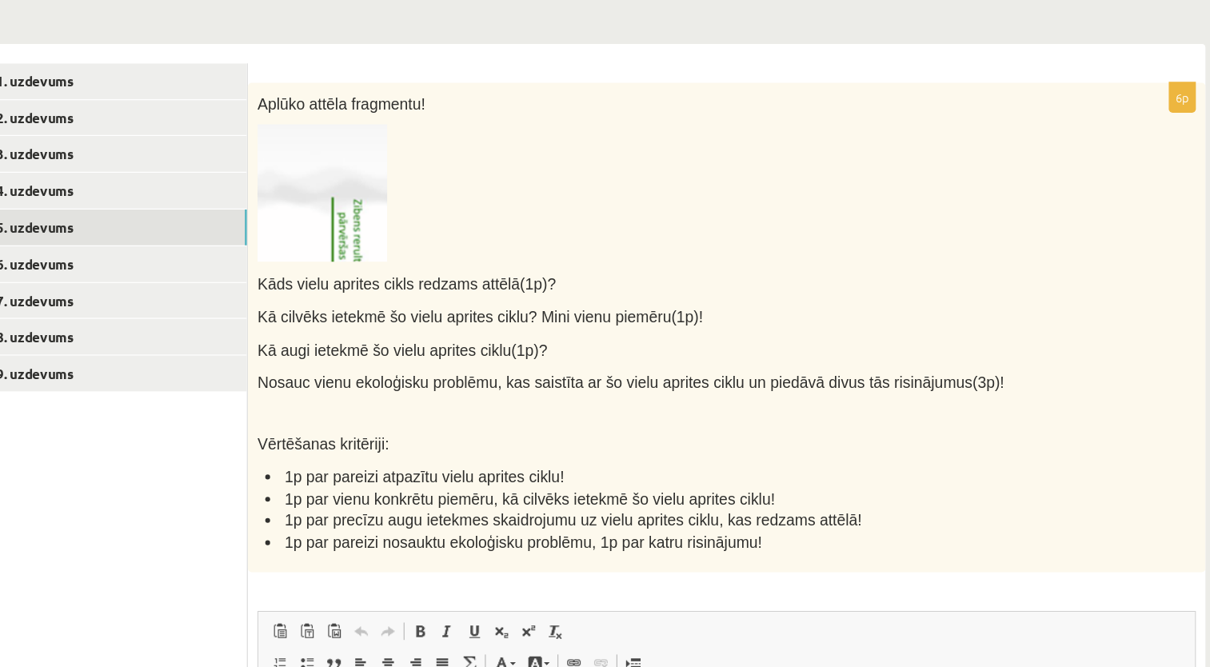
scroll to position [0, 0]
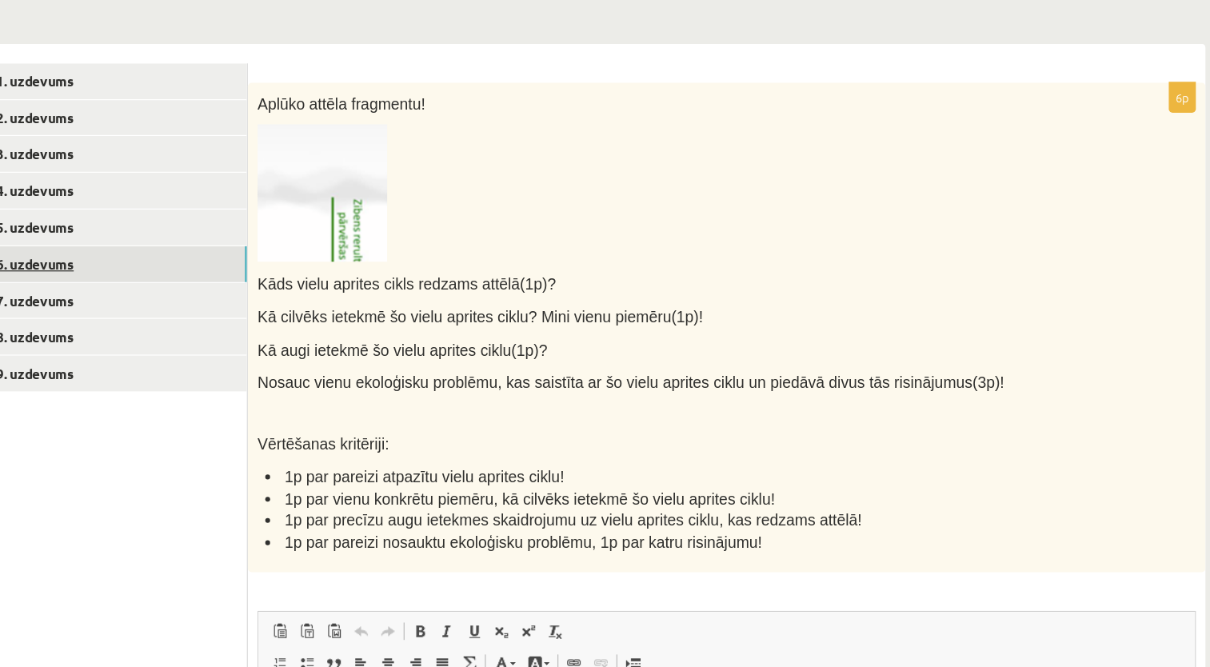
click at [180, 220] on link "6. uzdevums" at bounding box center [219, 219] width 215 height 30
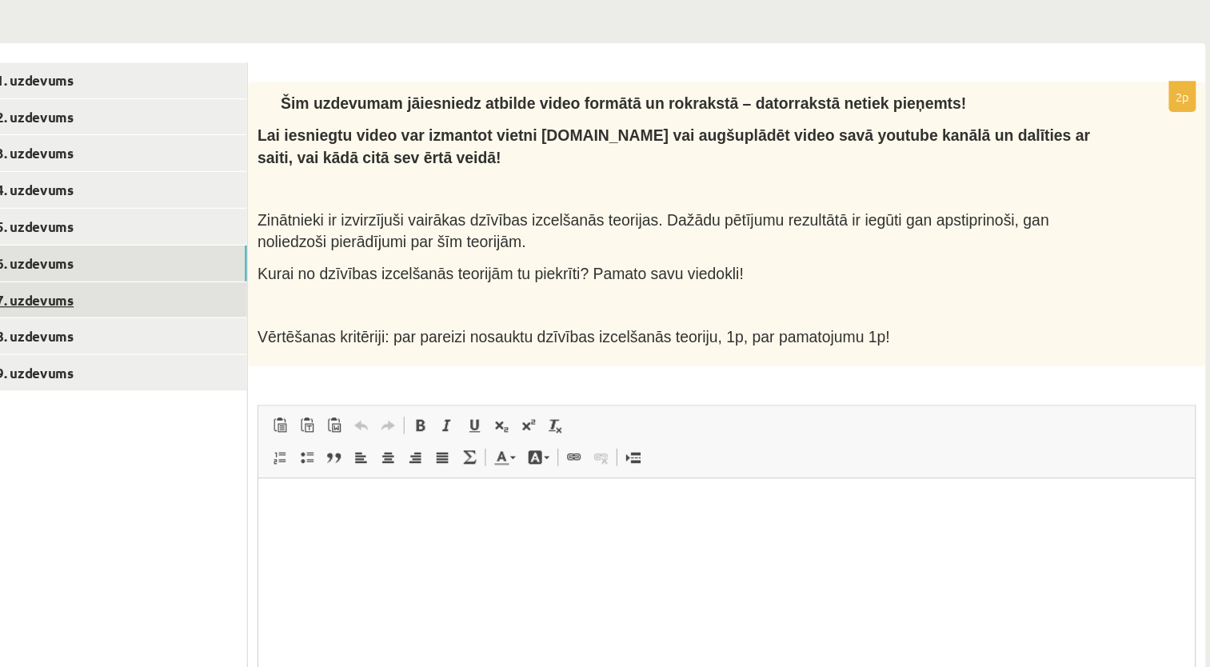
click at [160, 367] on link "7. uzdevums" at bounding box center [219, 360] width 215 height 30
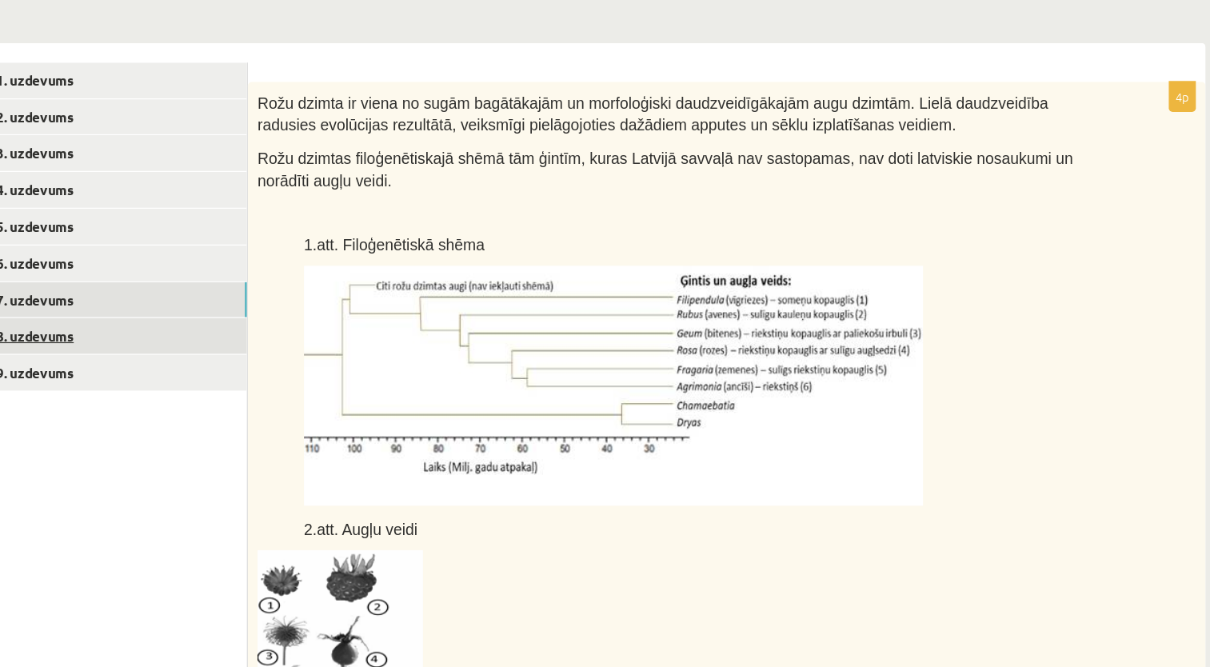
click at [160, 388] on link "8. uzdevums" at bounding box center [219, 389] width 215 height 30
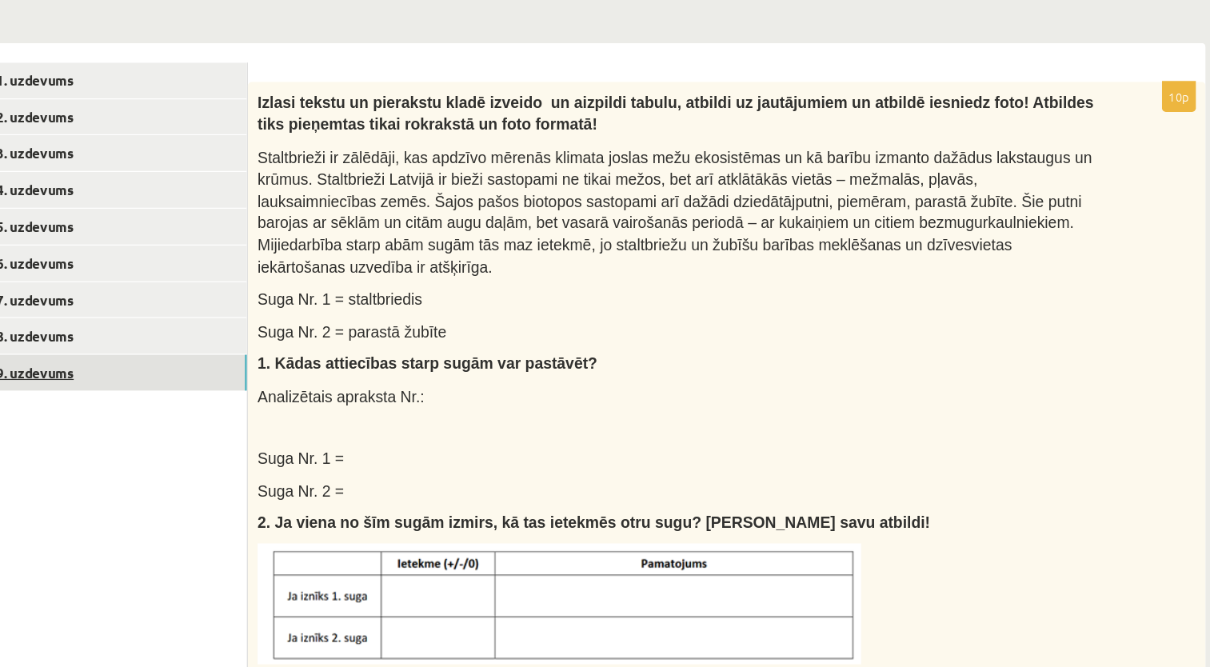
click at [166, 423] on link "9. uzdevums" at bounding box center [219, 420] width 215 height 30
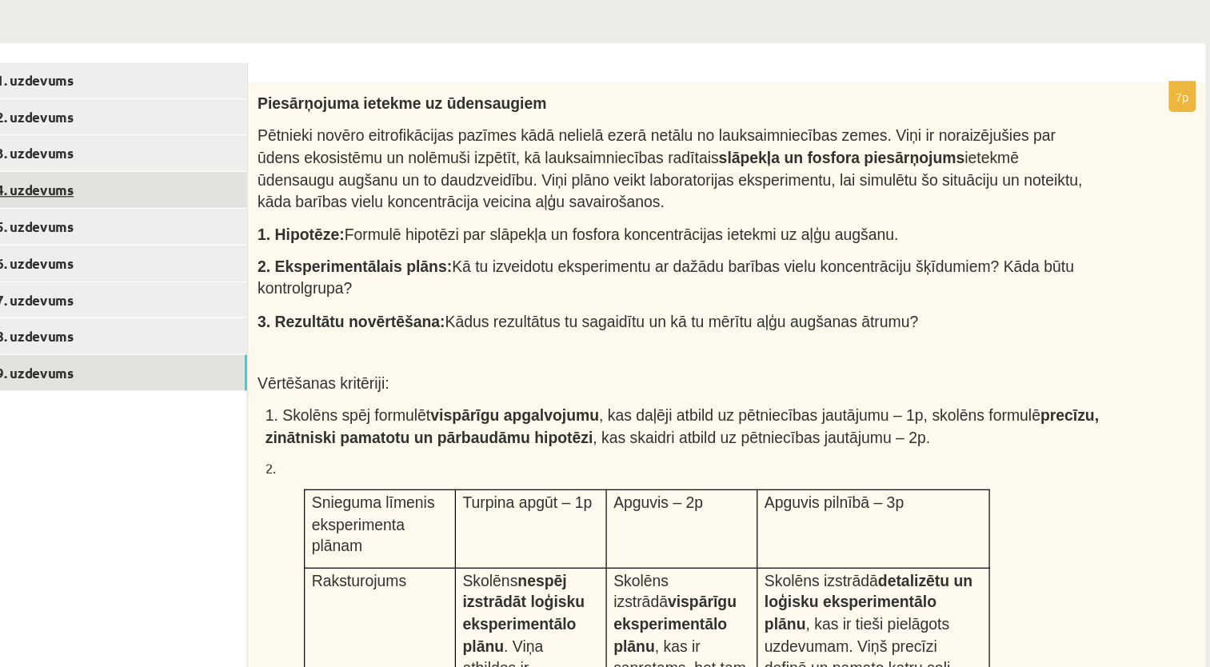
click at [157, 270] on link "4. uzdevums" at bounding box center [219, 268] width 215 height 30
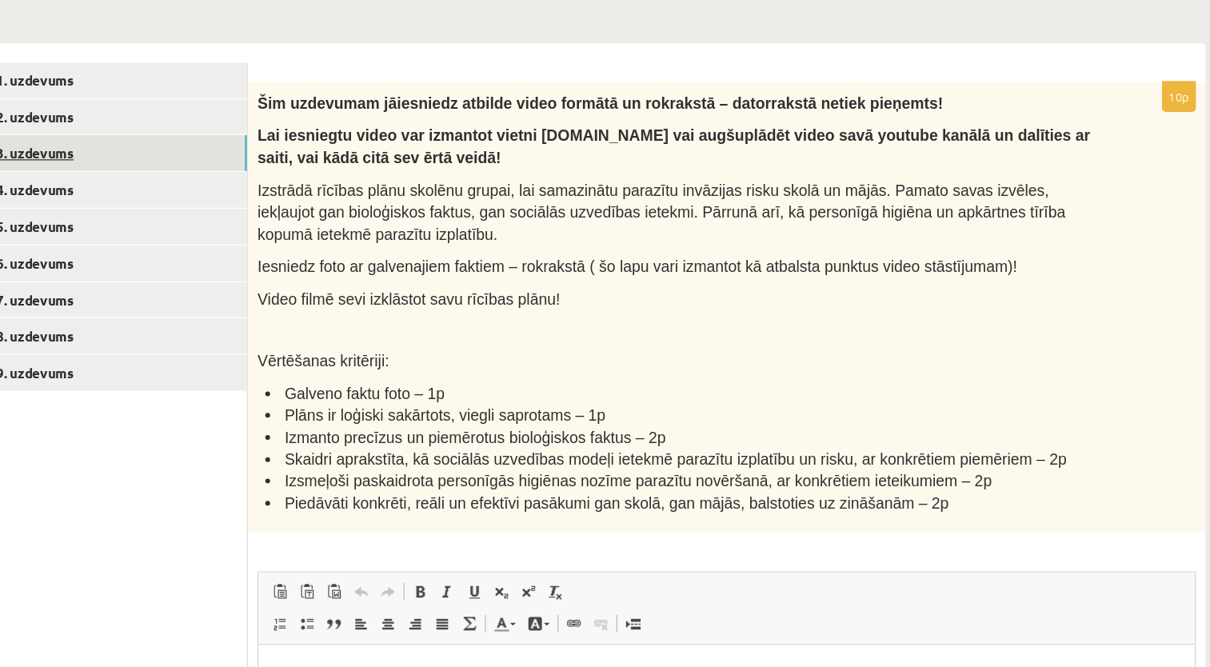
click at [209, 237] on link "3. uzdevums" at bounding box center [219, 238] width 215 height 30
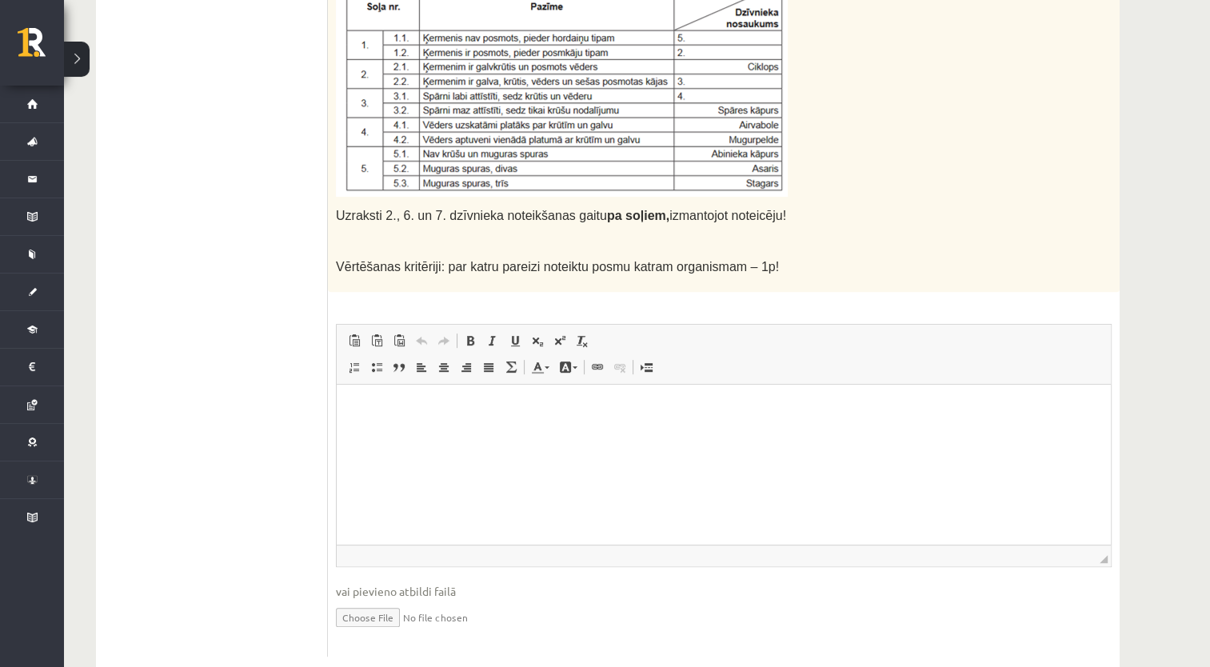
scroll to position [644, 0]
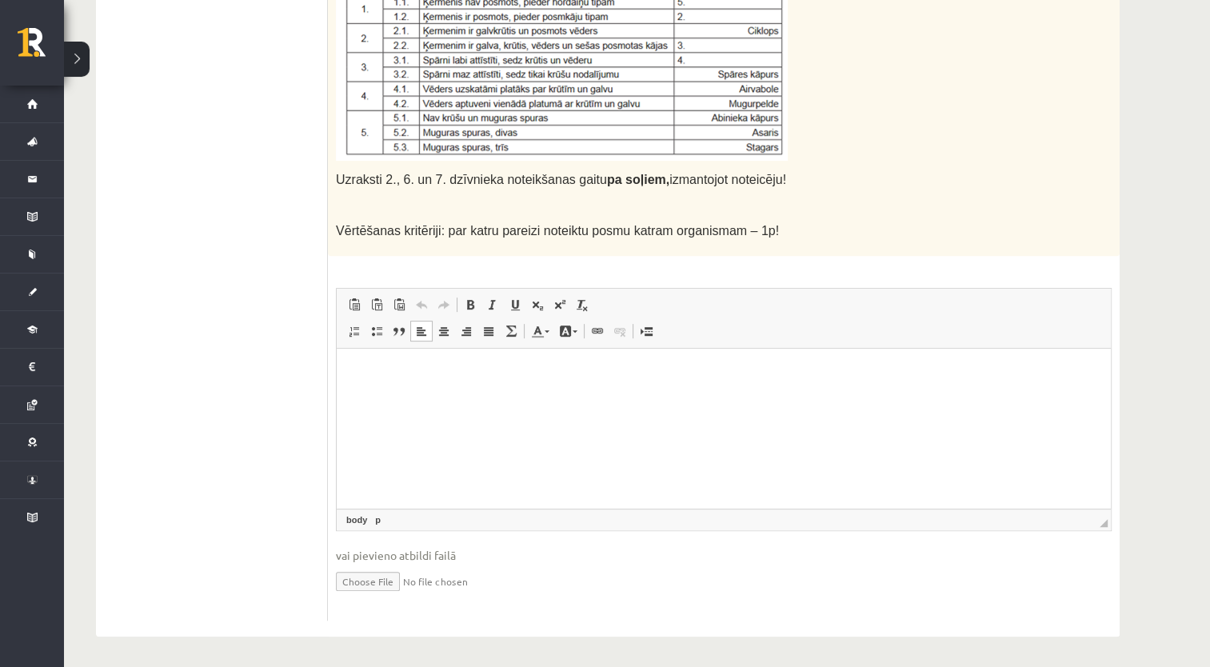
click at [391, 381] on html at bounding box center [724, 372] width 774 height 49
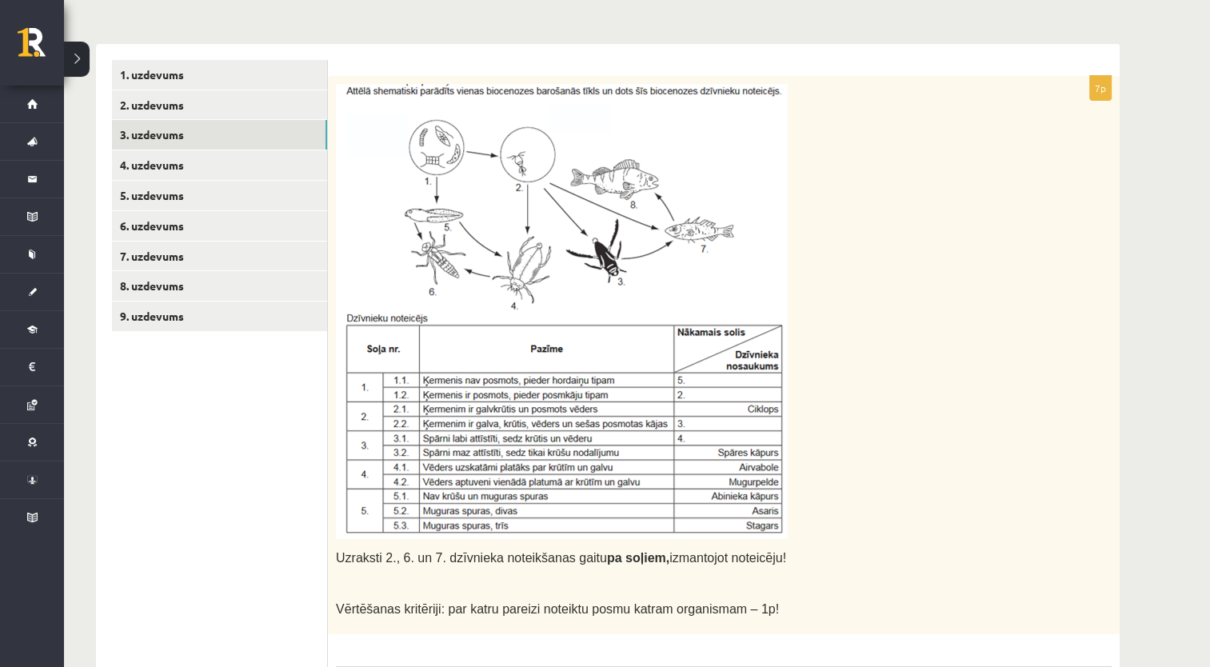
scroll to position [263, 0]
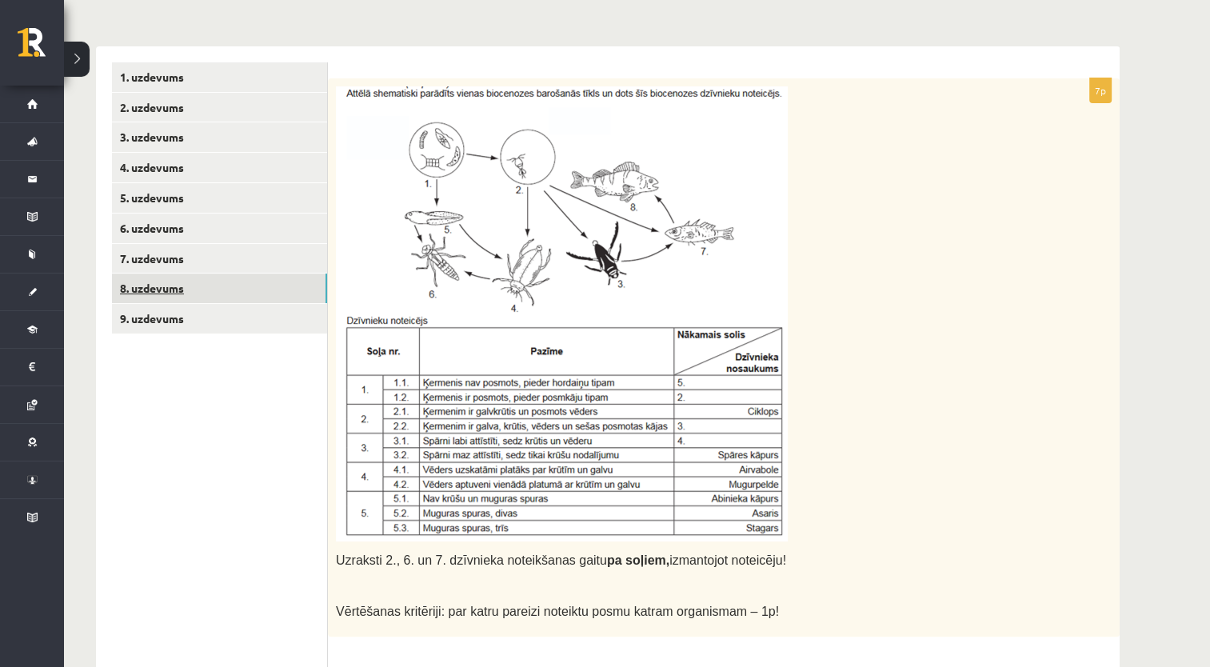
click at [163, 287] on link "8. uzdevums" at bounding box center [219, 288] width 215 height 30
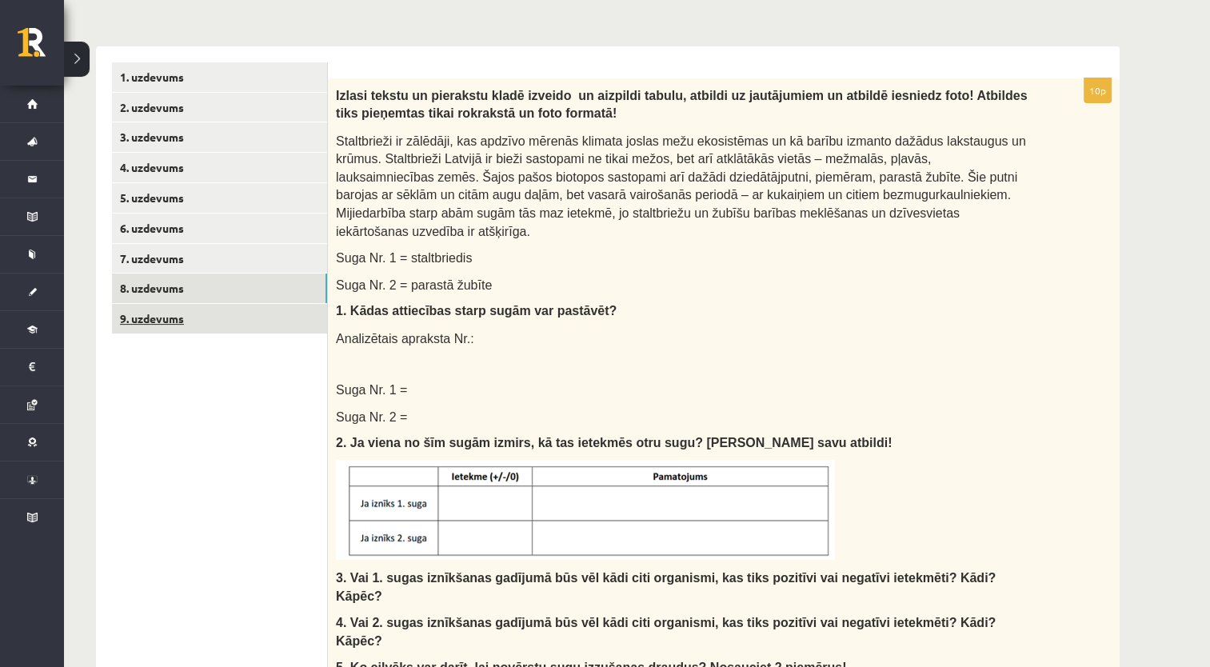
scroll to position [0, 0]
click at [182, 327] on link "9. uzdevums" at bounding box center [219, 319] width 215 height 30
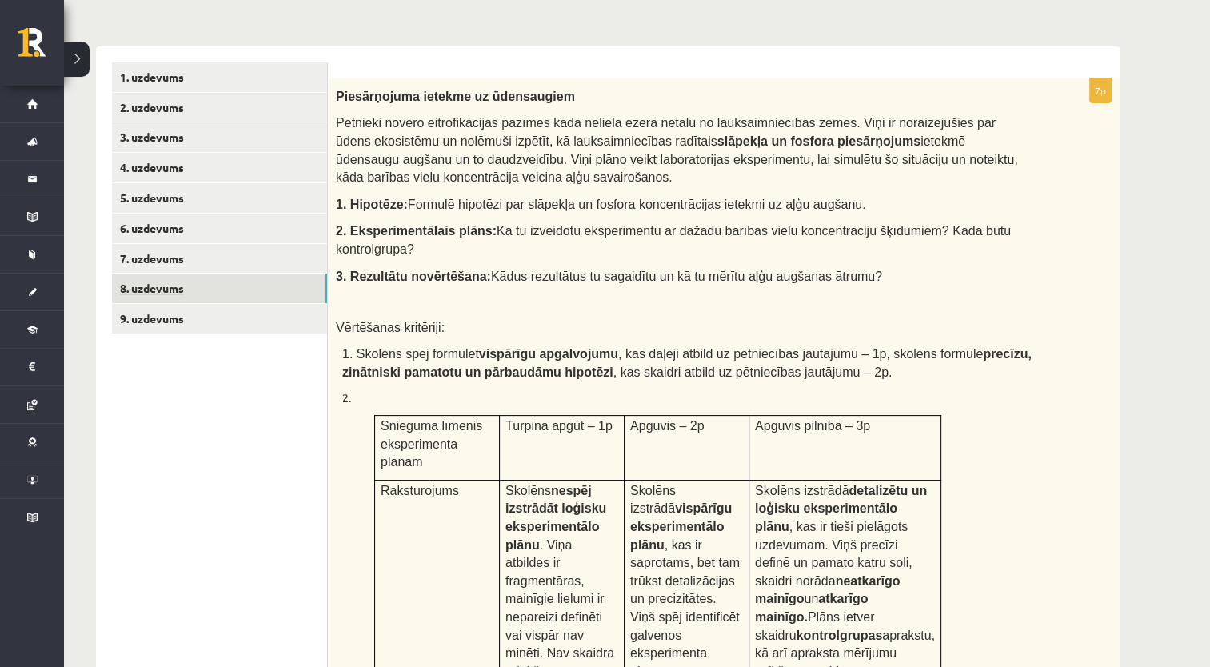
click at [157, 293] on link "8. uzdevums" at bounding box center [219, 288] width 215 height 30
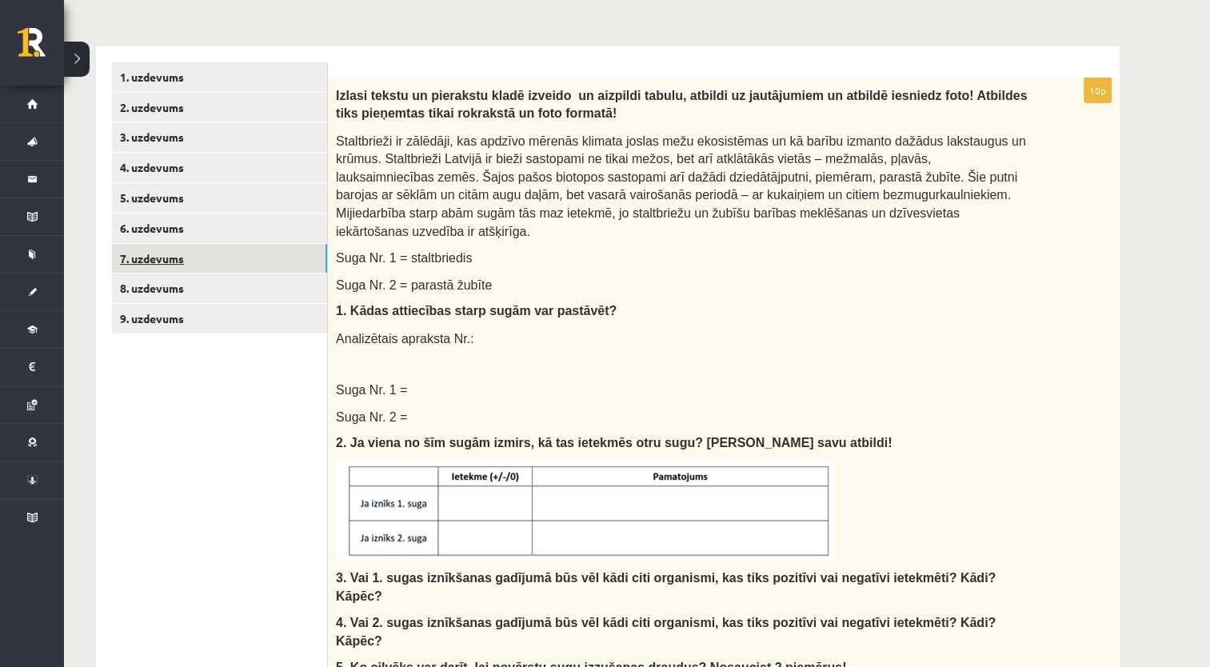
click at [155, 251] on link "7. uzdevums" at bounding box center [219, 259] width 215 height 30
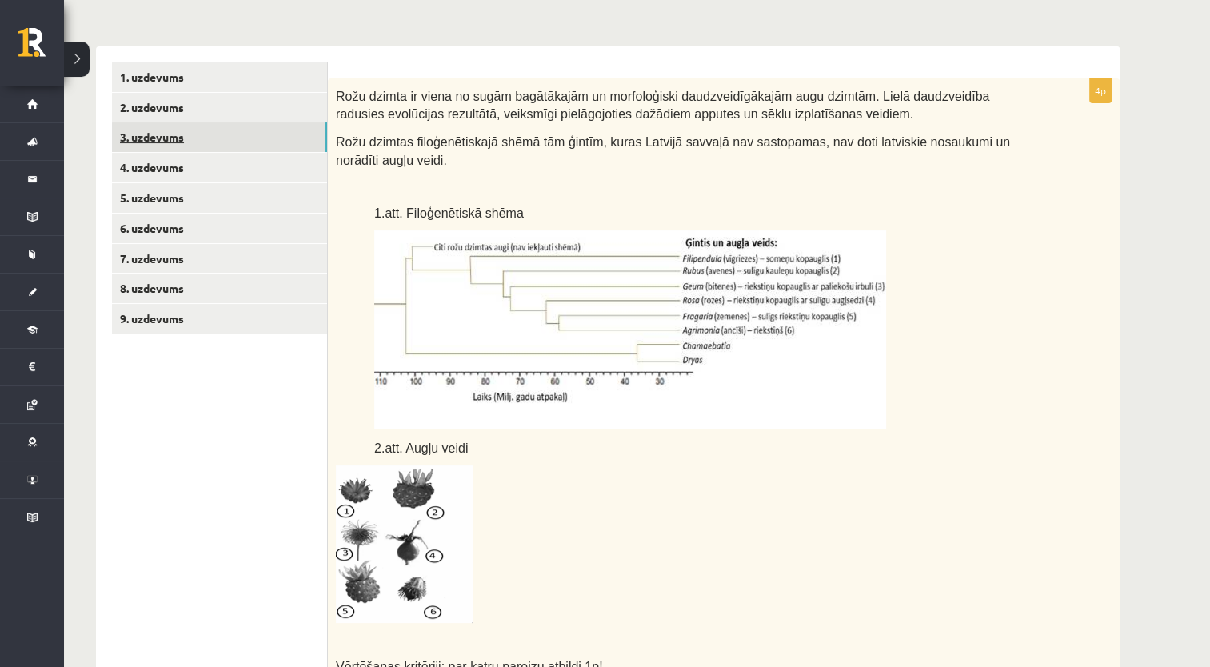
click at [205, 142] on link "3. uzdevums" at bounding box center [219, 137] width 215 height 30
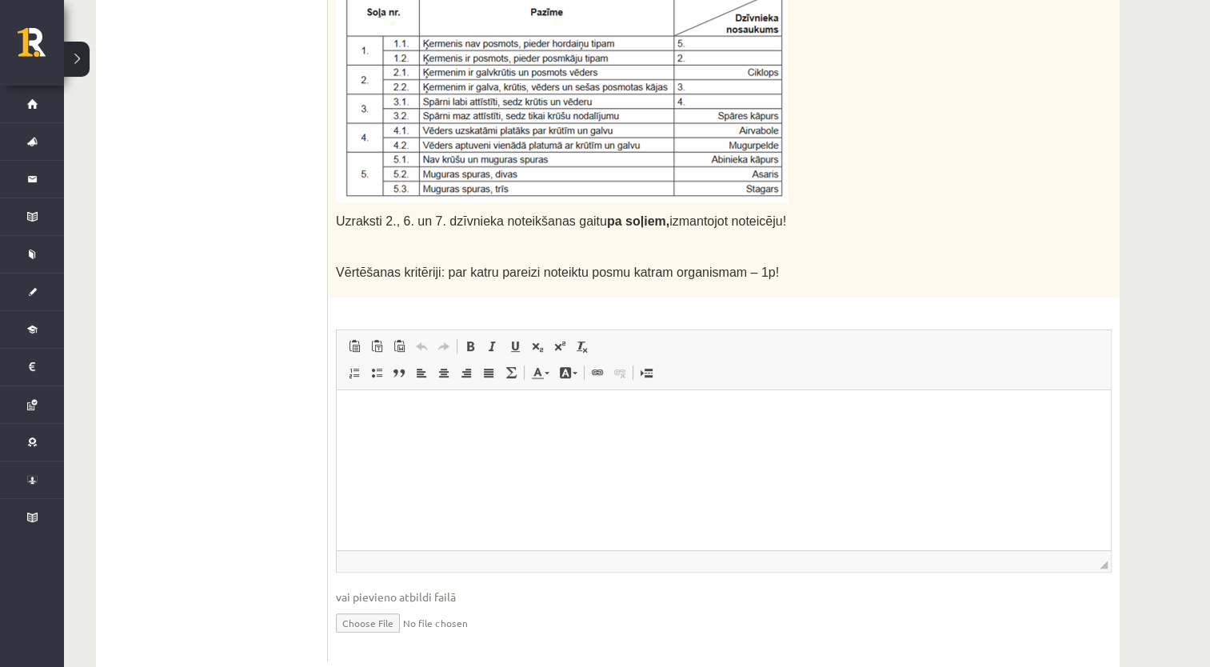
scroll to position [644, 0]
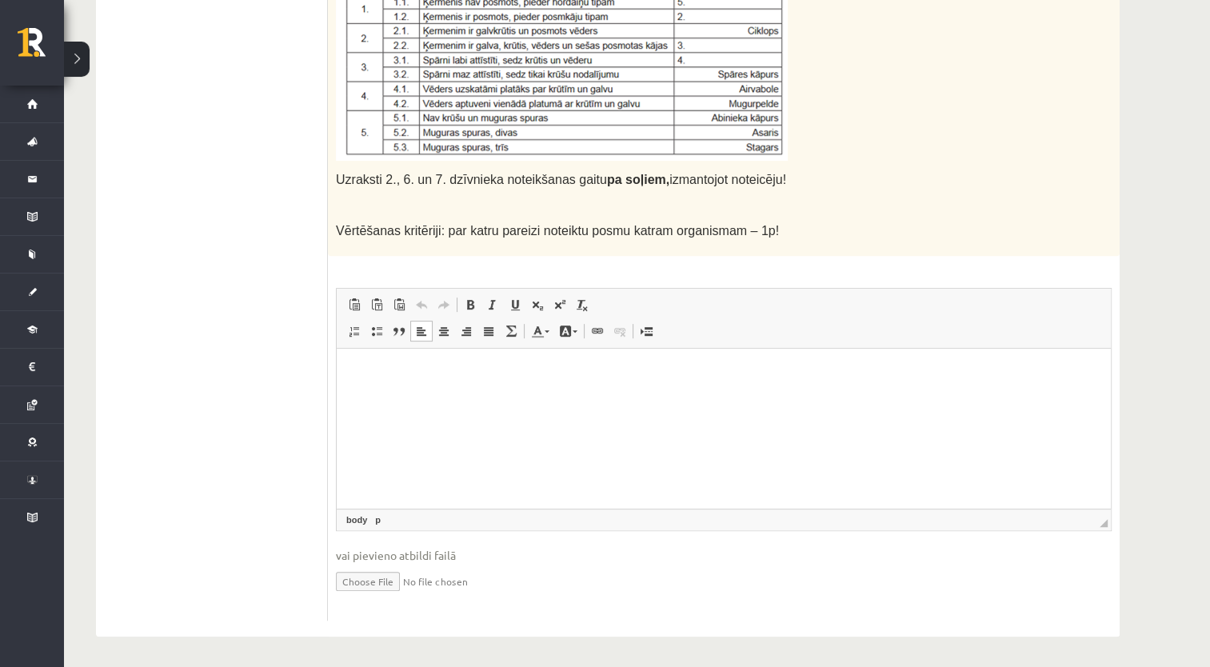
click at [478, 397] on html at bounding box center [724, 372] width 774 height 49
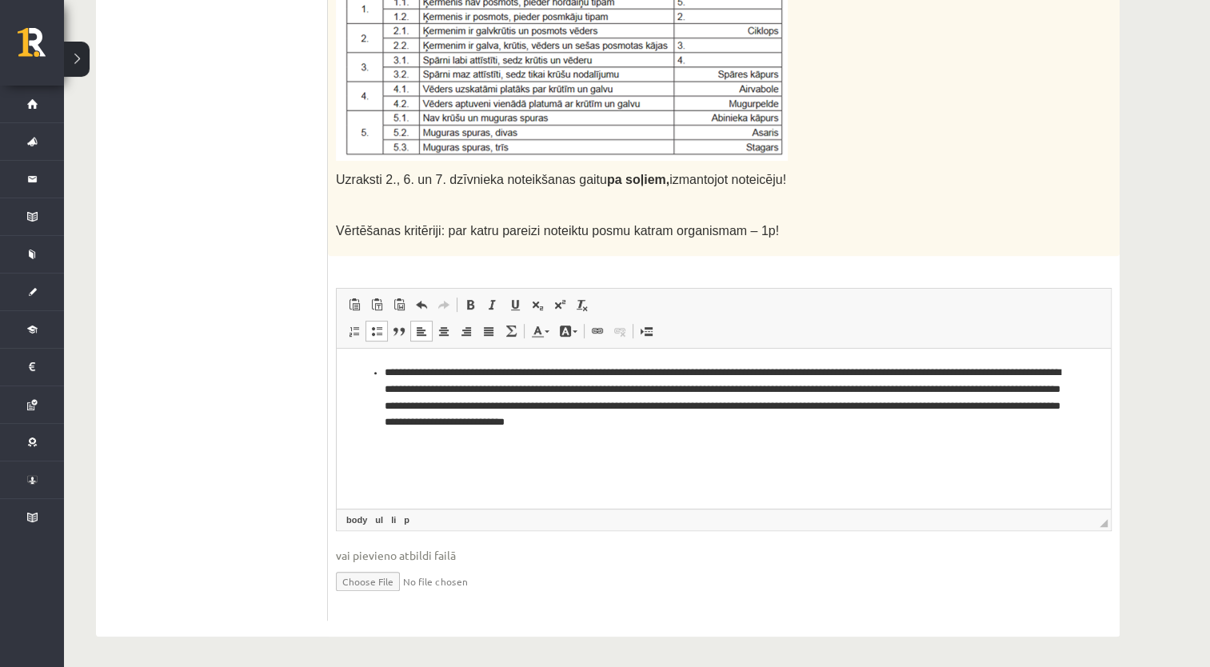
click at [381, 376] on ul "**********" at bounding box center [724, 397] width 742 height 66
click at [471, 373] on p "**********" at bounding box center [724, 397] width 743 height 66
click at [604, 428] on p "**********" at bounding box center [724, 397] width 743 height 66
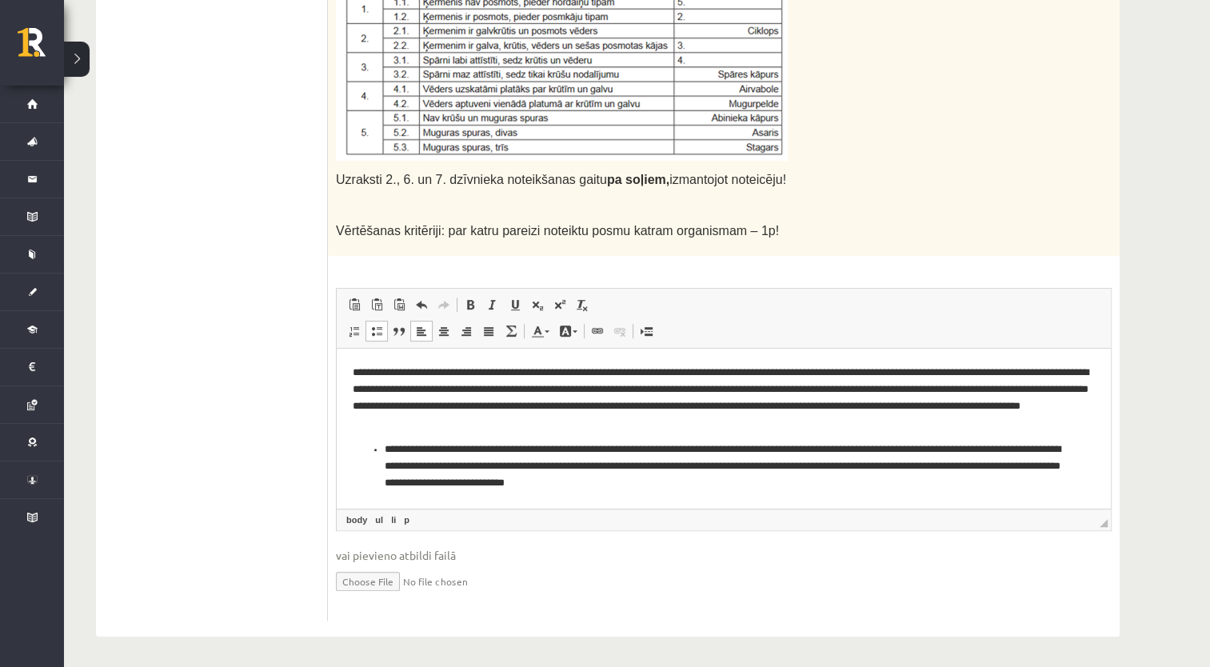
click at [386, 449] on p "**********" at bounding box center [724, 466] width 679 height 50
click at [449, 450] on p "**********" at bounding box center [724, 466] width 743 height 50
click at [548, 486] on p "**********" at bounding box center [724, 466] width 743 height 50
click at [500, 481] on p "**********" at bounding box center [724, 466] width 743 height 50
click at [1035, 468] on p "**********" at bounding box center [724, 466] width 743 height 50
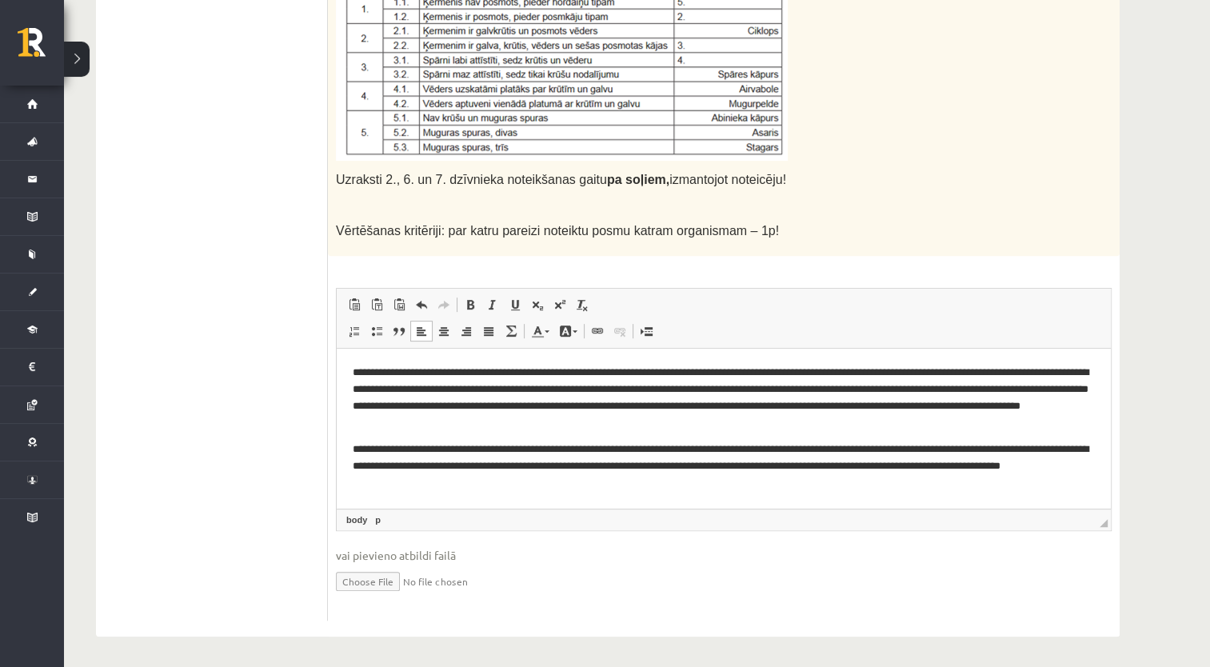
click at [999, 449] on p "**********" at bounding box center [724, 466] width 743 height 50
click at [692, 405] on p "**********" at bounding box center [724, 397] width 743 height 66
click at [637, 393] on p "**********" at bounding box center [724, 397] width 743 height 66
click at [397, 405] on p "**********" at bounding box center [724, 397] width 743 height 66
click at [951, 410] on p "**********" at bounding box center [724, 397] width 743 height 66
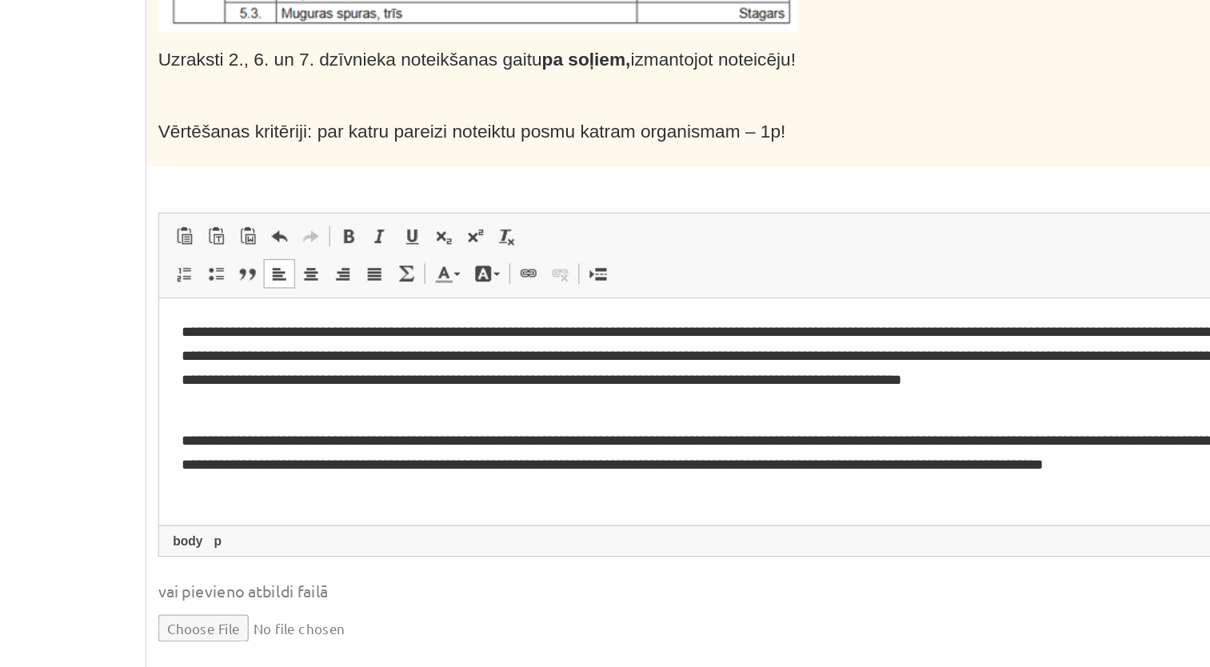
scroll to position [643, 0]
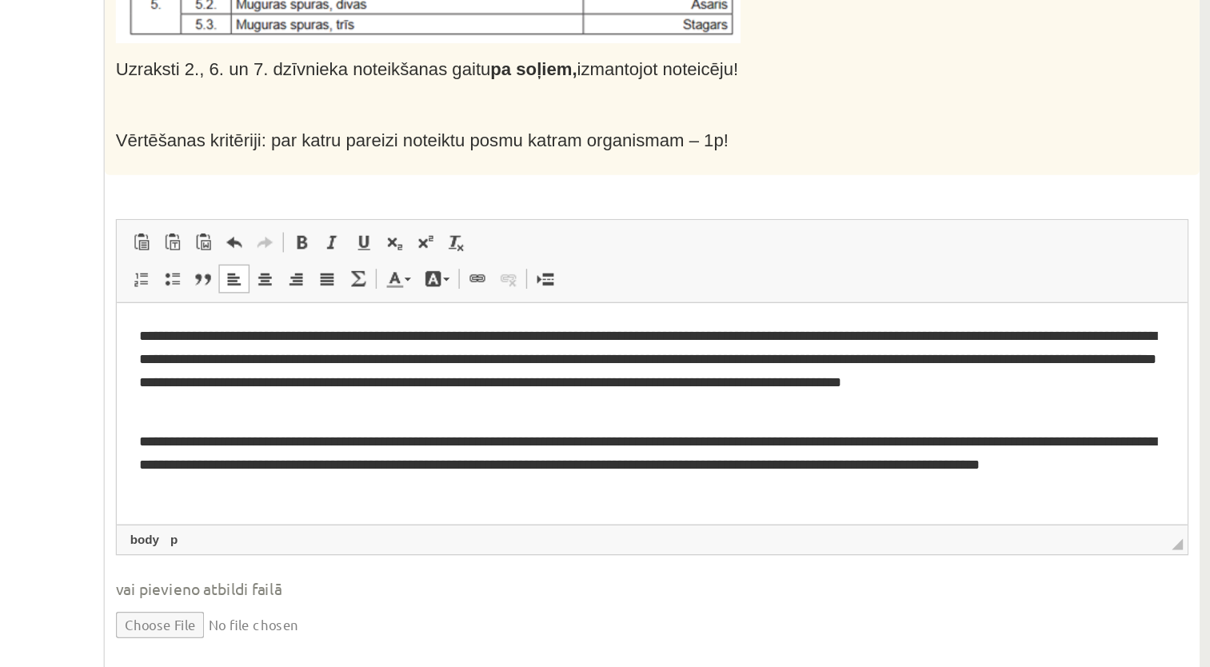
click at [799, 329] on p "**********" at bounding box center [504, 351] width 743 height 66
click at [170, 442] on p "**********" at bounding box center [504, 420] width 743 height 50
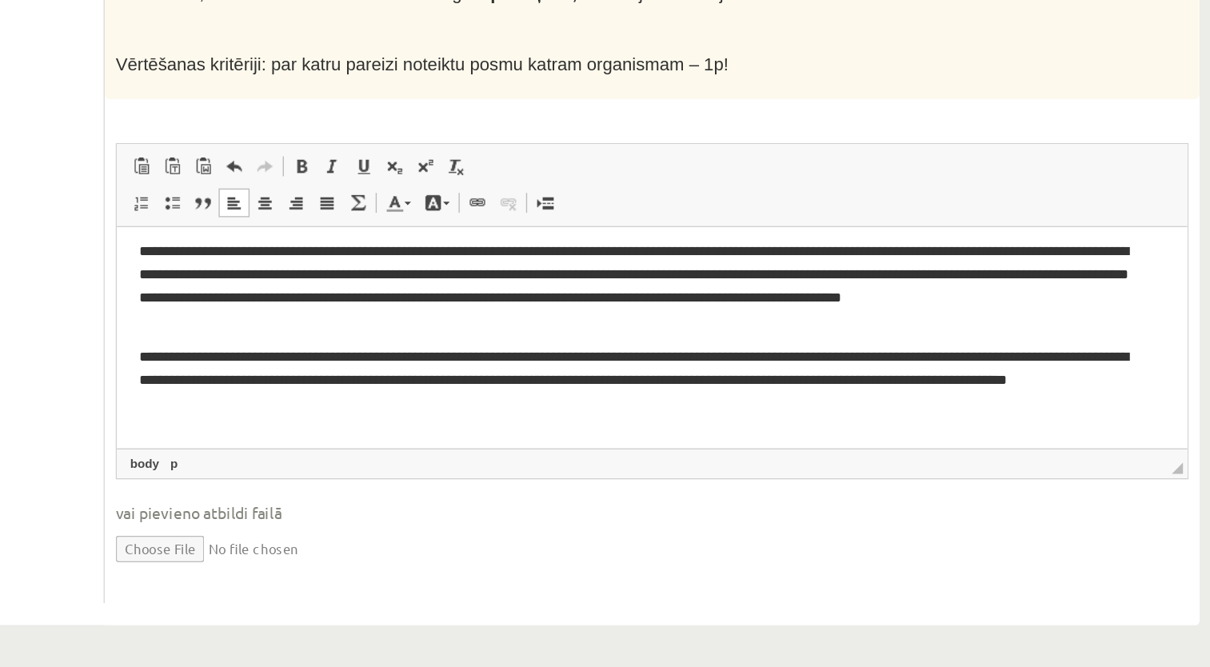
scroll to position [57, 0]
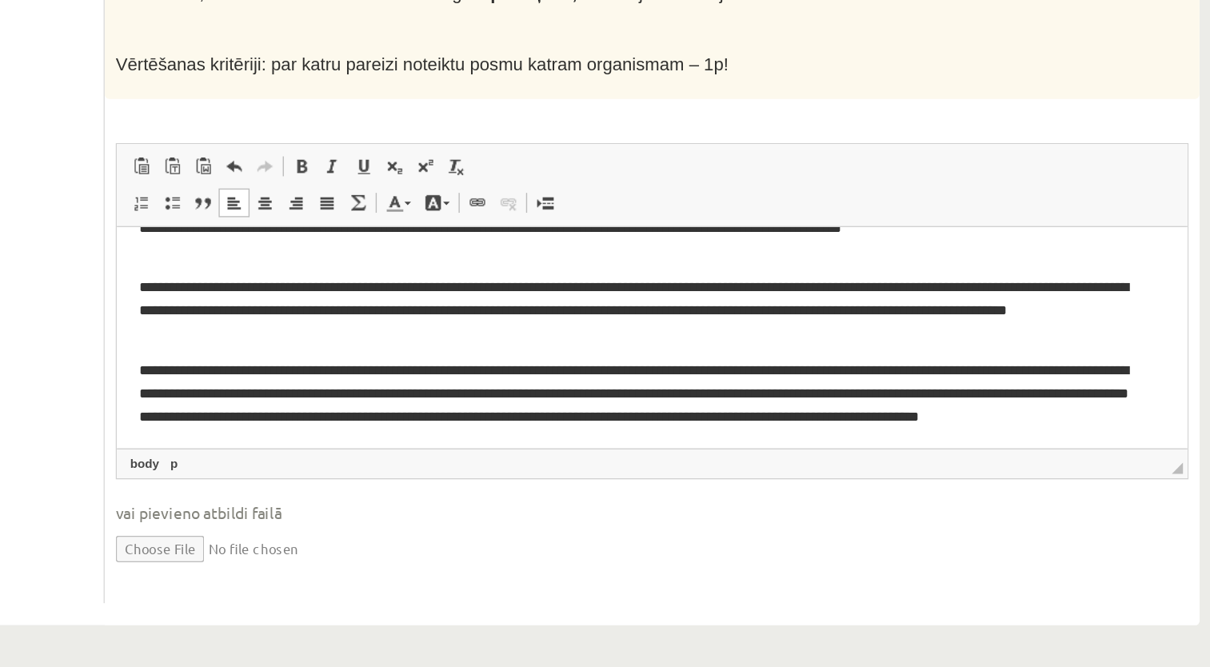
click at [127, 329] on html "**********" at bounding box center [504, 287] width 774 height 235
click at [259, 331] on p "**********" at bounding box center [498, 355] width 731 height 66
click at [206, 348] on p "**********" at bounding box center [498, 355] width 731 height 66
click at [702, 346] on p "**********" at bounding box center [498, 355] width 731 height 66
click at [369, 368] on p "**********" at bounding box center [498, 355] width 731 height 66
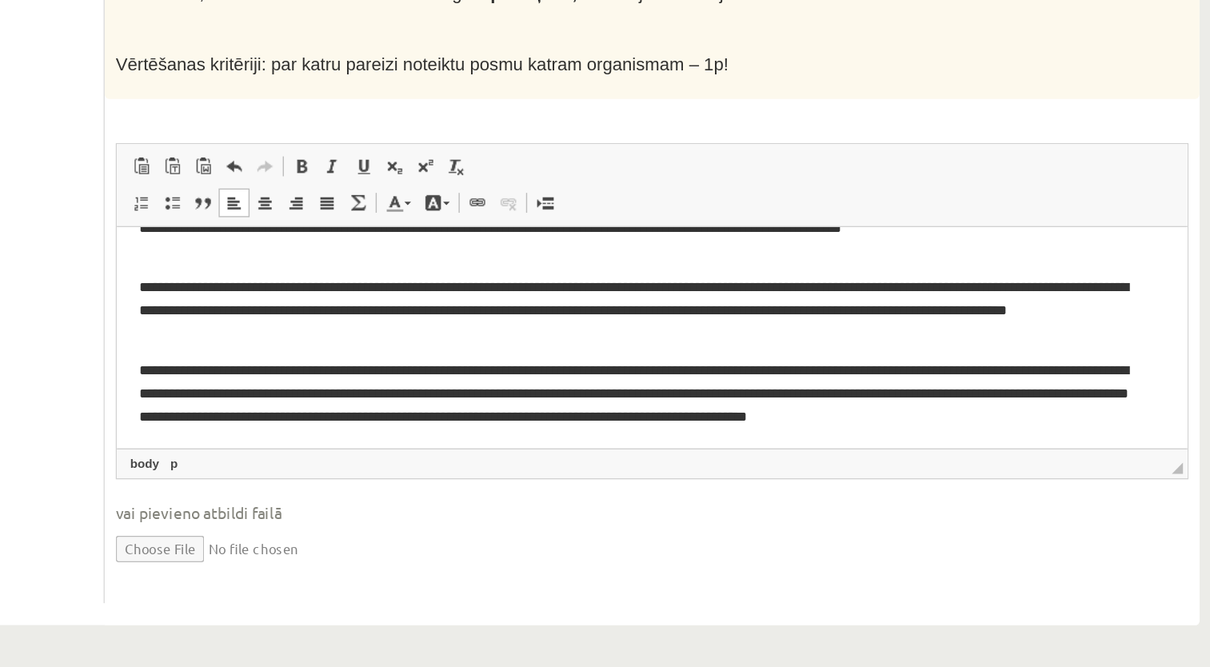
click at [741, 369] on p "**********" at bounding box center [498, 347] width 731 height 50
click at [901, 519] on span "◢ Elementa ceļš body p" at bounding box center [724, 520] width 774 height 22
click at [783, 367] on p "**********" at bounding box center [498, 347] width 731 height 50
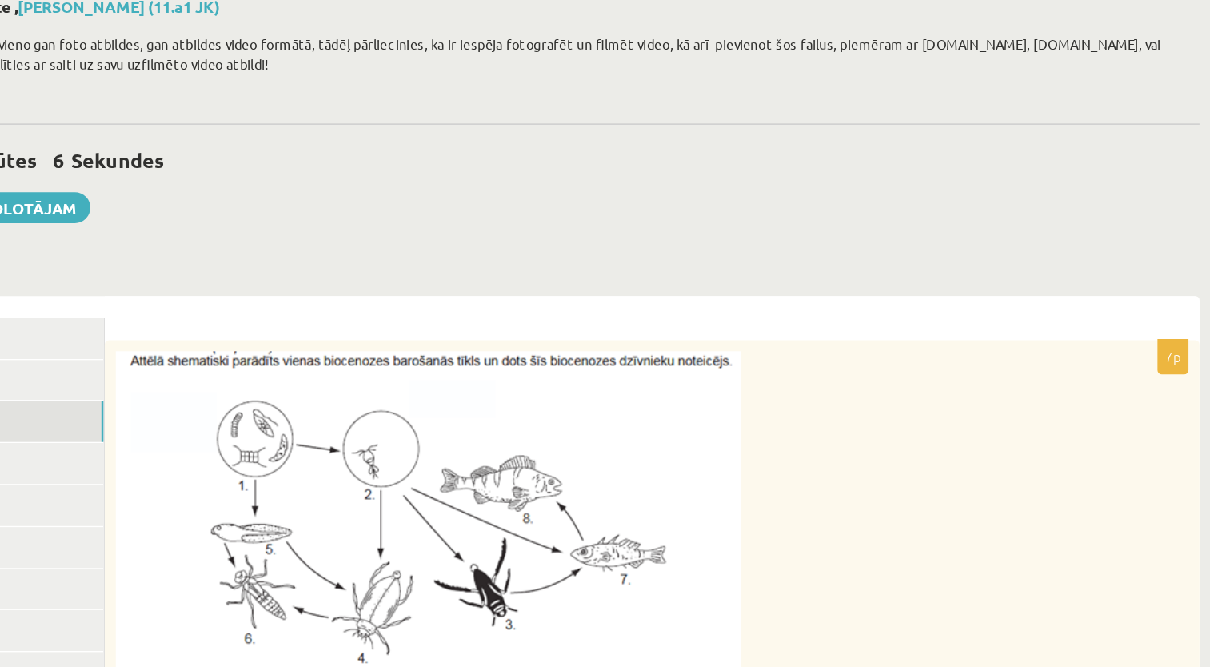
scroll to position [0, 0]
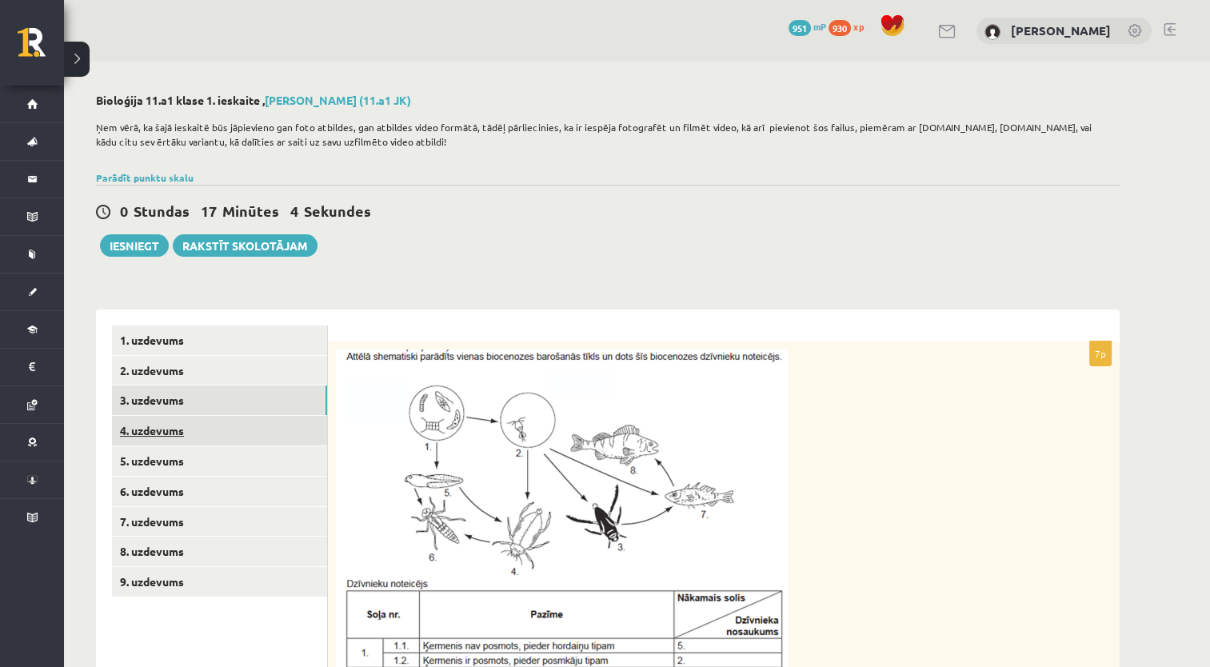
click at [243, 429] on link "4. uzdevums" at bounding box center [219, 431] width 215 height 30
click at [176, 400] on link "3. uzdevums" at bounding box center [219, 400] width 215 height 30
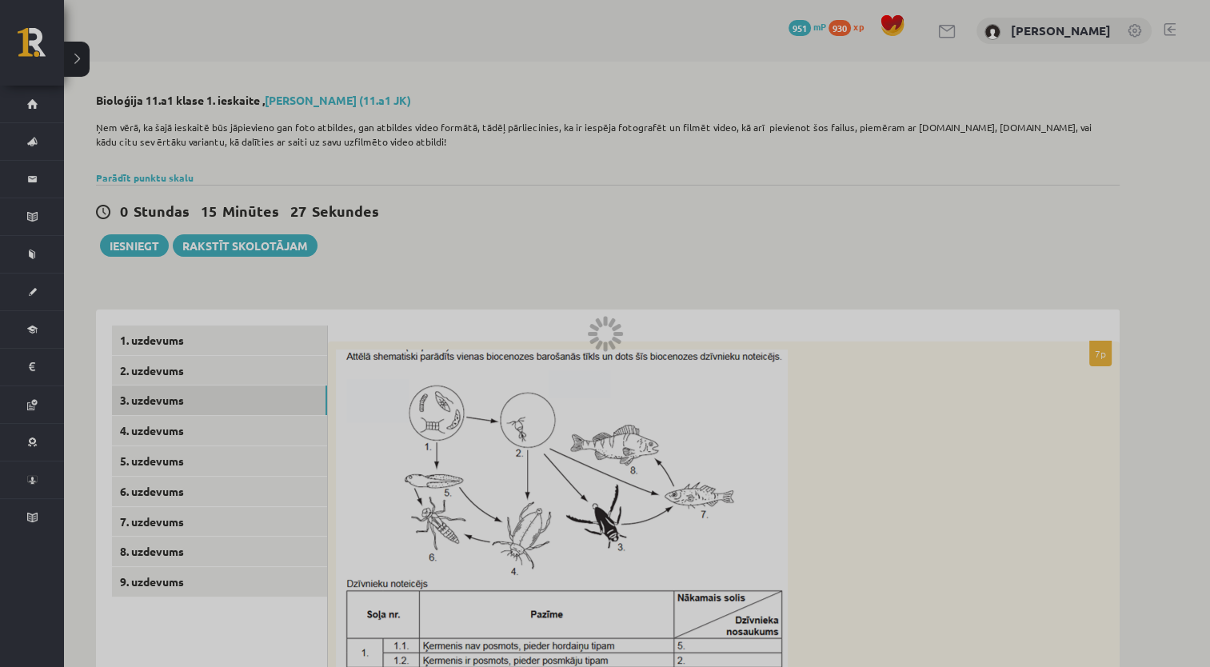
click at [814, 261] on div at bounding box center [605, 333] width 1210 height 667
drag, startPoint x: 472, startPoint y: 372, endPoint x: 517, endPoint y: 135, distance: 240.9
click at [517, 135] on div at bounding box center [605, 333] width 1210 height 667
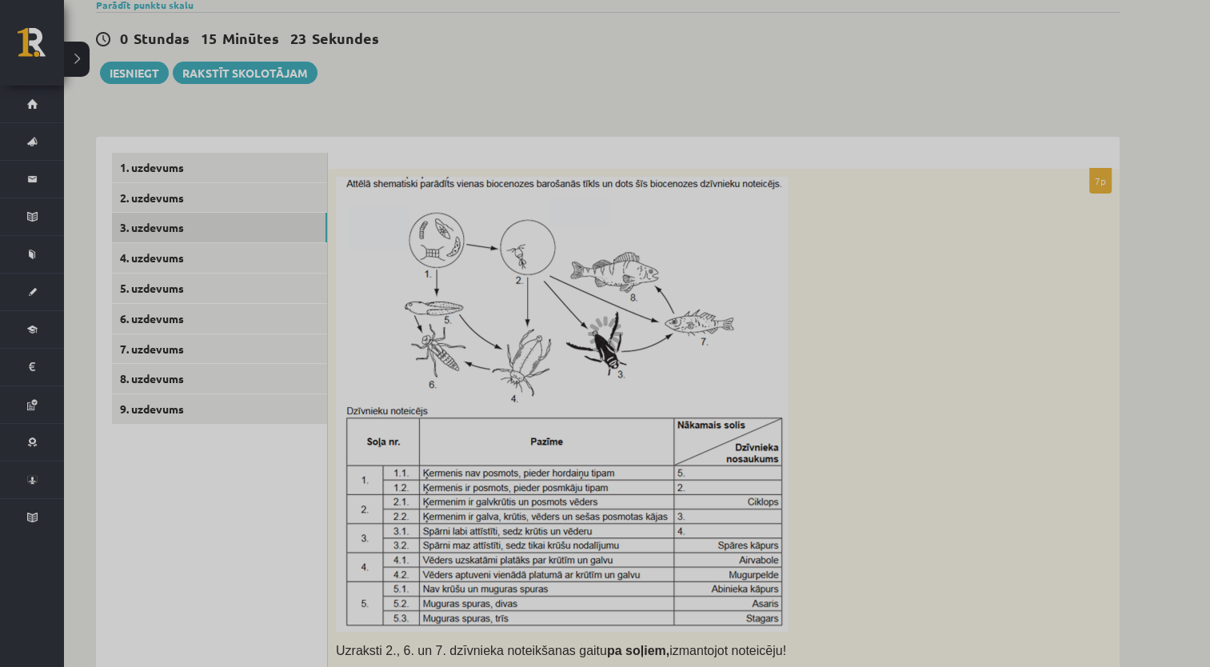
scroll to position [171, 0]
click at [183, 250] on div at bounding box center [605, 333] width 1210 height 667
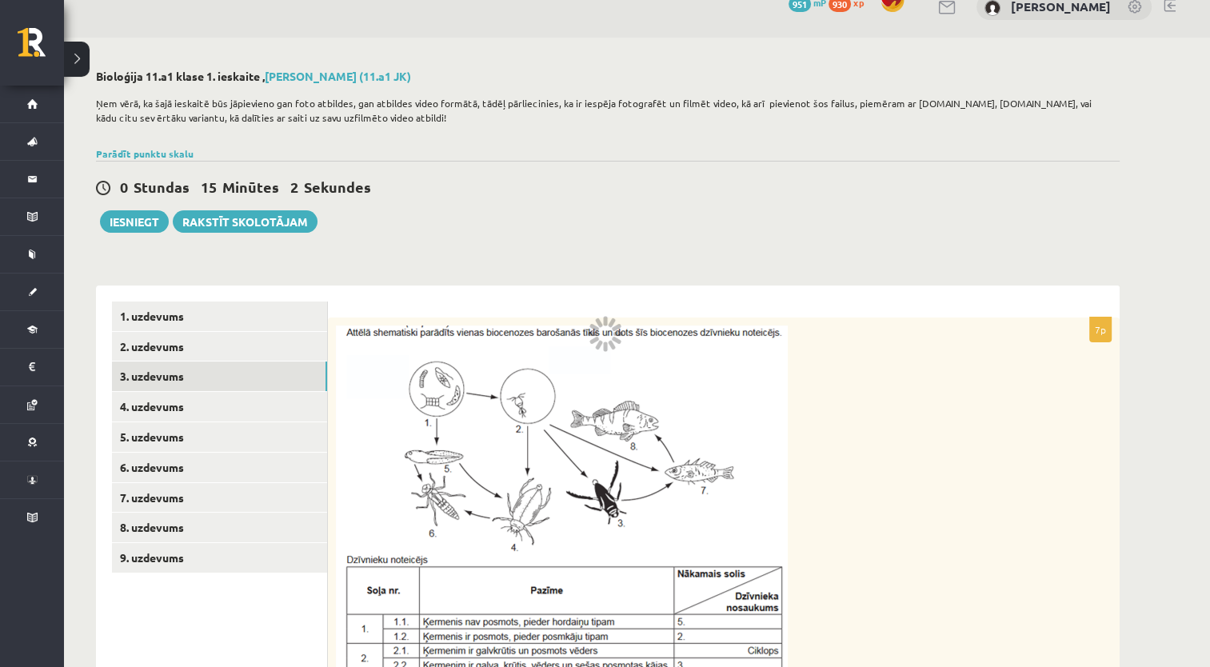
scroll to position [0, 0]
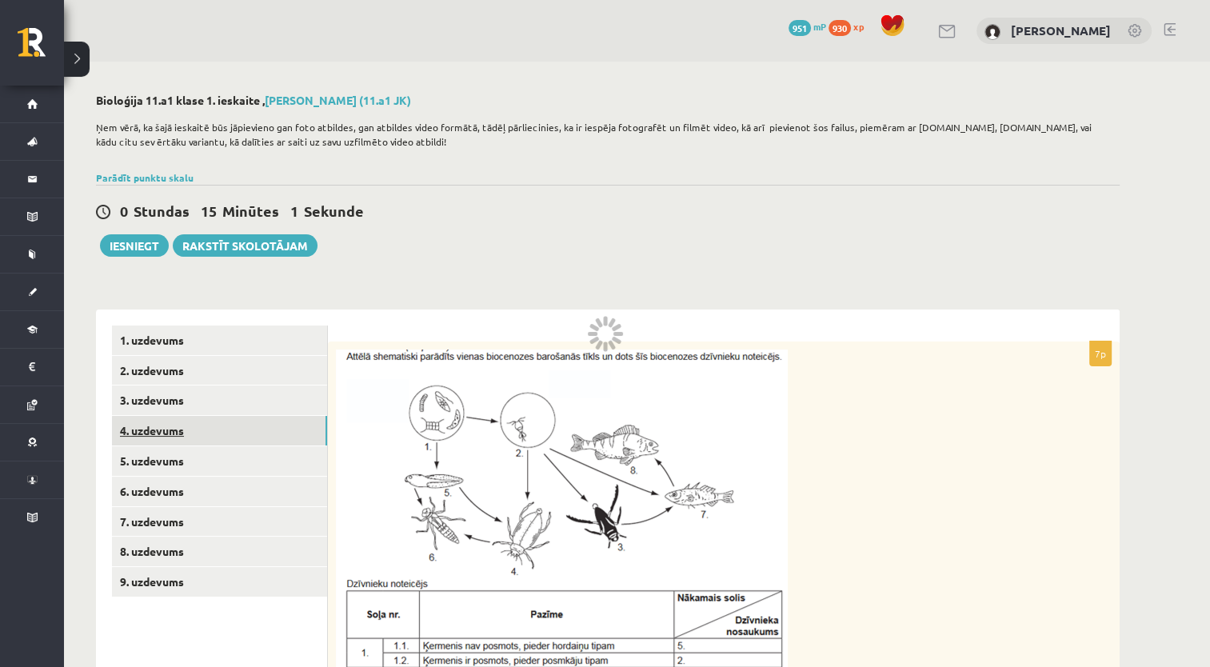
click at [182, 426] on link "4. uzdevums" at bounding box center [219, 431] width 215 height 30
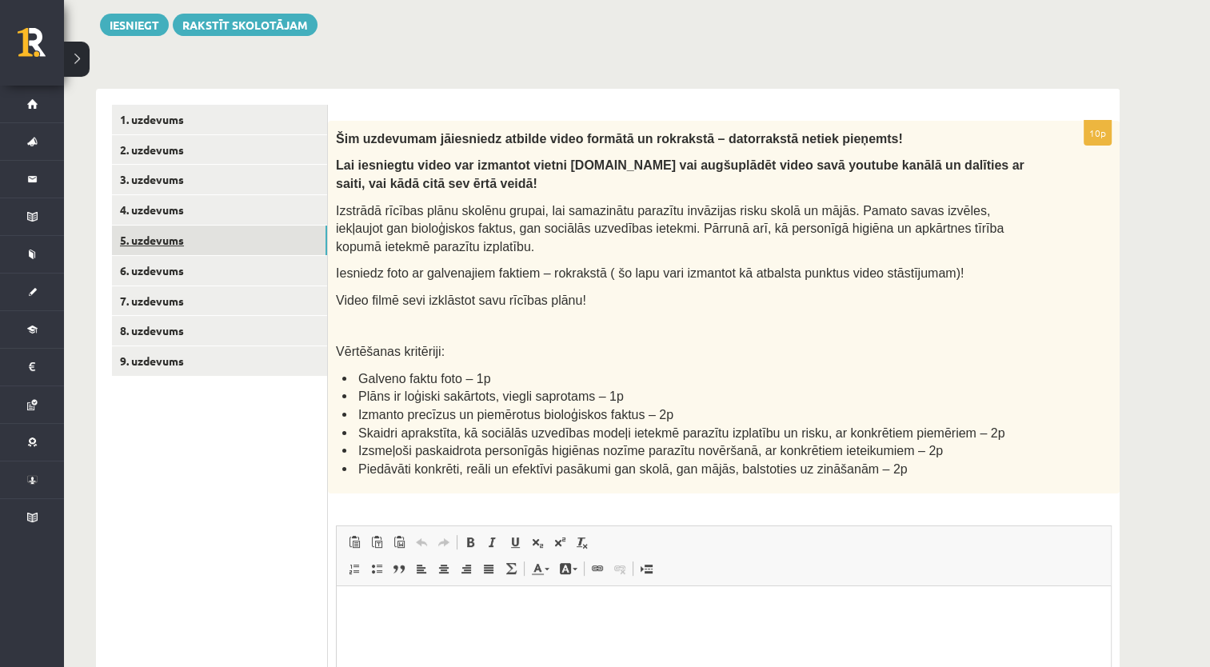
click at [241, 245] on link "5. uzdevums" at bounding box center [219, 240] width 215 height 30
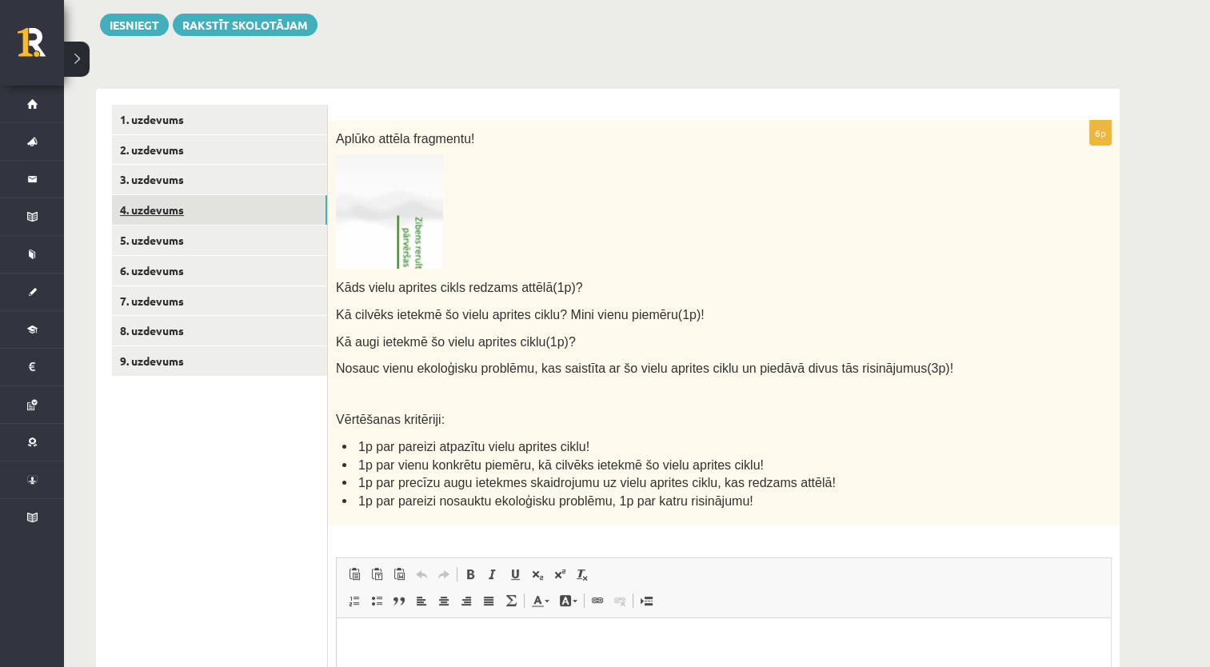
click at [164, 206] on link "4. uzdevums" at bounding box center [219, 210] width 215 height 30
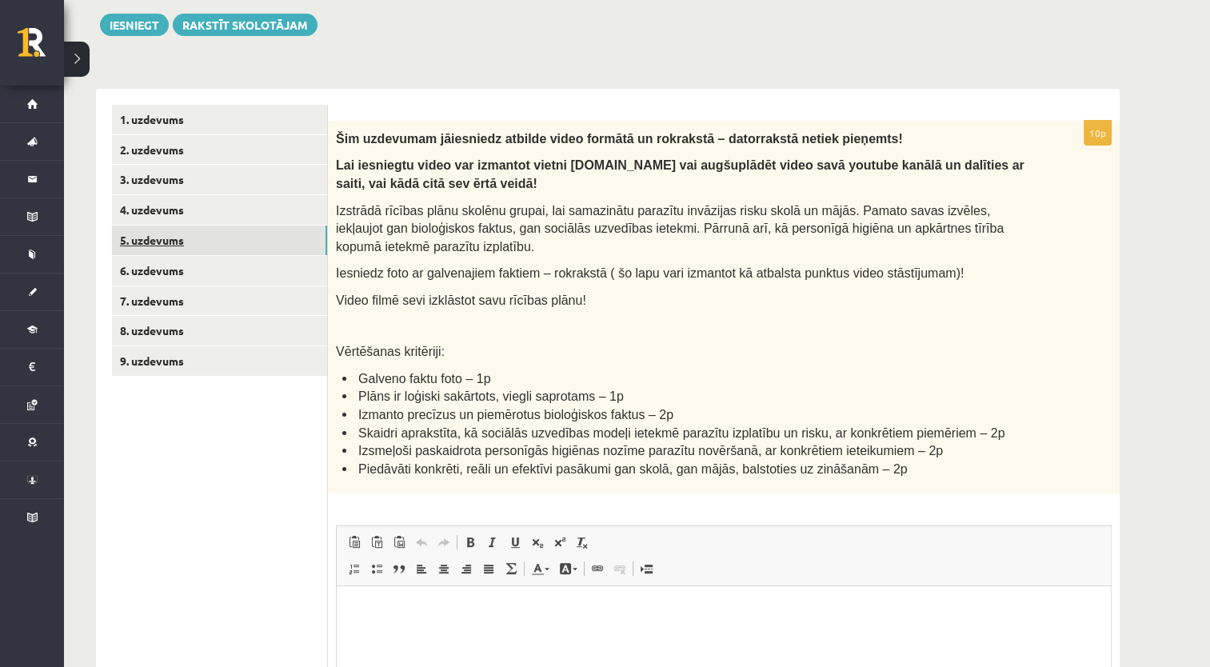
click at [150, 234] on link "5. uzdevums" at bounding box center [219, 240] width 215 height 30
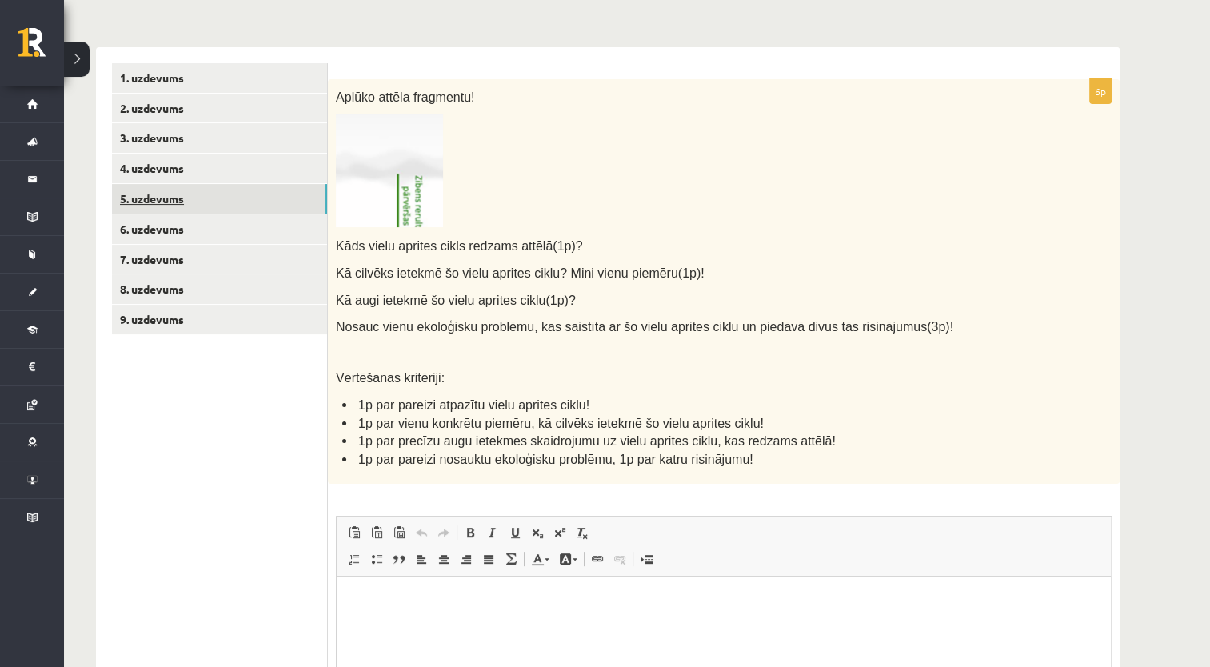
scroll to position [268, 0]
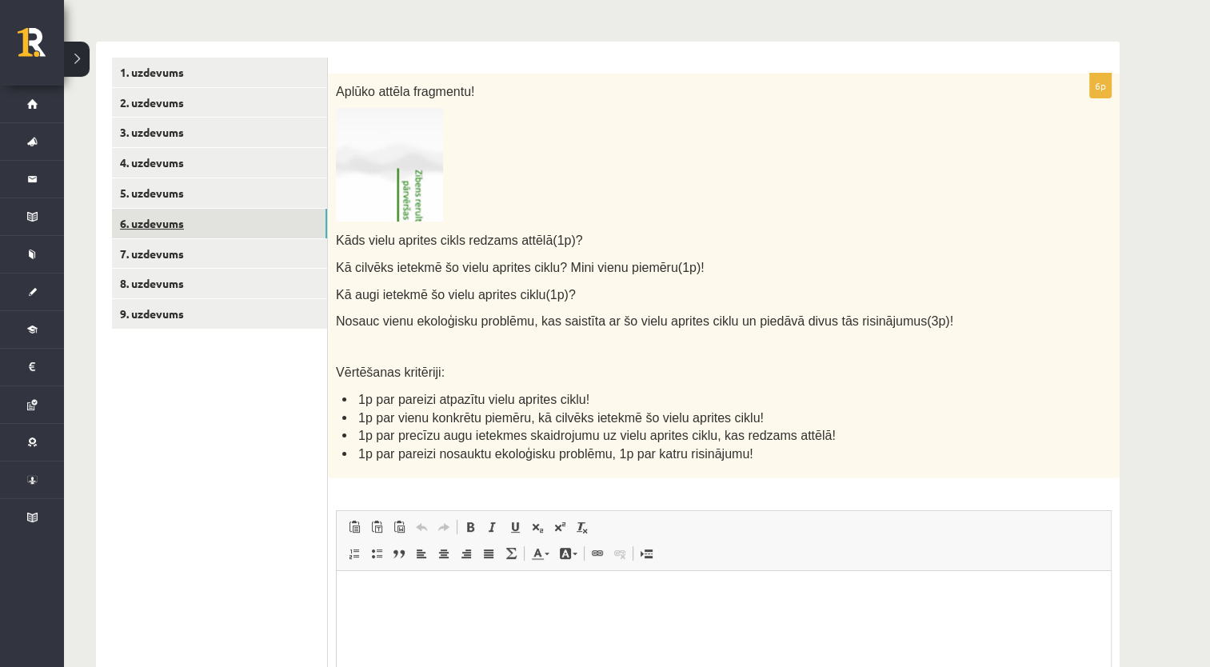
click at [160, 219] on link "6. uzdevums" at bounding box center [219, 224] width 215 height 30
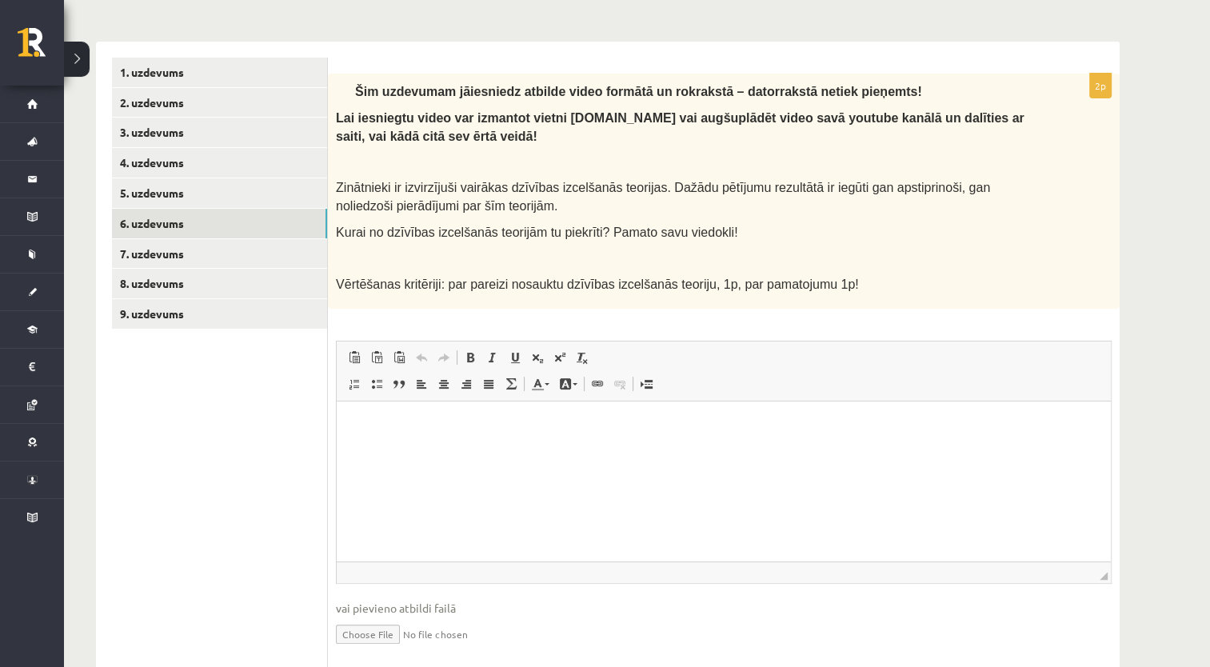
scroll to position [0, 0]
click at [219, 248] on link "7. uzdevums" at bounding box center [219, 254] width 215 height 30
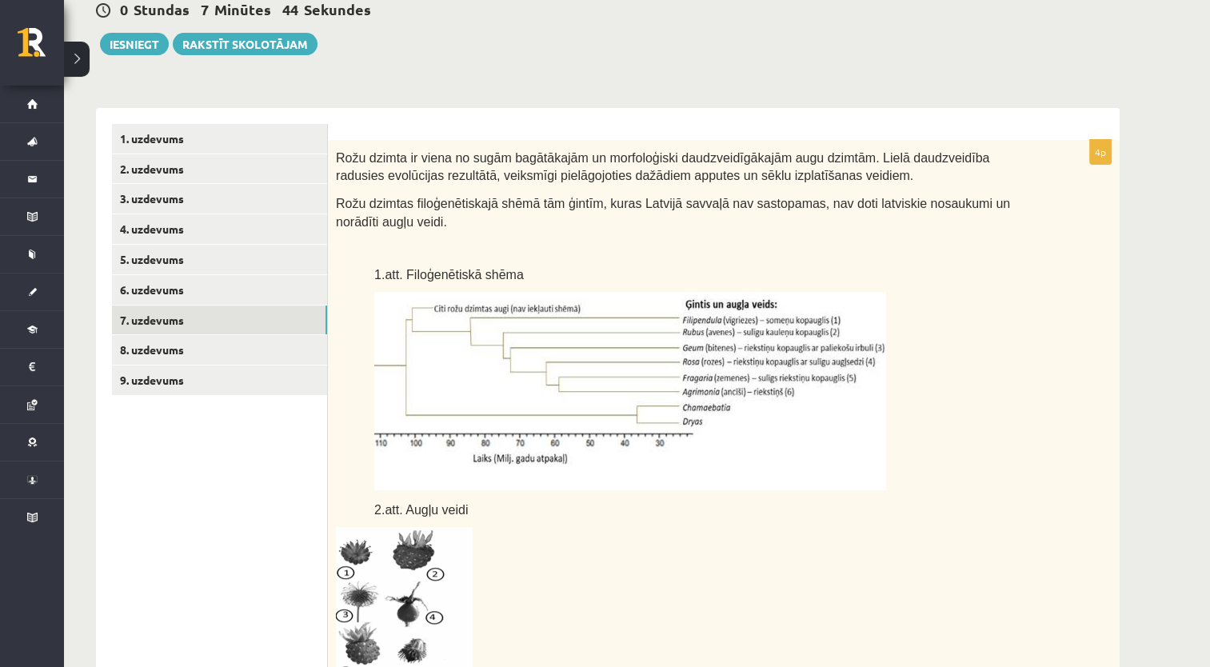
scroll to position [201, 0]
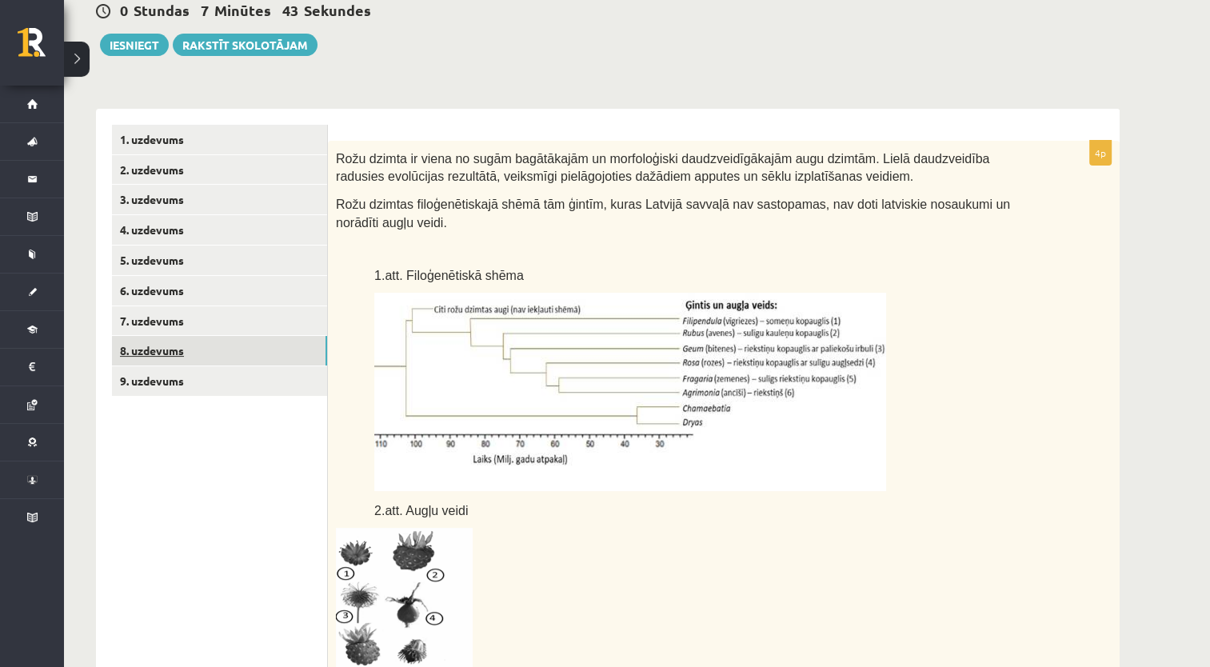
click at [203, 356] on link "8. uzdevums" at bounding box center [219, 351] width 215 height 30
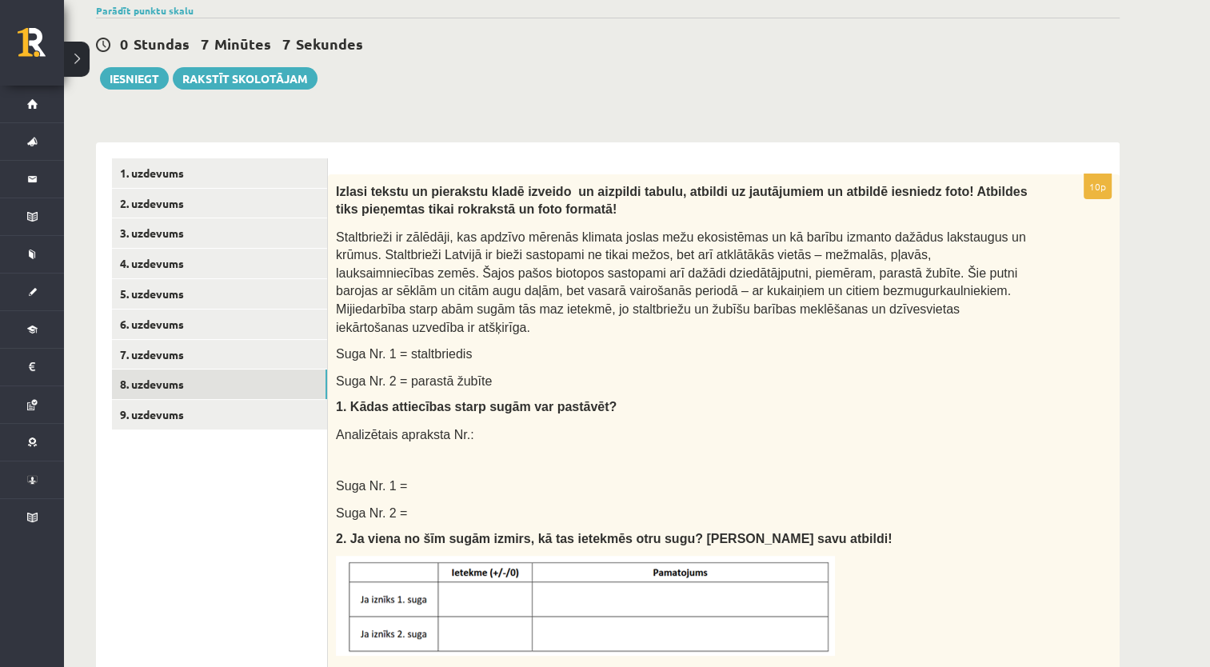
scroll to position [130, 0]
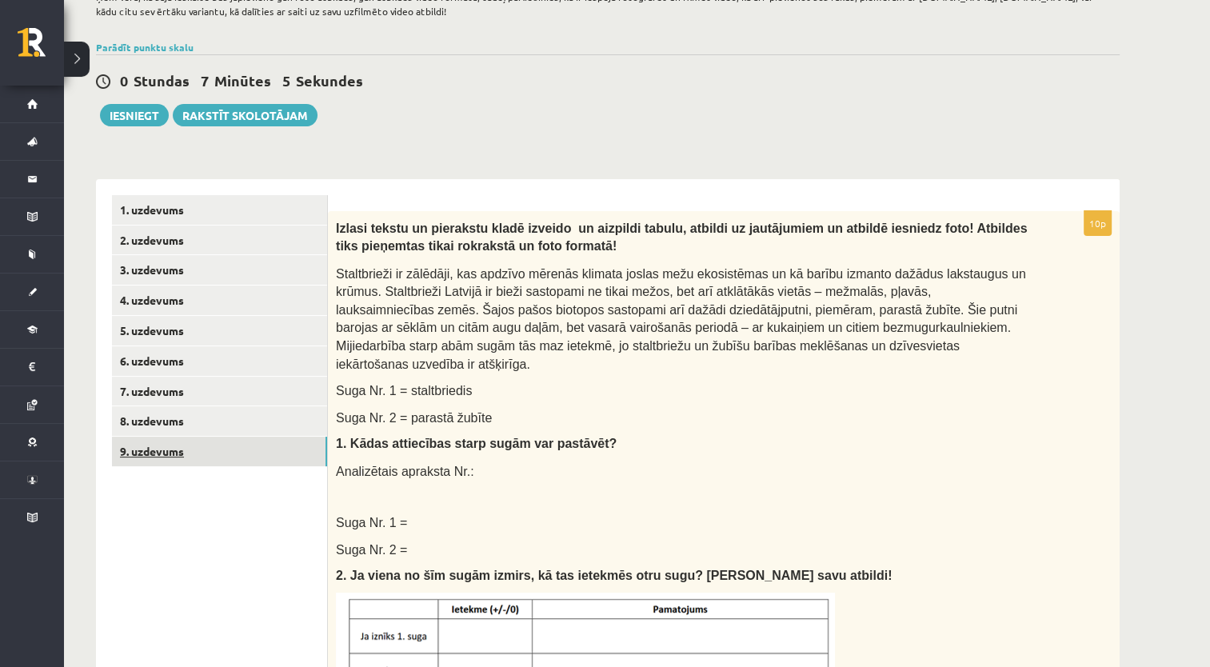
click at [171, 445] on link "9. uzdevums" at bounding box center [219, 452] width 215 height 30
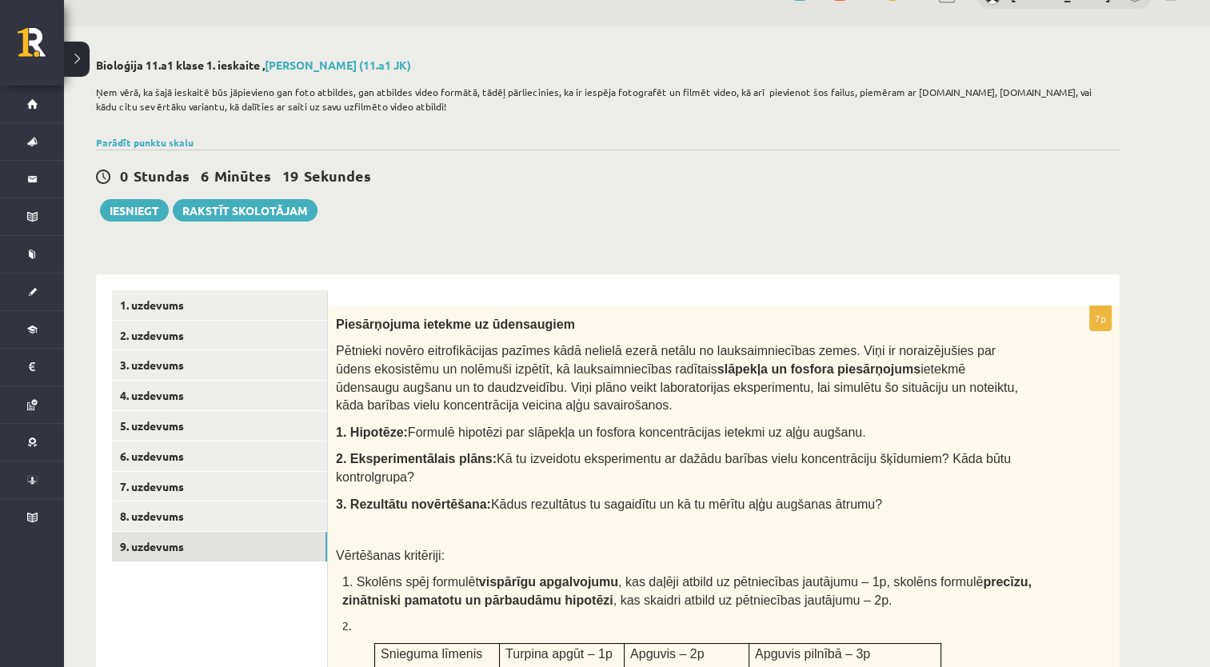
scroll to position [74, 0]
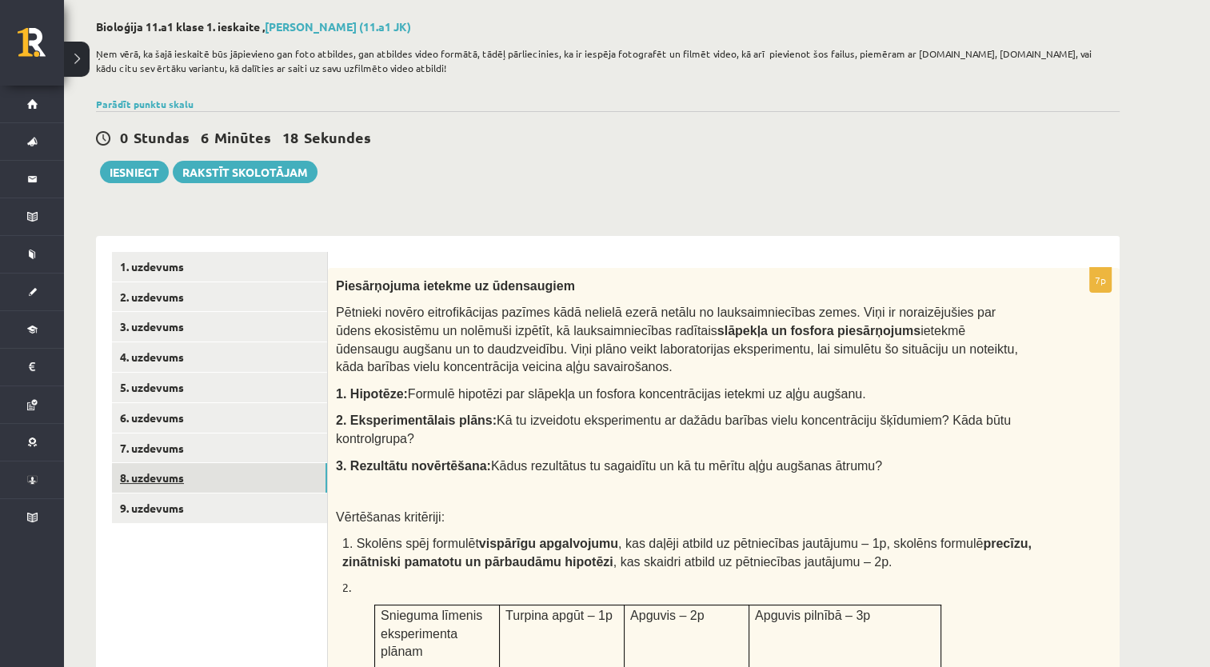
click at [134, 469] on link "8. uzdevums" at bounding box center [219, 478] width 215 height 30
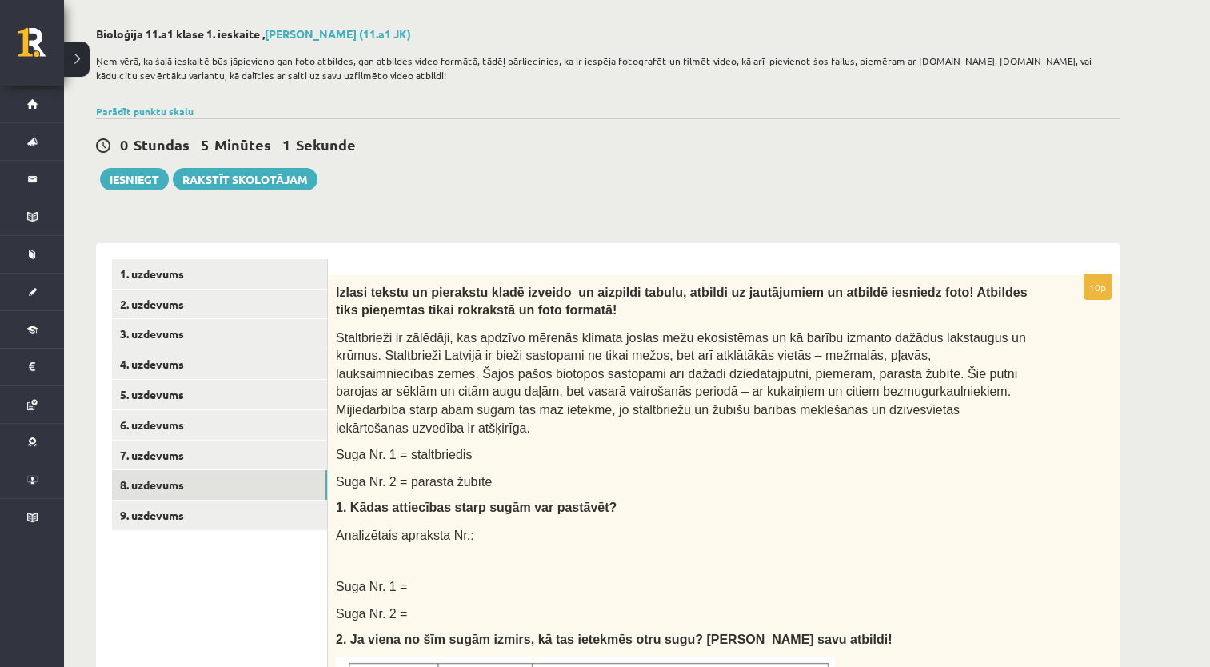
scroll to position [0, 0]
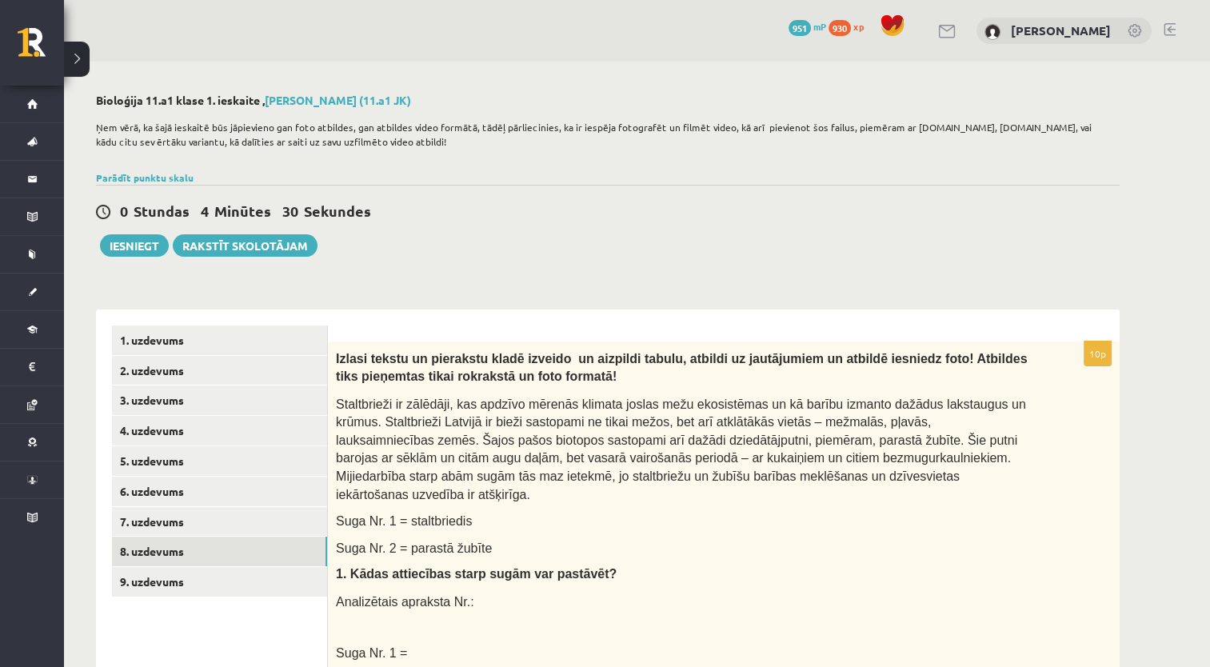
drag, startPoint x: 1024, startPoint y: 558, endPoint x: 754, endPoint y: 593, distance: 272.5
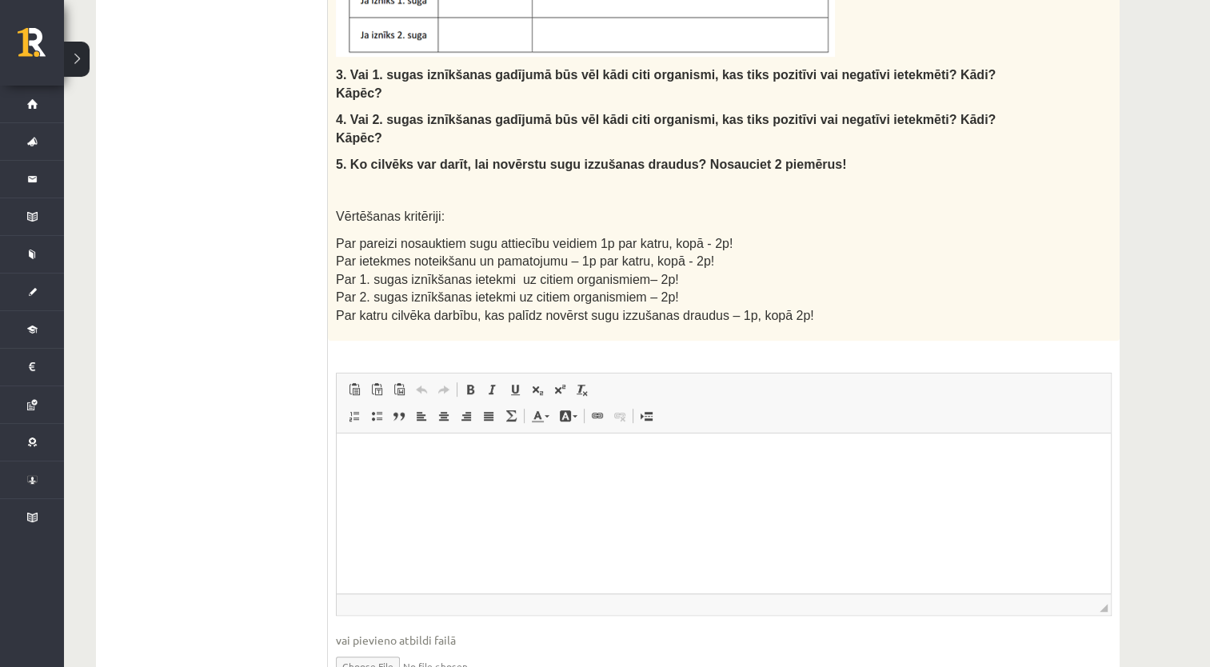
scroll to position [768, 0]
click at [508, 480] on html at bounding box center [724, 455] width 774 height 49
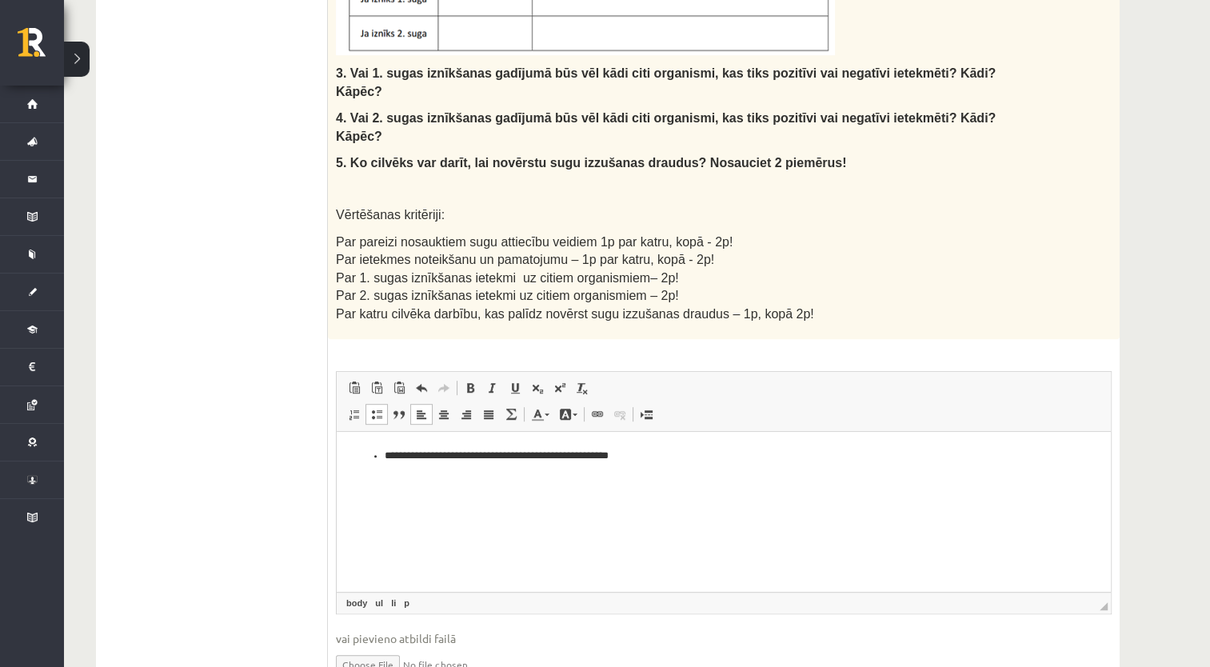
click at [384, 457] on ul "**********" at bounding box center [724, 455] width 742 height 17
click at [623, 451] on p "**********" at bounding box center [724, 455] width 743 height 17
click at [484, 457] on p "**********" at bounding box center [724, 455] width 743 height 17
click at [558, 458] on p "**********" at bounding box center [724, 455] width 743 height 17
click at [491, 461] on p "**********" at bounding box center [724, 455] width 743 height 17
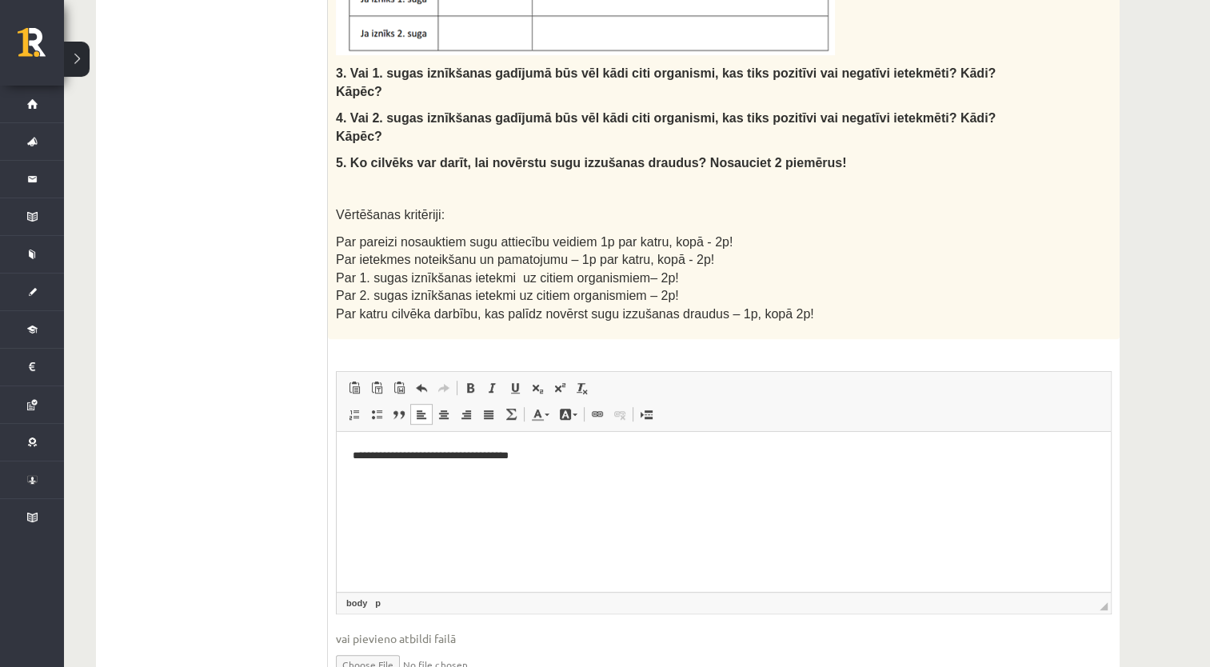
click at [534, 455] on p "**********" at bounding box center [724, 455] width 743 height 17
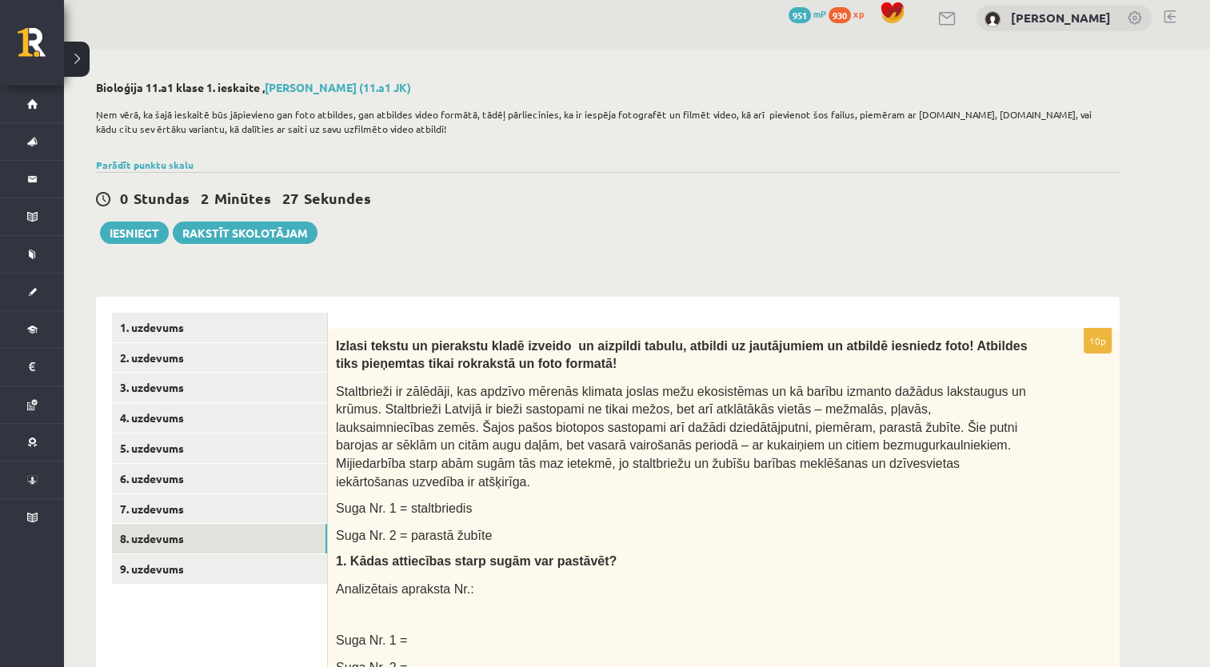
scroll to position [0, 0]
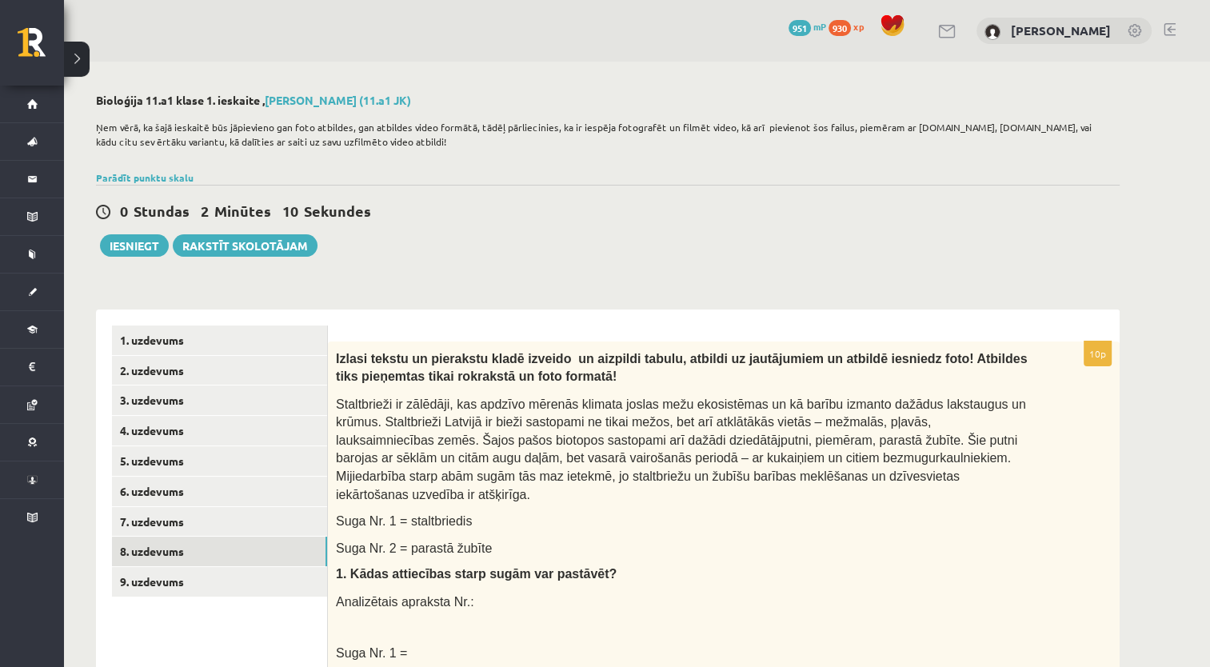
click at [970, 618] on p at bounding box center [702, 626] width 657 height 16
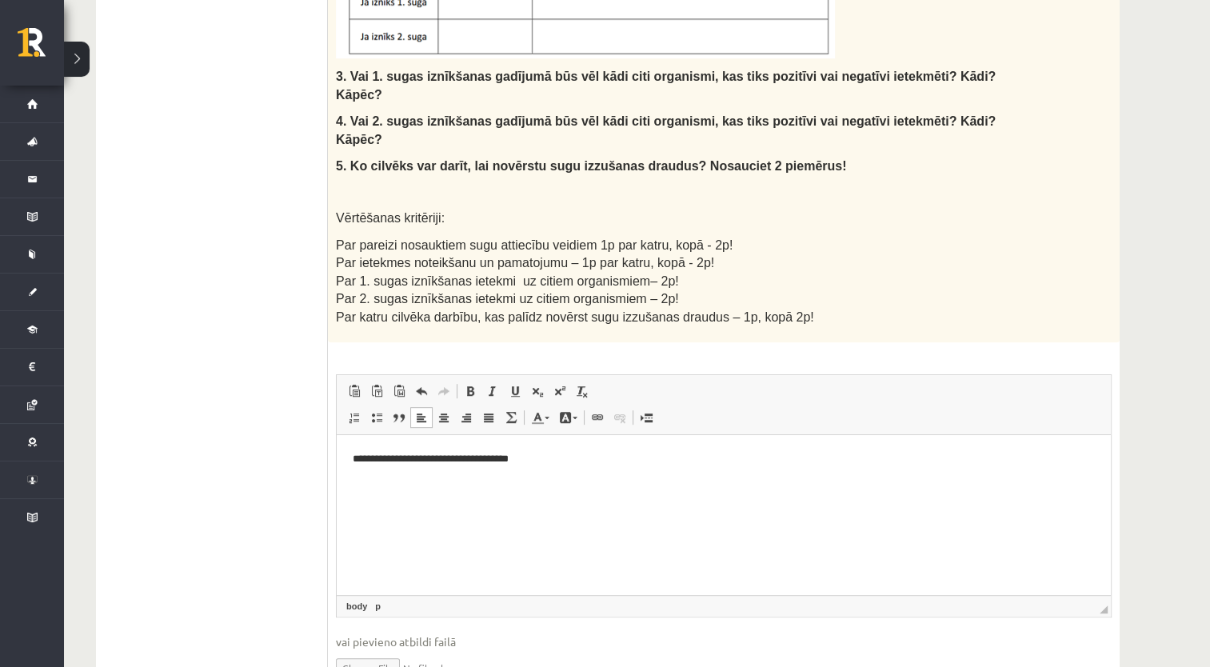
scroll to position [795, 0]
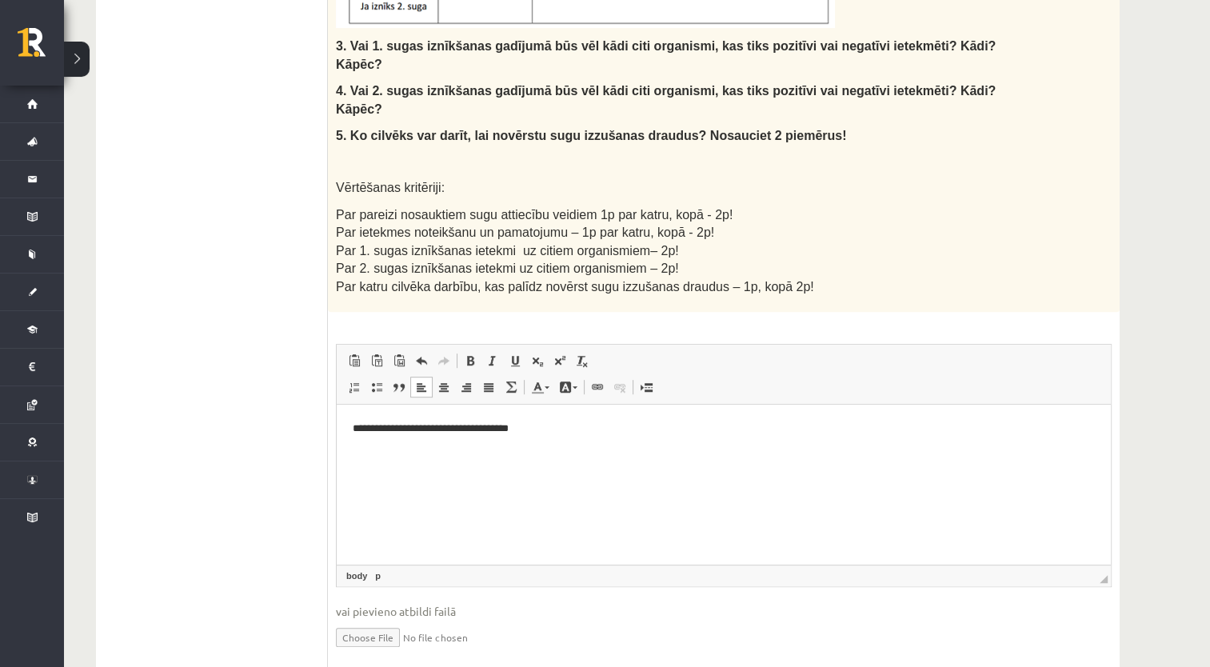
click at [407, 453] on html "**********" at bounding box center [724, 428] width 774 height 49
click at [556, 435] on p "**********" at bounding box center [724, 428] width 743 height 17
click at [871, 453] on p "Bagātinātā teksta redaktors, wiswyg-editor-user-answer-47433809963940" at bounding box center [724, 455] width 742 height 17
click at [896, 409] on span "Ielīmēt" at bounding box center [912, 408] width 45 height 23
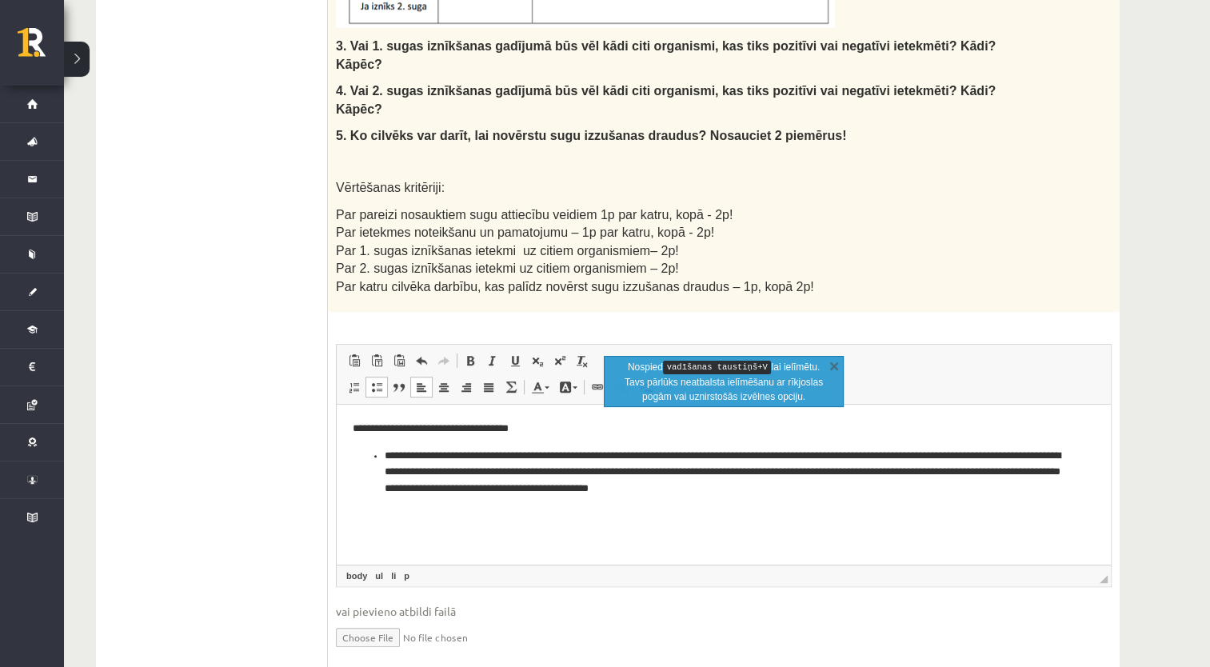
click at [381, 457] on ul "**********" at bounding box center [724, 472] width 742 height 50
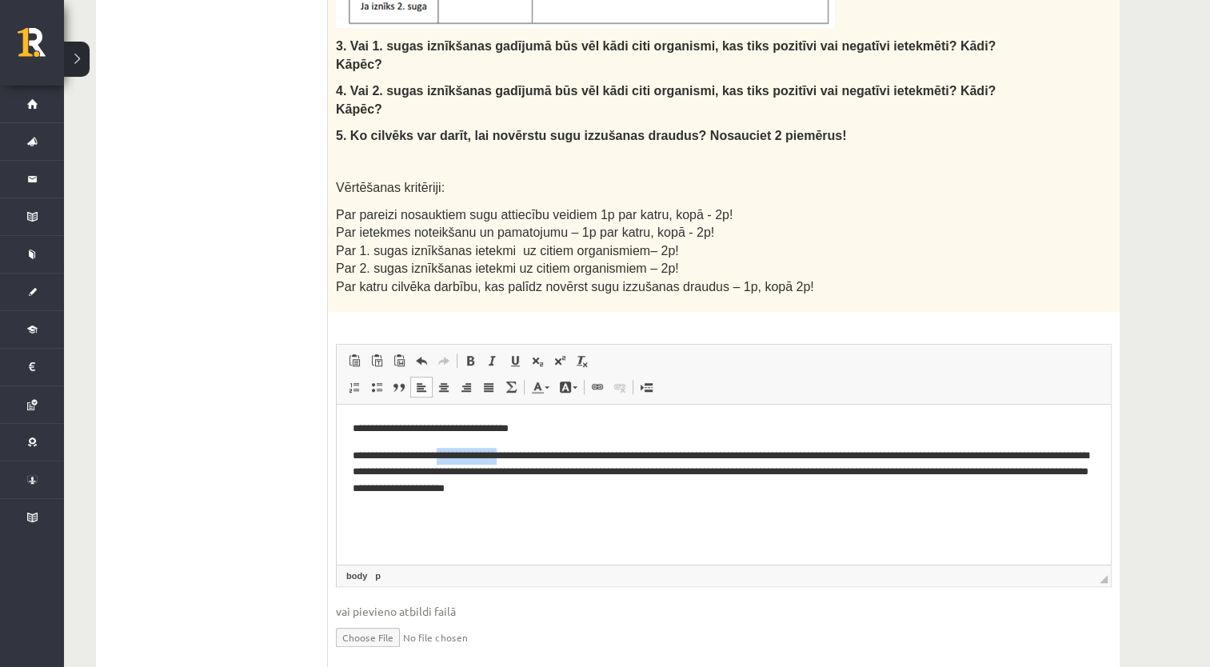
drag, startPoint x: 444, startPoint y: 454, endPoint x: 505, endPoint y: 451, distance: 61.6
click at [505, 451] on p "**********" at bounding box center [724, 472] width 743 height 50
click at [497, 455] on p "**********" at bounding box center [724, 472] width 743 height 50
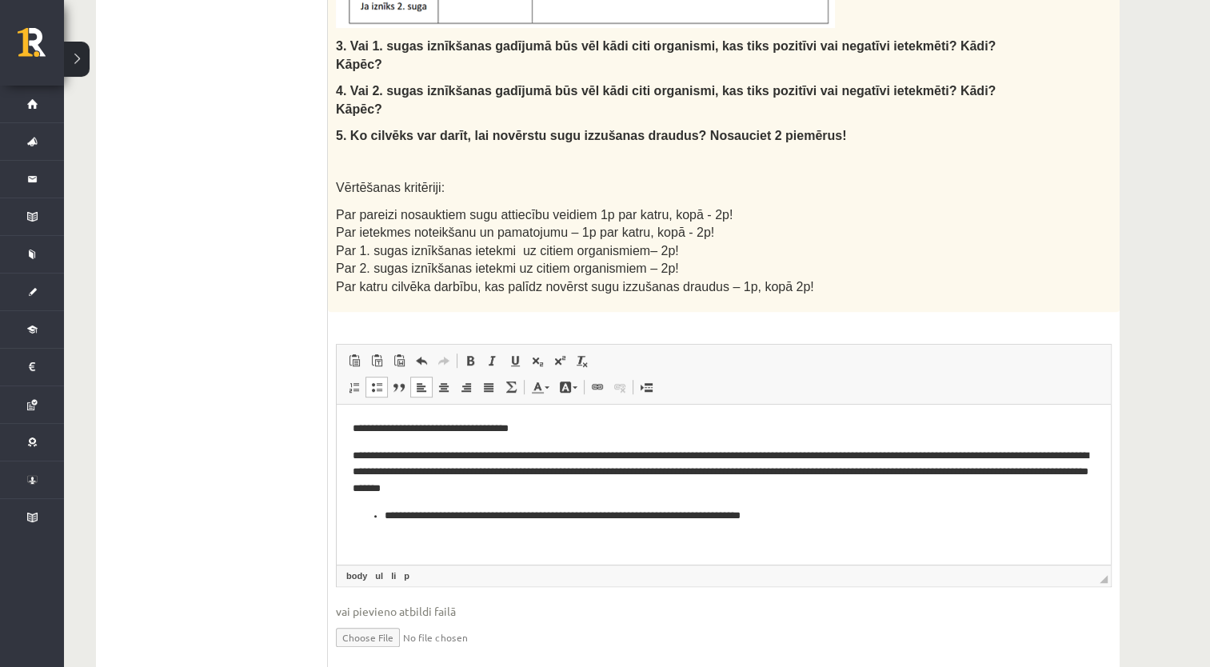
click at [383, 513] on ul "**********" at bounding box center [724, 515] width 742 height 17
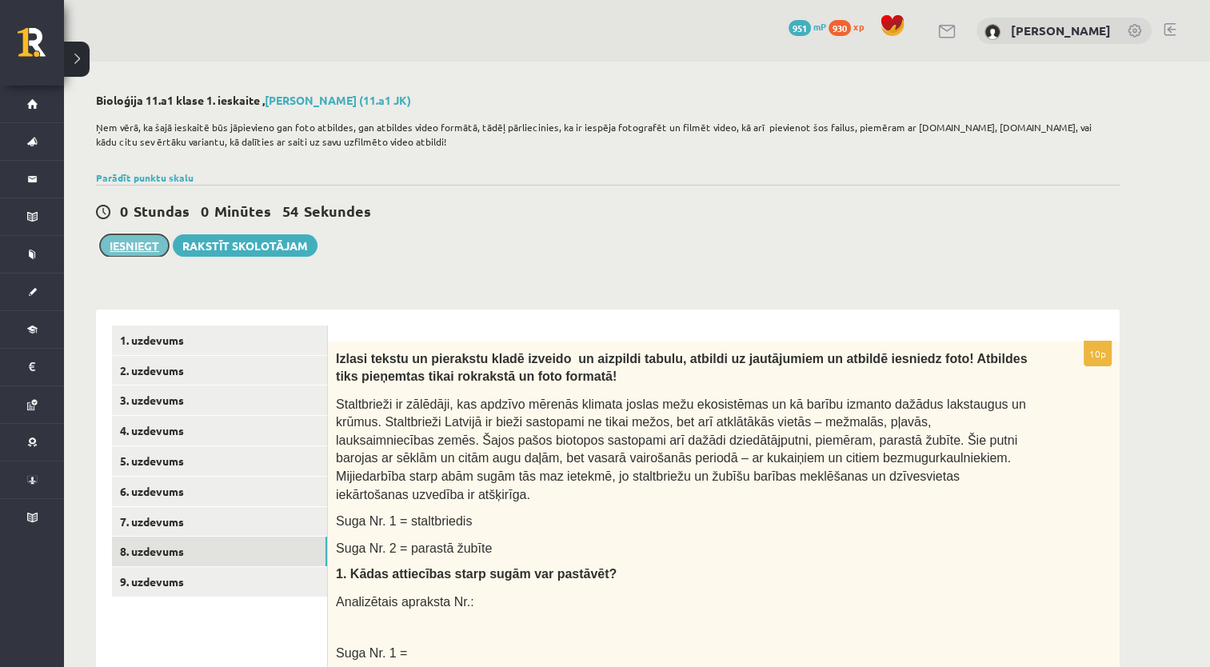
click at [146, 243] on button "Iesniegt" at bounding box center [134, 245] width 69 height 22
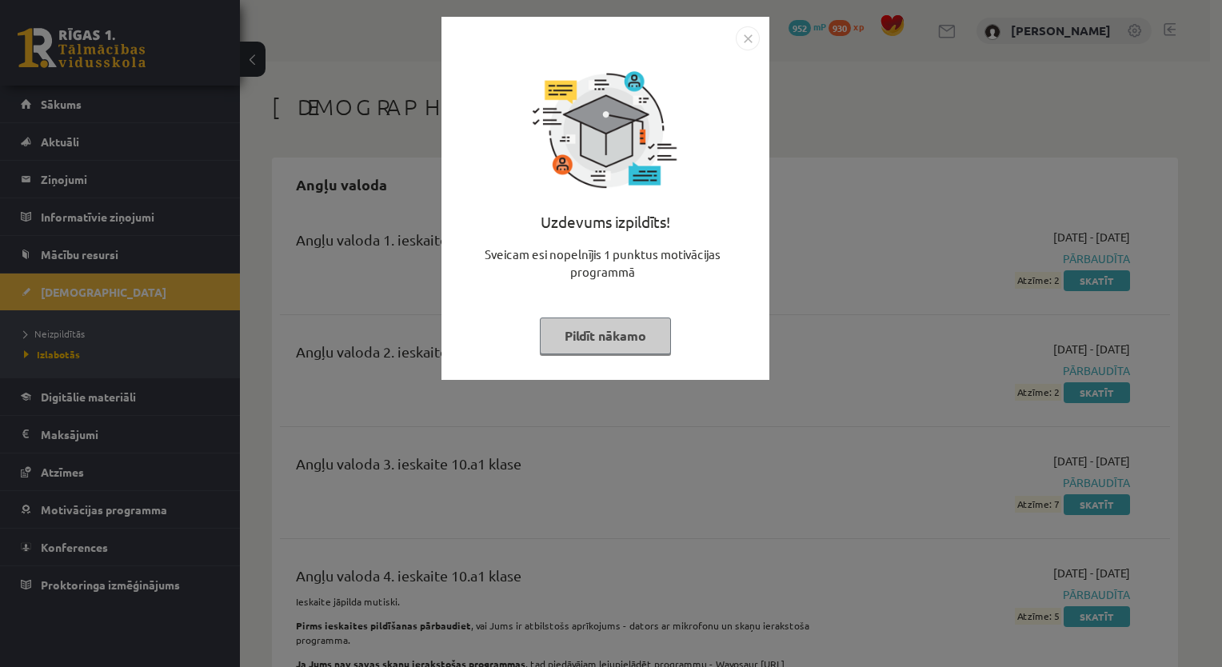
click at [603, 341] on button "Pildīt nākamo" at bounding box center [605, 335] width 131 height 37
